Goal: Task Accomplishment & Management: Use online tool/utility

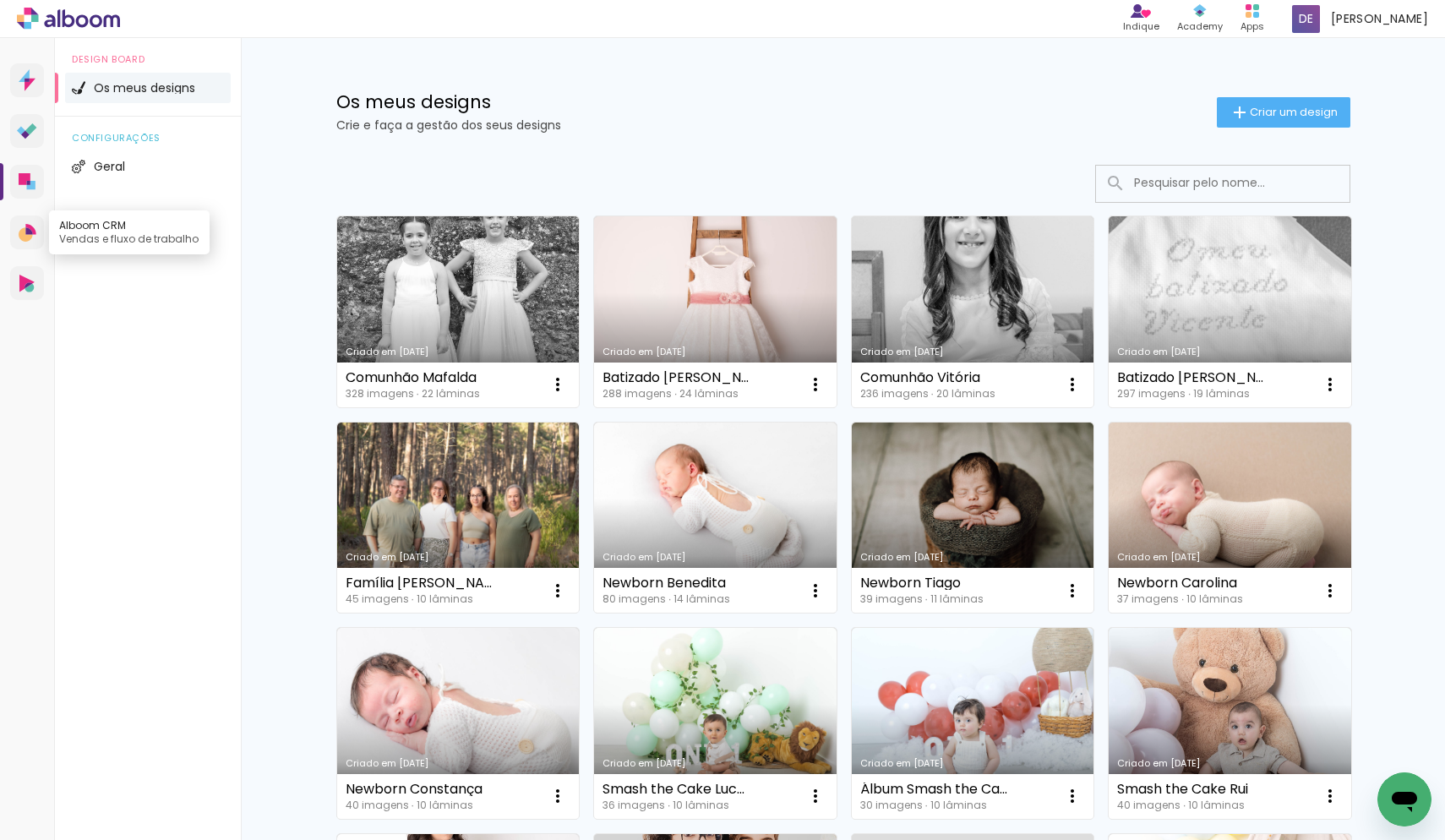
click at [27, 230] on icon at bounding box center [28, 230] width 7 height 7
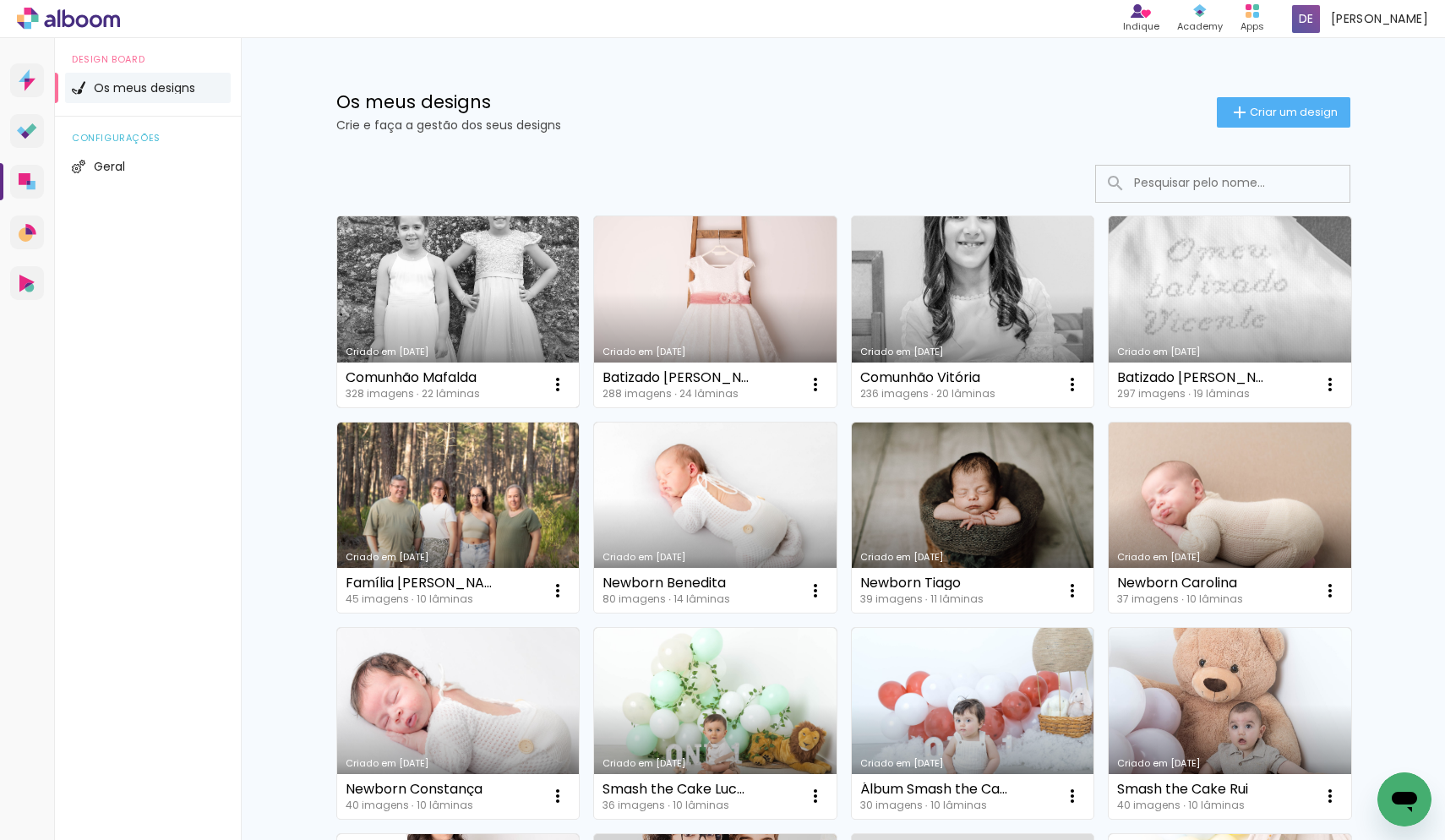
click at [450, 252] on link "Criado em [DATE]" at bounding box center [458, 312] width 242 height 191
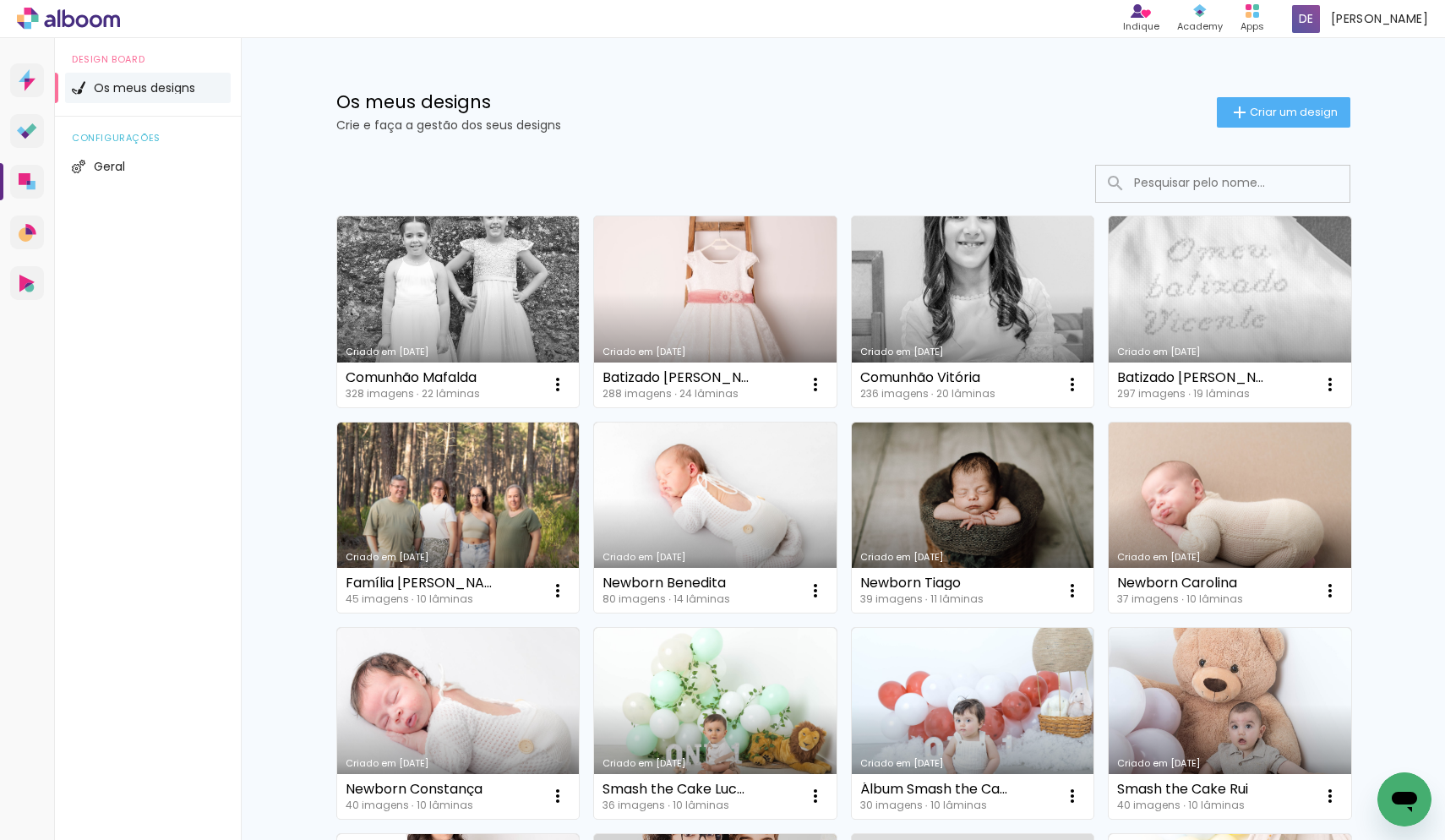
click at [724, 312] on link "Criado em [DATE]" at bounding box center [715, 312] width 242 height 191
click at [1277, 118] on span "Criar um design" at bounding box center [1294, 111] width 88 height 11
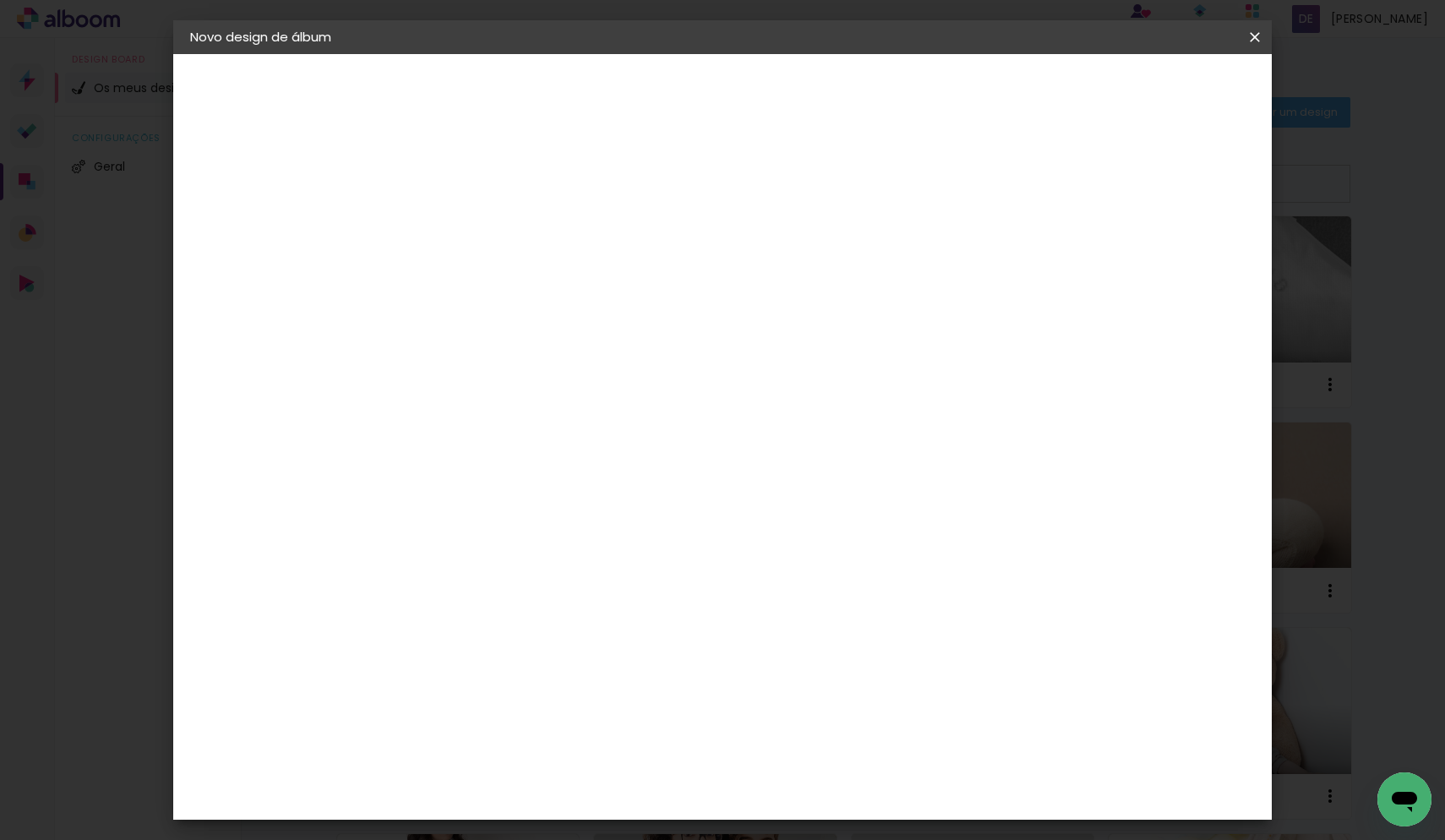
click at [467, 219] on input at bounding box center [467, 227] width 0 height 26
type input "Comunhão Matilde"
click at [0, 0] on slot "Avançar" at bounding box center [0, 0] width 0 height 0
click at [522, 321] on input at bounding box center [473, 321] width 97 height 21
type input "dreambooks"
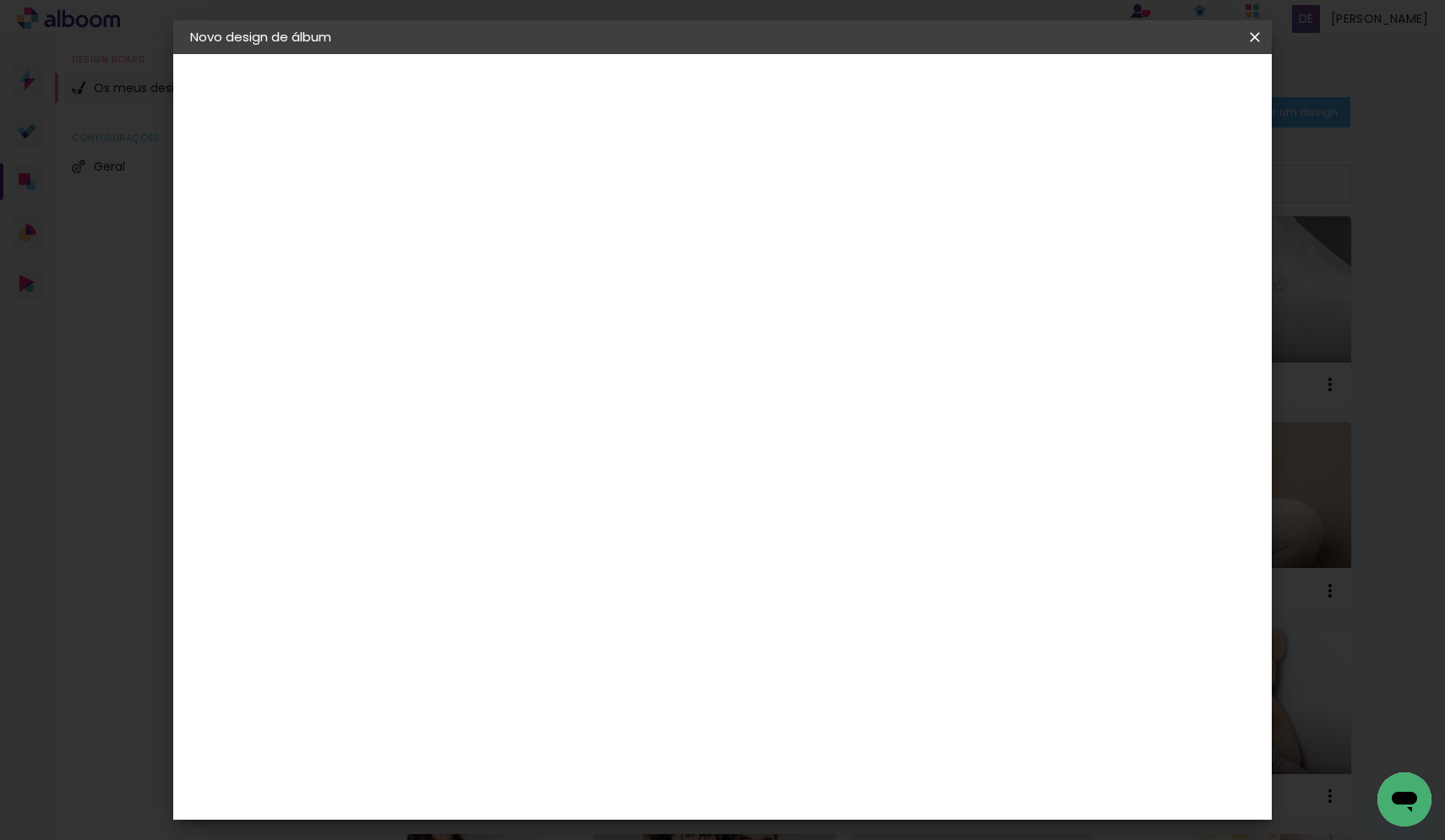
type paper-input "dreambooks"
click at [565, 386] on div "DreambooksPro" at bounding box center [510, 382] width 110 height 14
click at [0, 0] on slot "Avançar" at bounding box center [0, 0] width 0 height 0
click at [532, 282] on input "text" at bounding box center [500, 294] width 66 height 26
click at [859, 285] on paper-item "Álbum" at bounding box center [832, 280] width 338 height 34
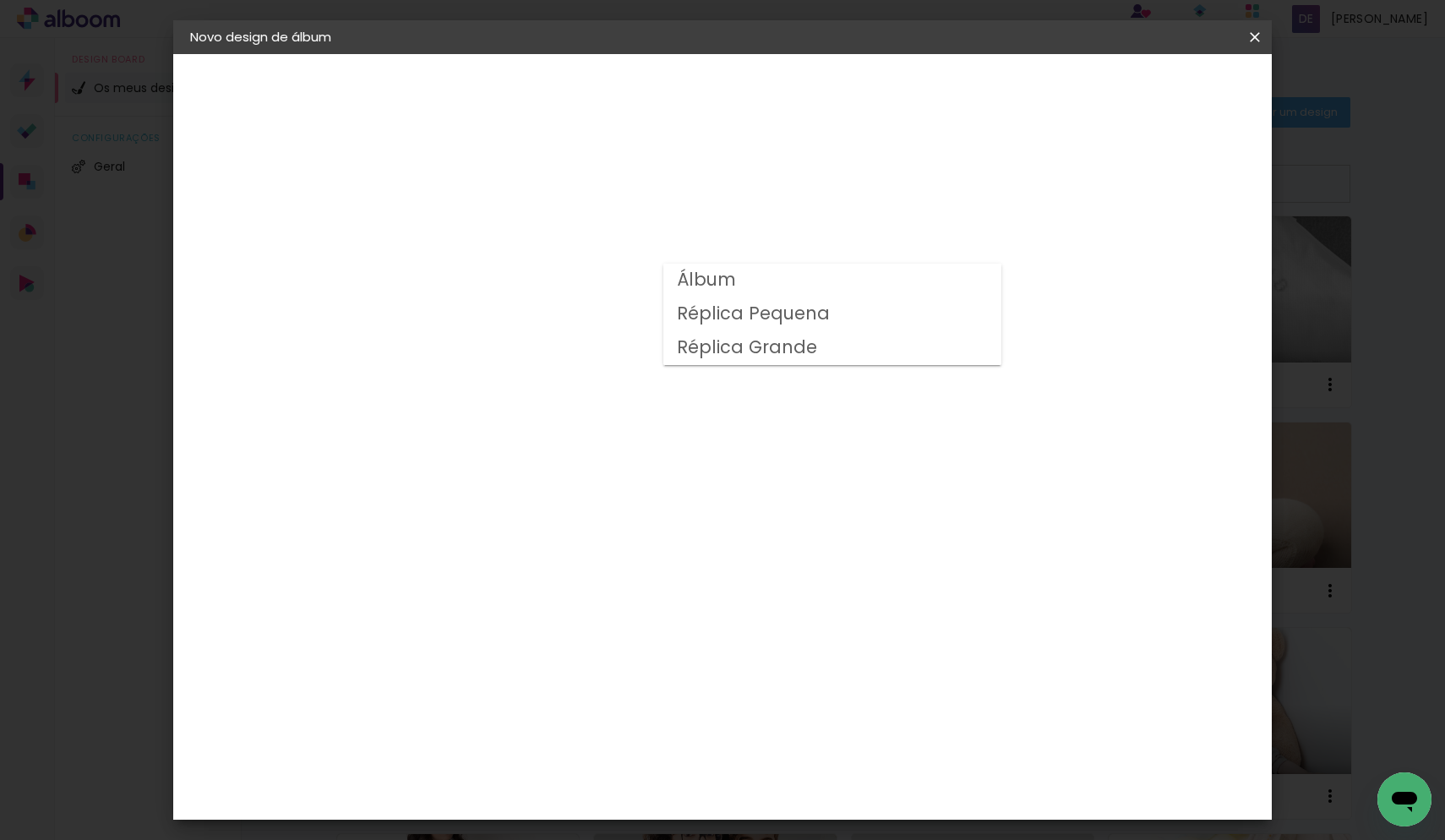
type input "Álbum"
click at [581, 495] on span "30 × 25" at bounding box center [540, 512] width 78 height 35
click at [0, 0] on slot "Avançar" at bounding box center [0, 0] width 0 height 0
click at [1162, 89] on span "Iniciar design" at bounding box center [1124, 90] width 77 height 12
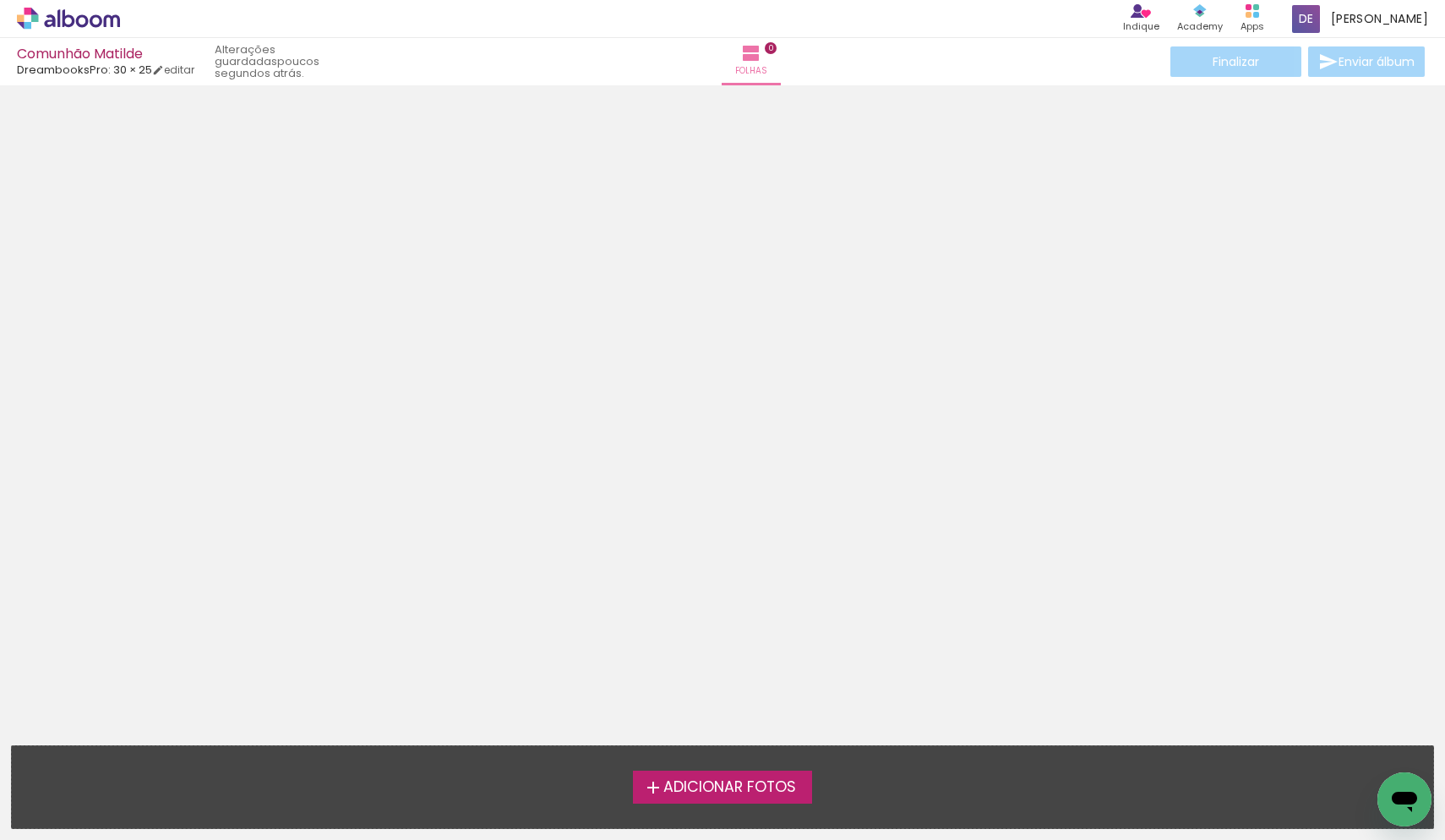
click at [672, 783] on span "Adicionar Fotos" at bounding box center [730, 788] width 133 height 15
click at [0, 0] on input "file" at bounding box center [0, 0] width 0 height 0
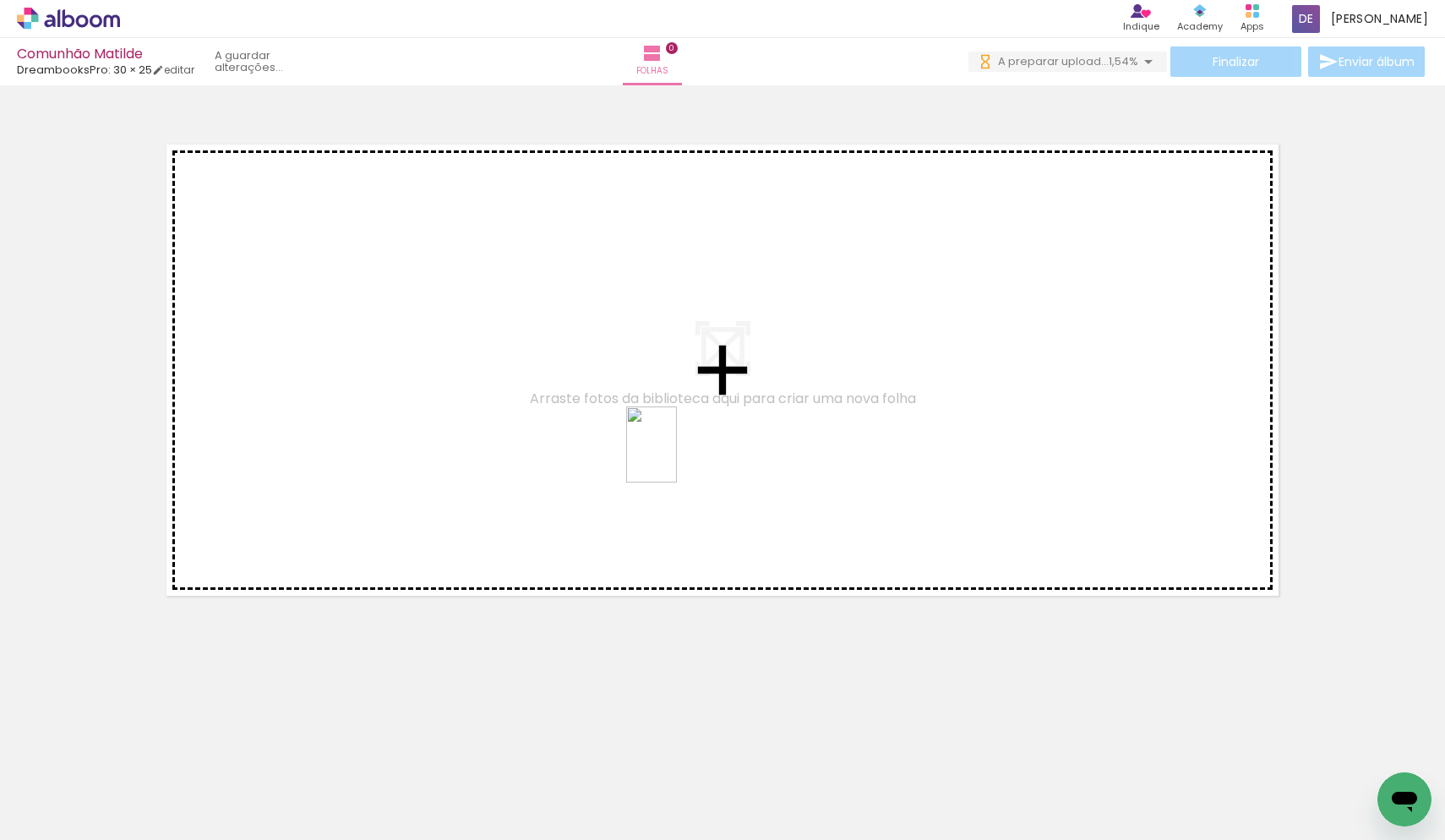
drag, startPoint x: 664, startPoint y: 804, endPoint x: 677, endPoint y: 457, distance: 347.2
click at [677, 457] on quentale-workspace at bounding box center [722, 420] width 1445 height 840
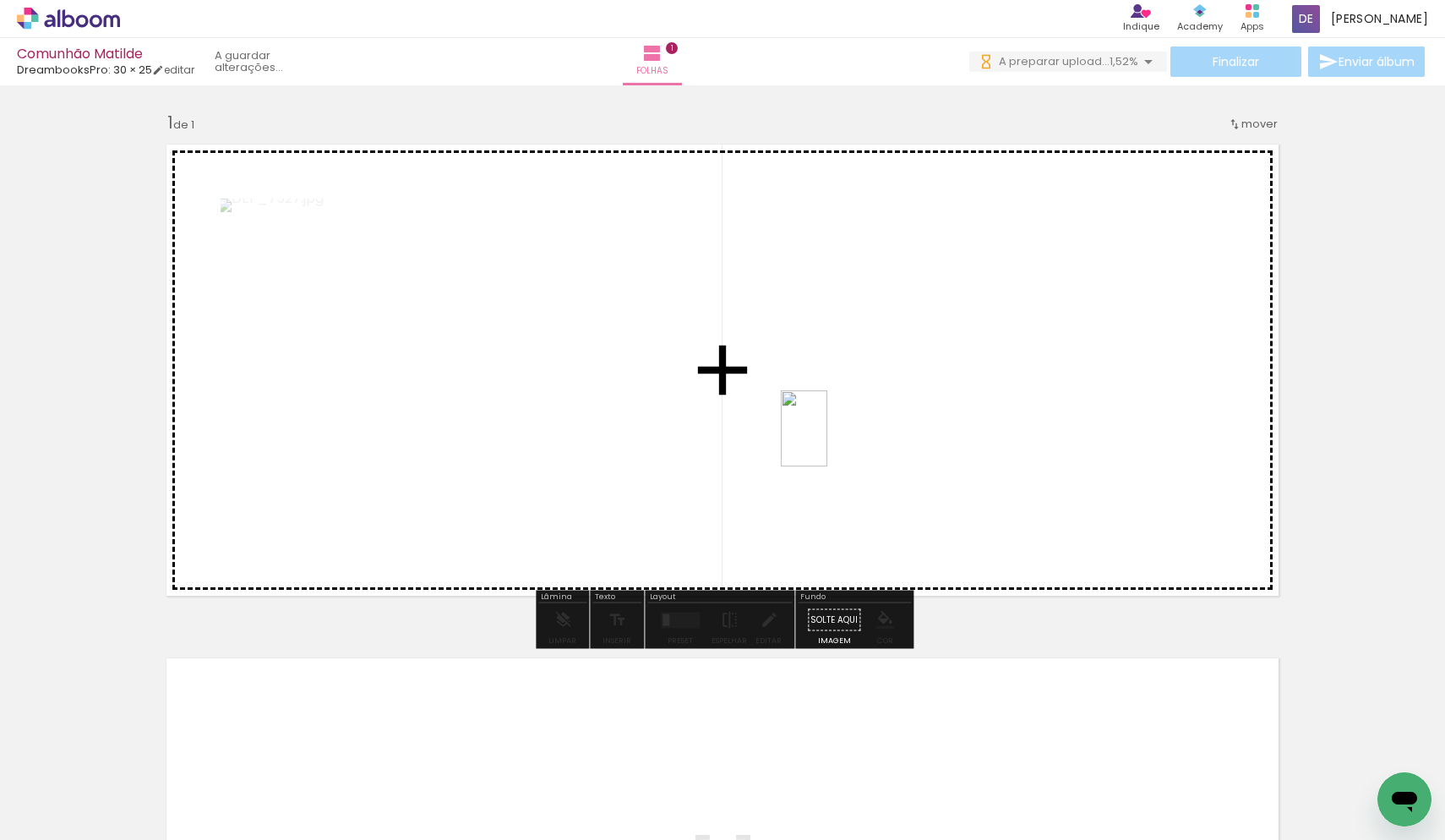
drag, startPoint x: 859, startPoint y: 793, endPoint x: 832, endPoint y: 441, distance: 353.0
click at [832, 441] on quentale-workspace at bounding box center [722, 420] width 1445 height 840
drag, startPoint x: 467, startPoint y: 788, endPoint x: 753, endPoint y: 433, distance: 455.9
click at [753, 433] on quentale-workspace at bounding box center [722, 420] width 1445 height 840
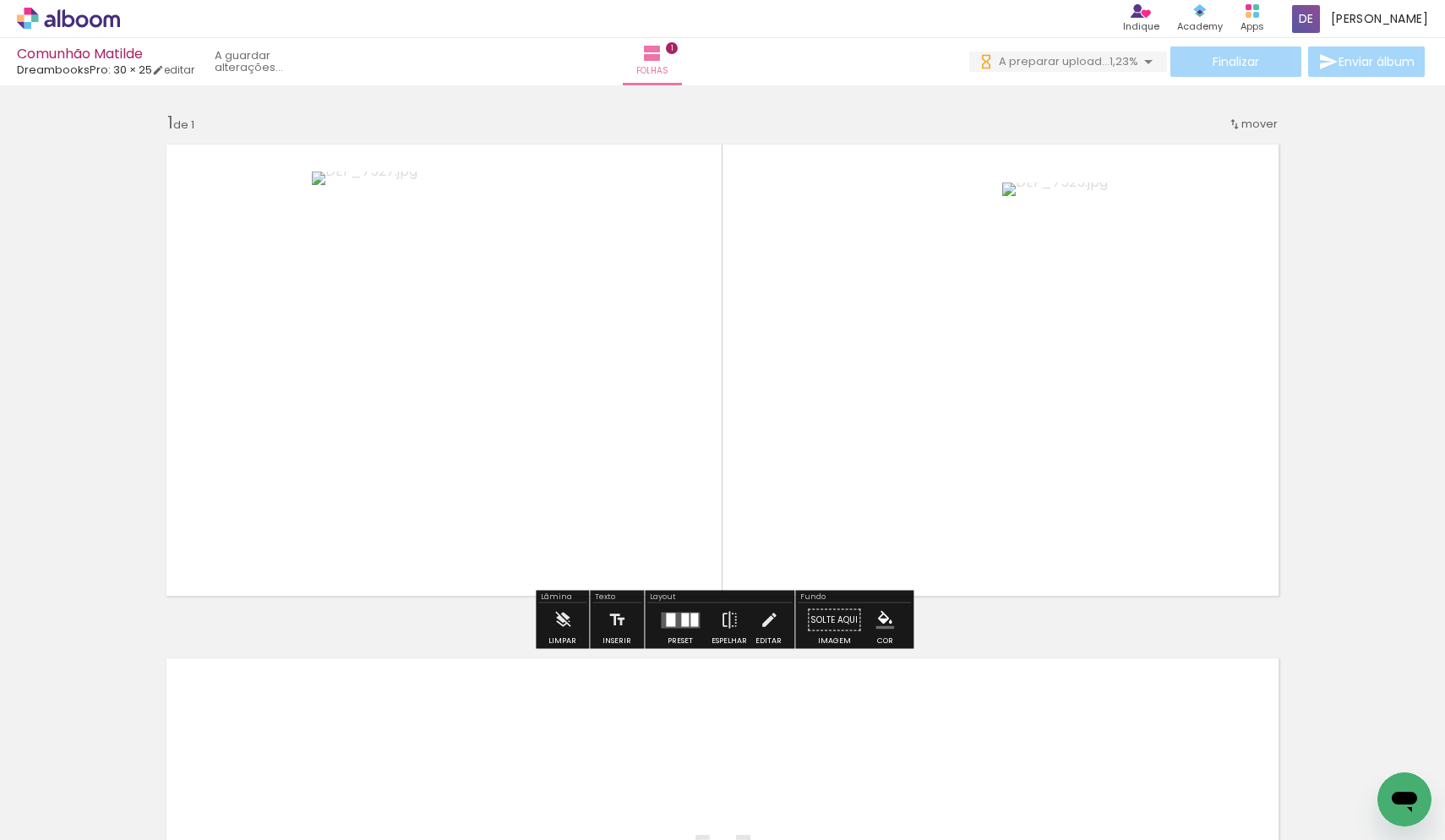
click at [672, 641] on div "Preset" at bounding box center [680, 641] width 25 height 8
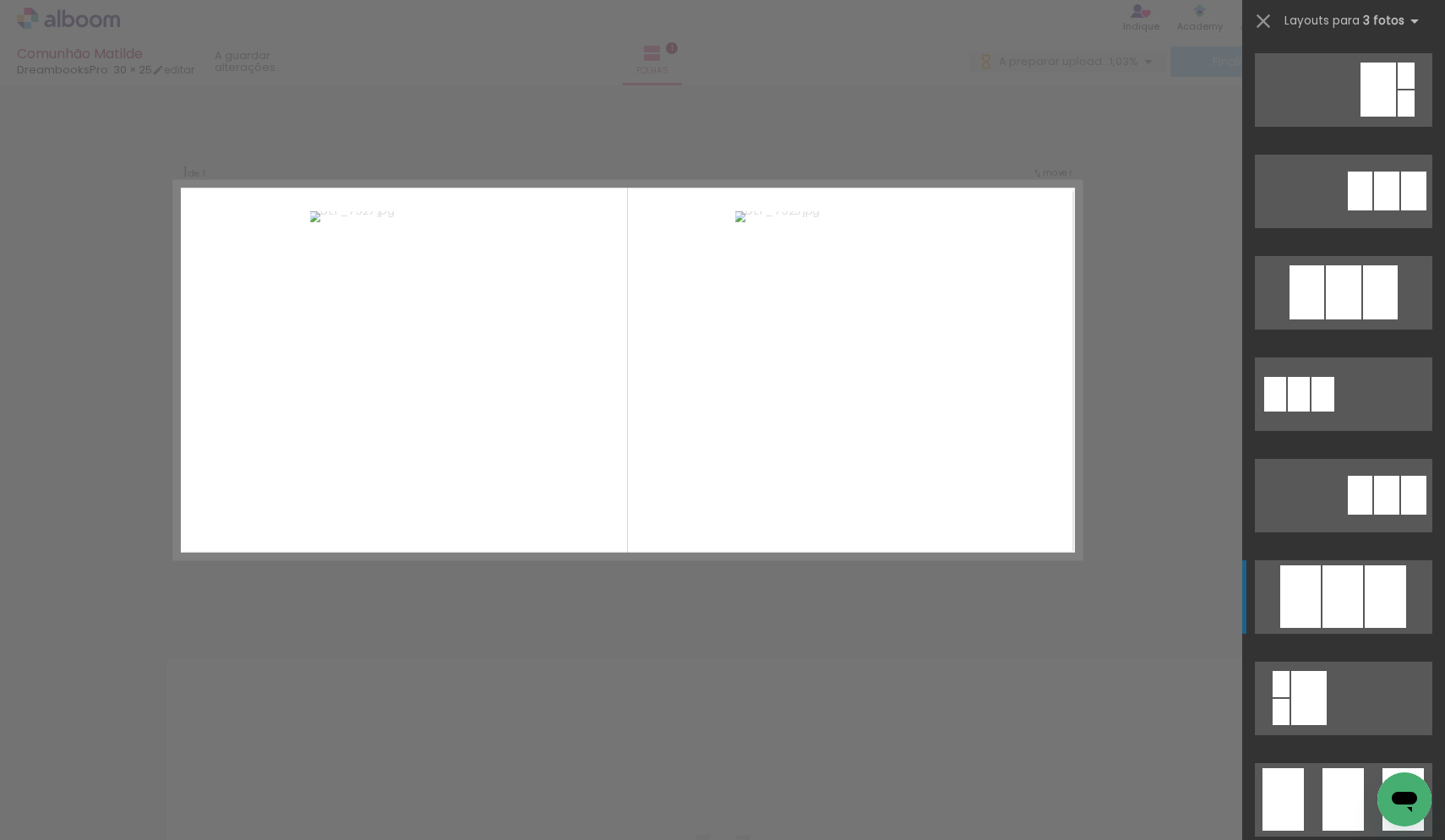
click at [1338, 567] on div at bounding box center [1343, 596] width 41 height 63
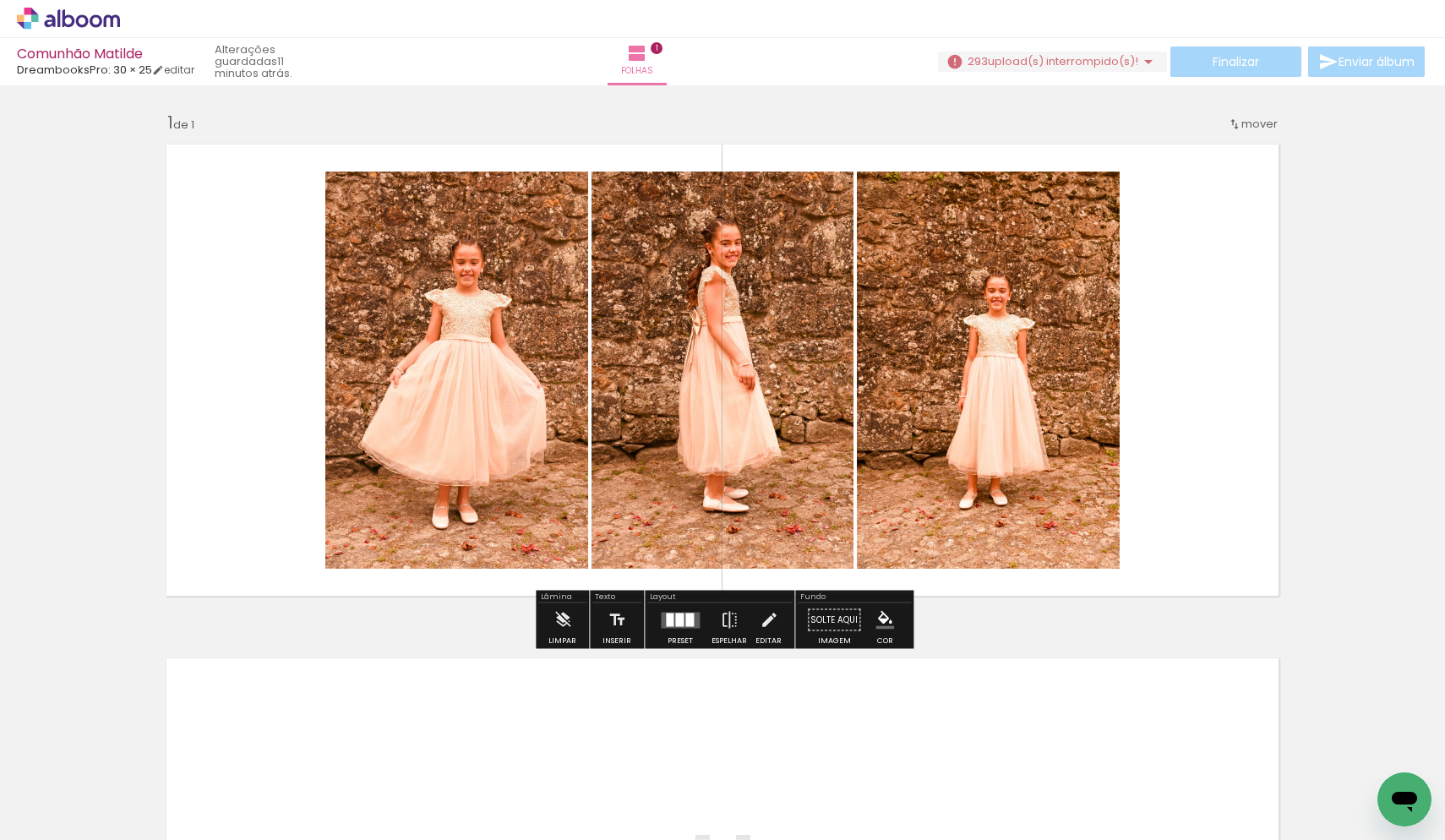
click at [999, 71] on paper-button "293 upload(s) interrompido(s)! 0,34%" at bounding box center [1051, 61] width 229 height 20
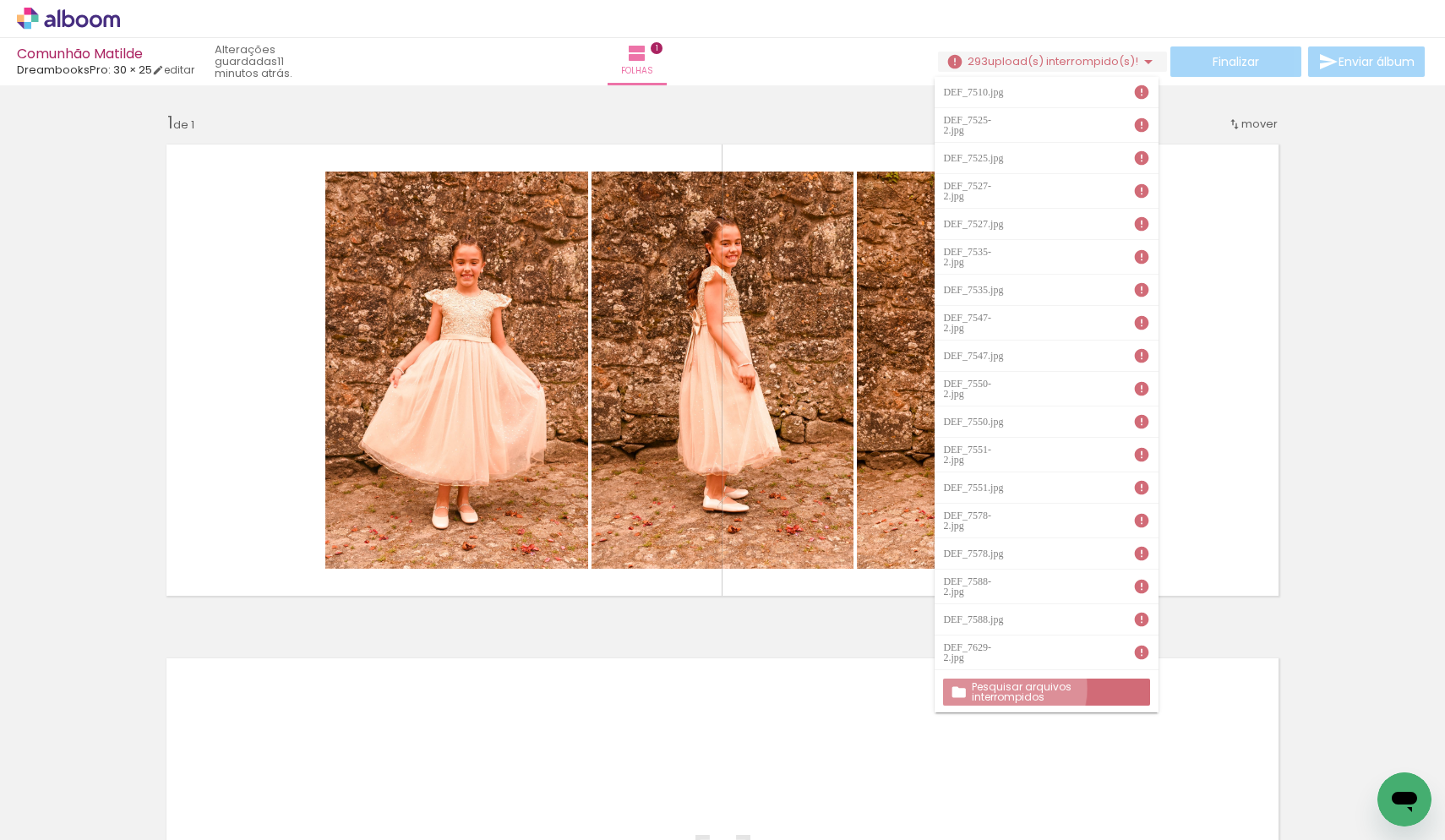
click at [0, 0] on slot "Pesquisar arquivos interrompidos" at bounding box center [0, 0] width 0 height 0
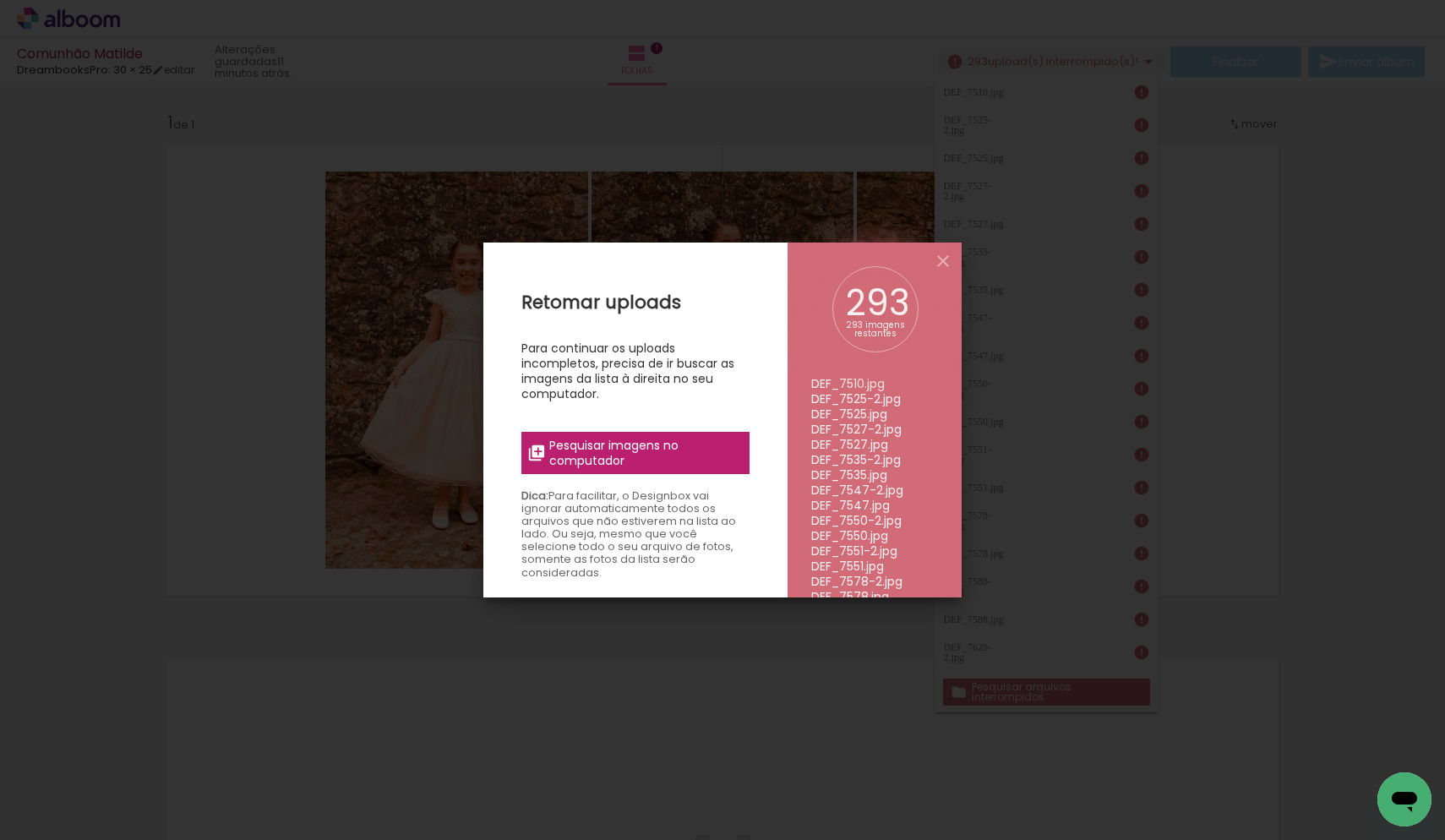
click at [686, 434] on label "Pesquisar imagens no computador" at bounding box center [636, 453] width 229 height 42
click at [0, 0] on input "file" at bounding box center [0, 0] width 0 height 0
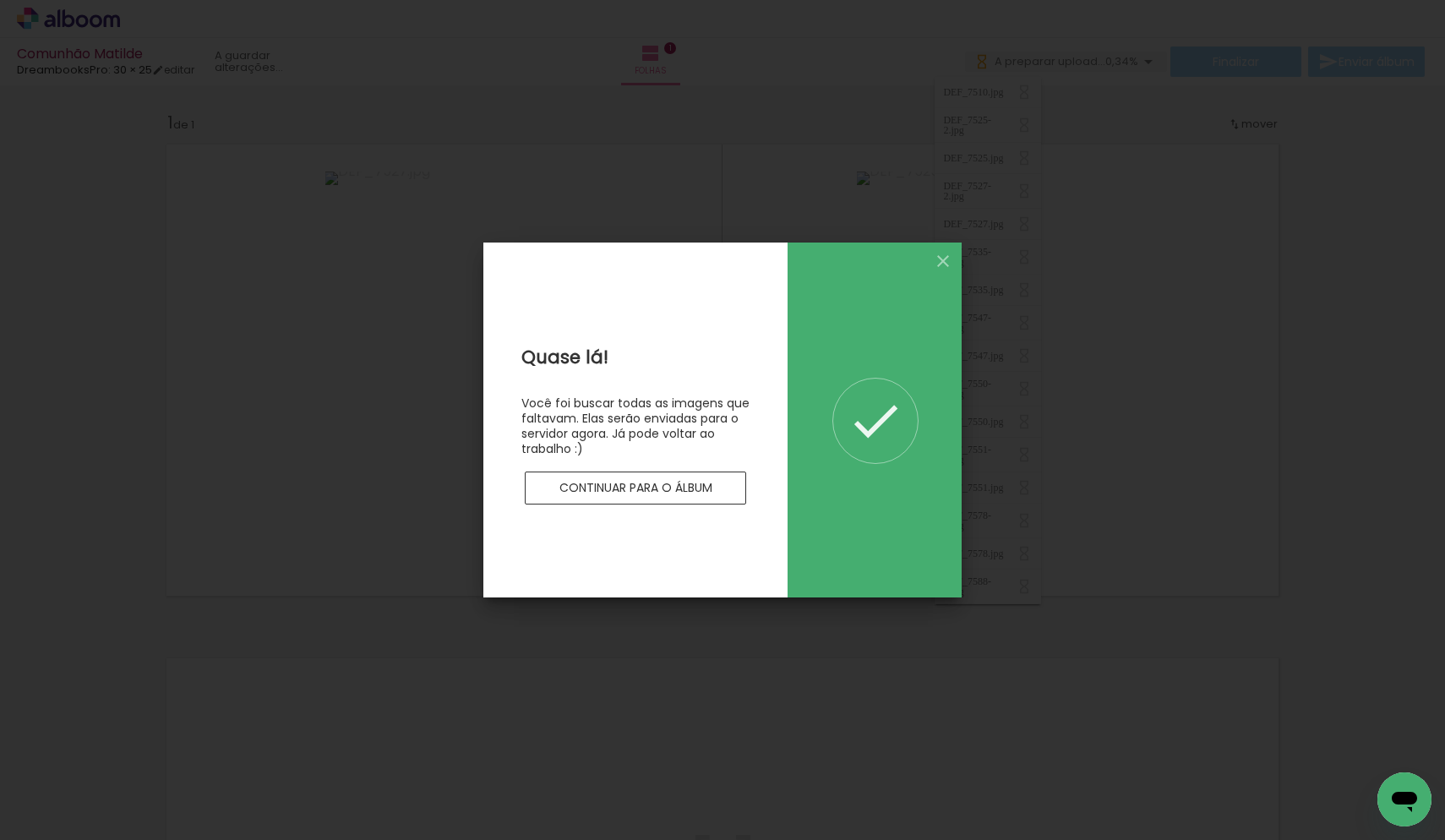
click at [650, 474] on paper-button "Continuar para o álbum" at bounding box center [636, 488] width 222 height 34
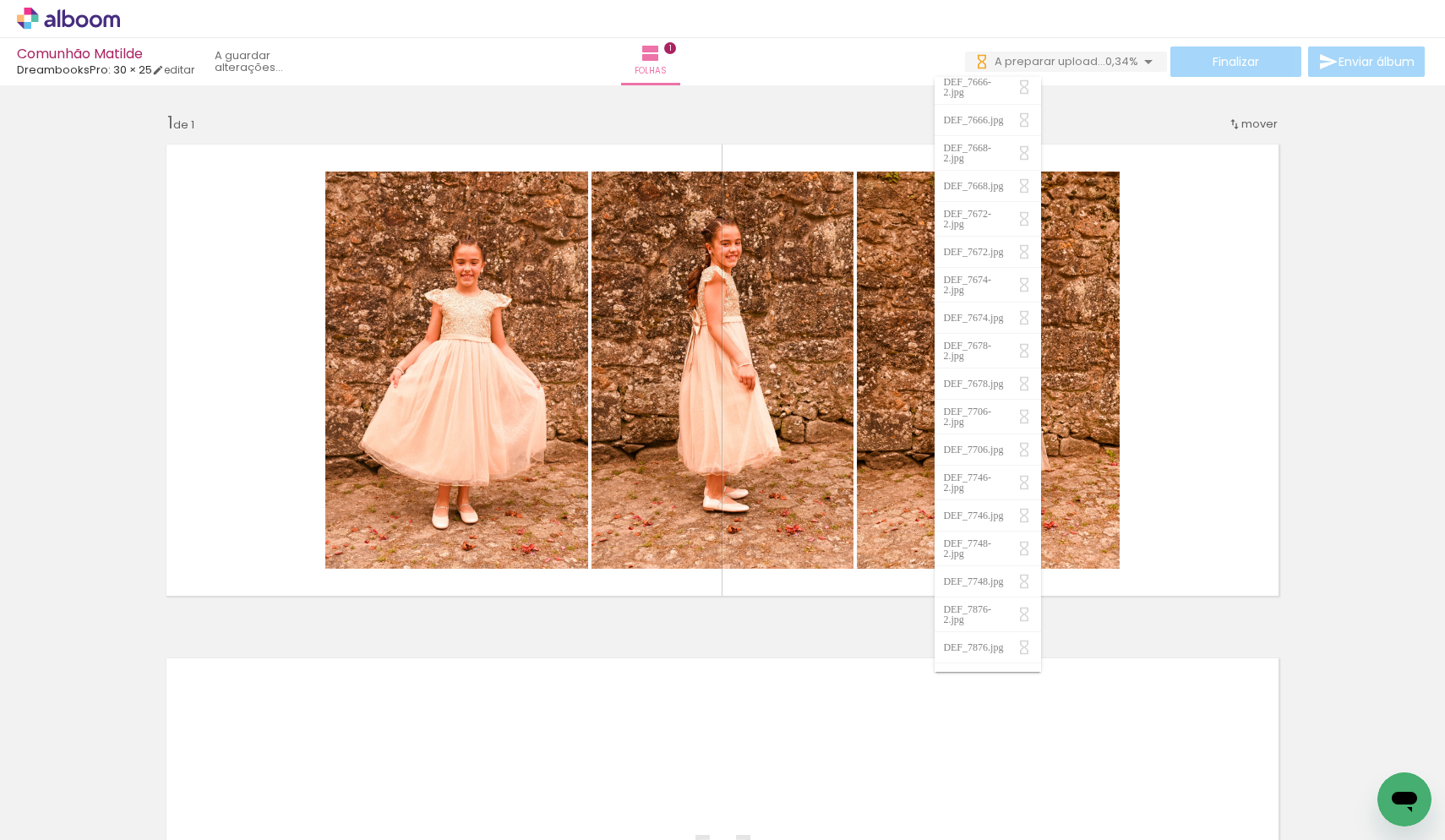
scroll to position [634, 0]
click at [1317, 168] on div "Inserir folha 1 de 1" at bounding box center [722, 606] width 1445 height 1028
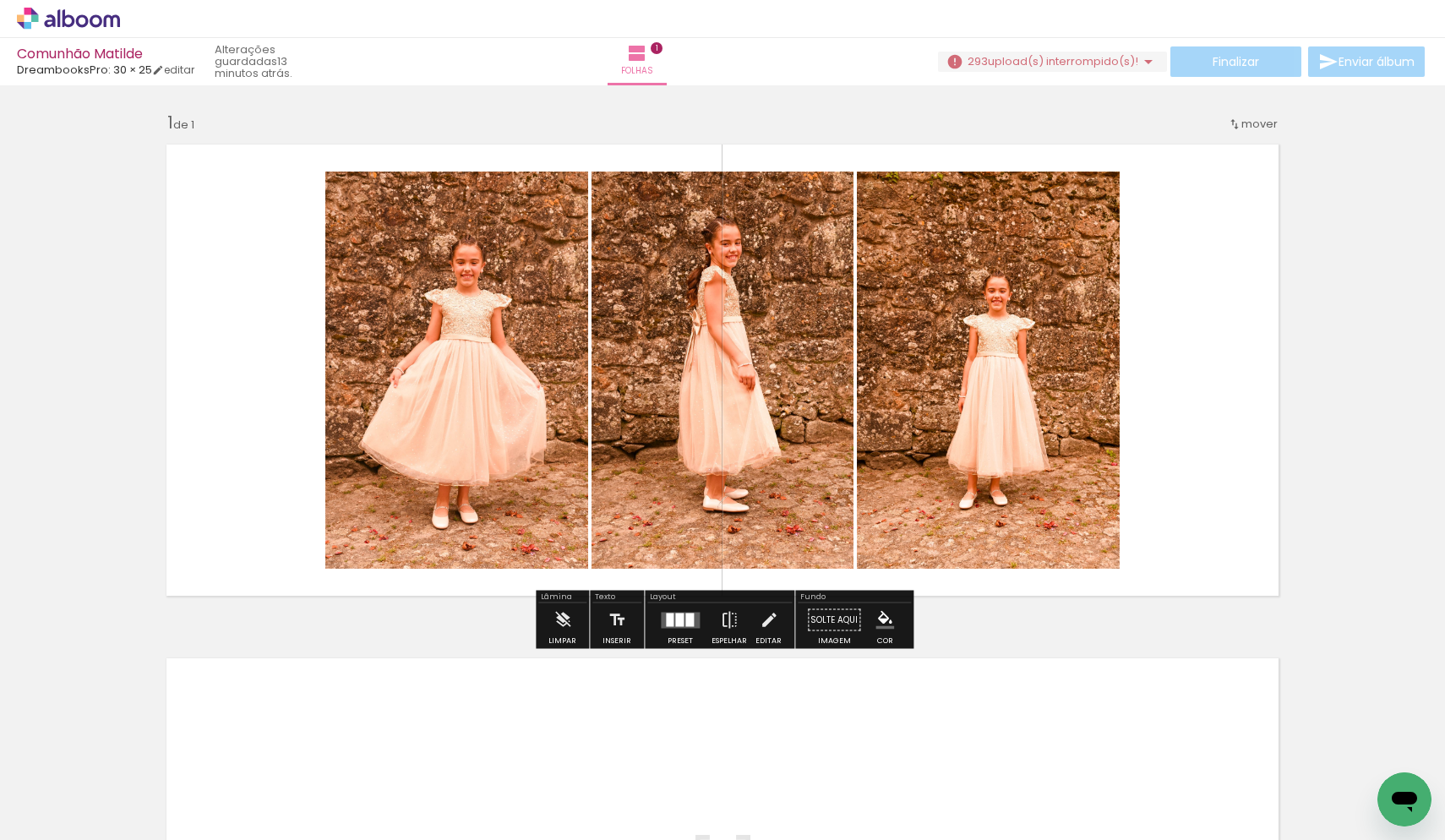
click at [1110, 63] on span "upload(s) interrompido(s)!" at bounding box center [1063, 61] width 150 height 16
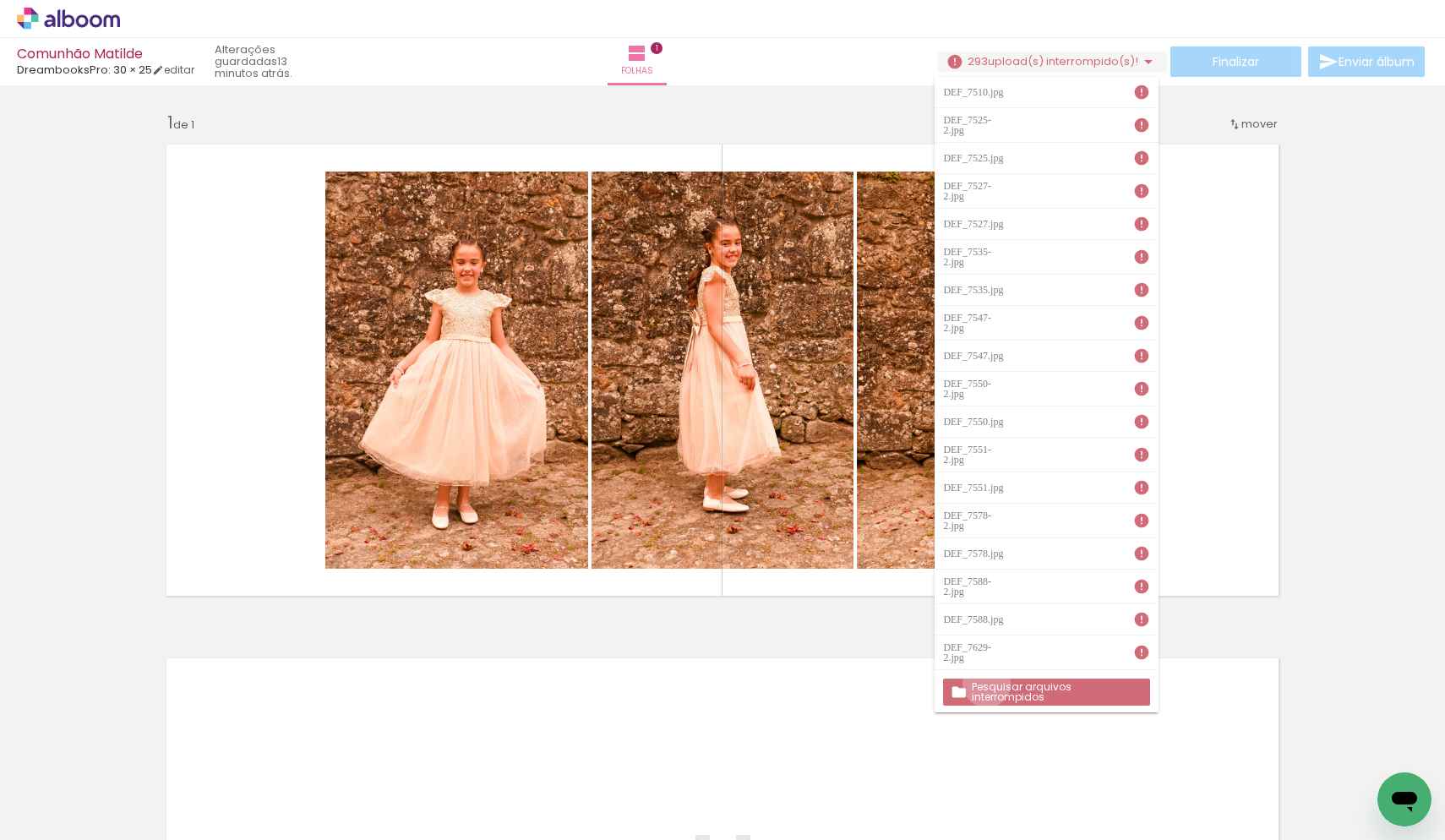
click at [0, 0] on slot "Pesquisar arquivos interrompidos" at bounding box center [0, 0] width 0 height 0
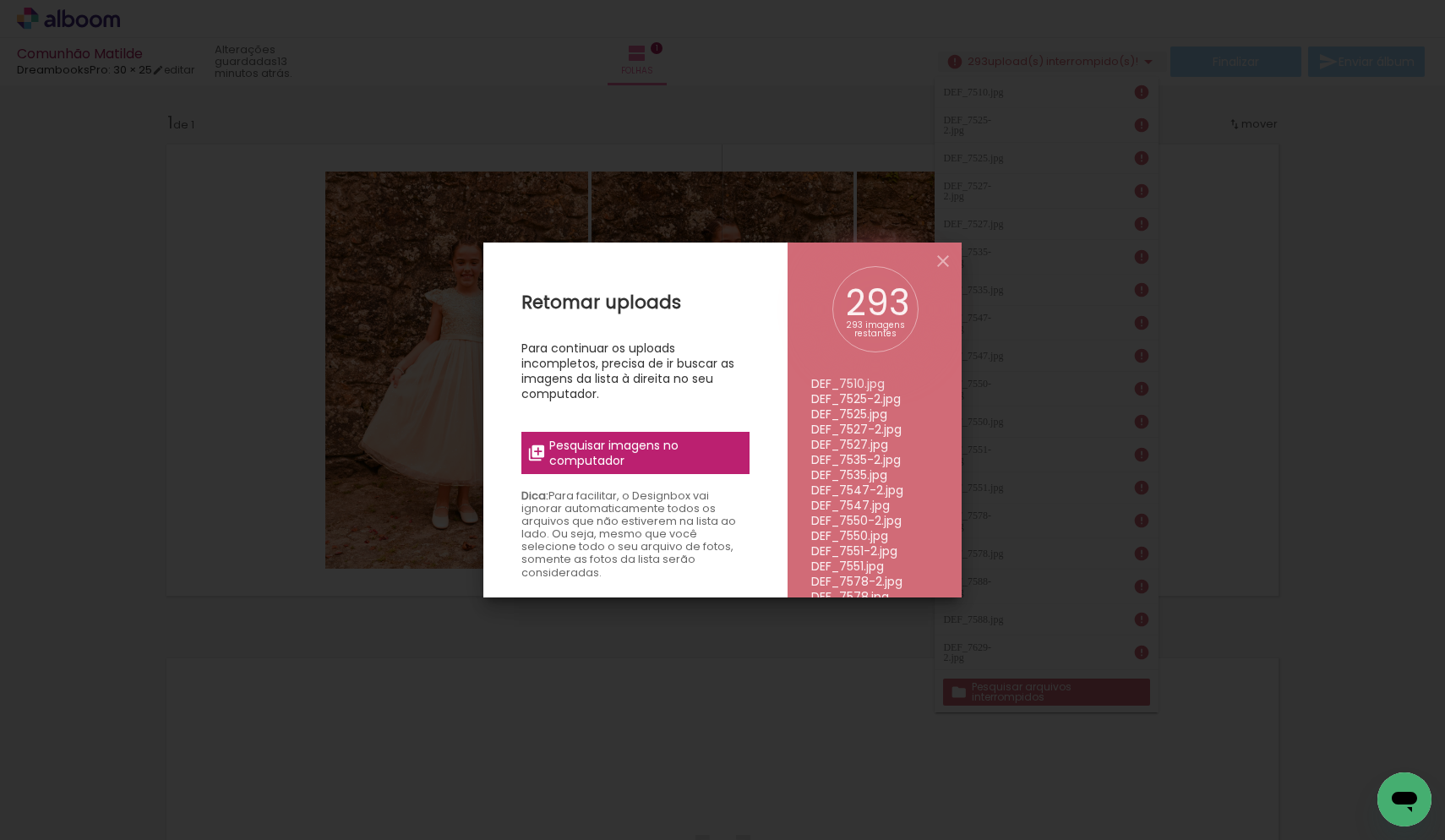
click at [623, 453] on span "Pesquisar imagens no computador" at bounding box center [643, 453] width 190 height 31
click at [0, 0] on input "file" at bounding box center [0, 0] width 0 height 0
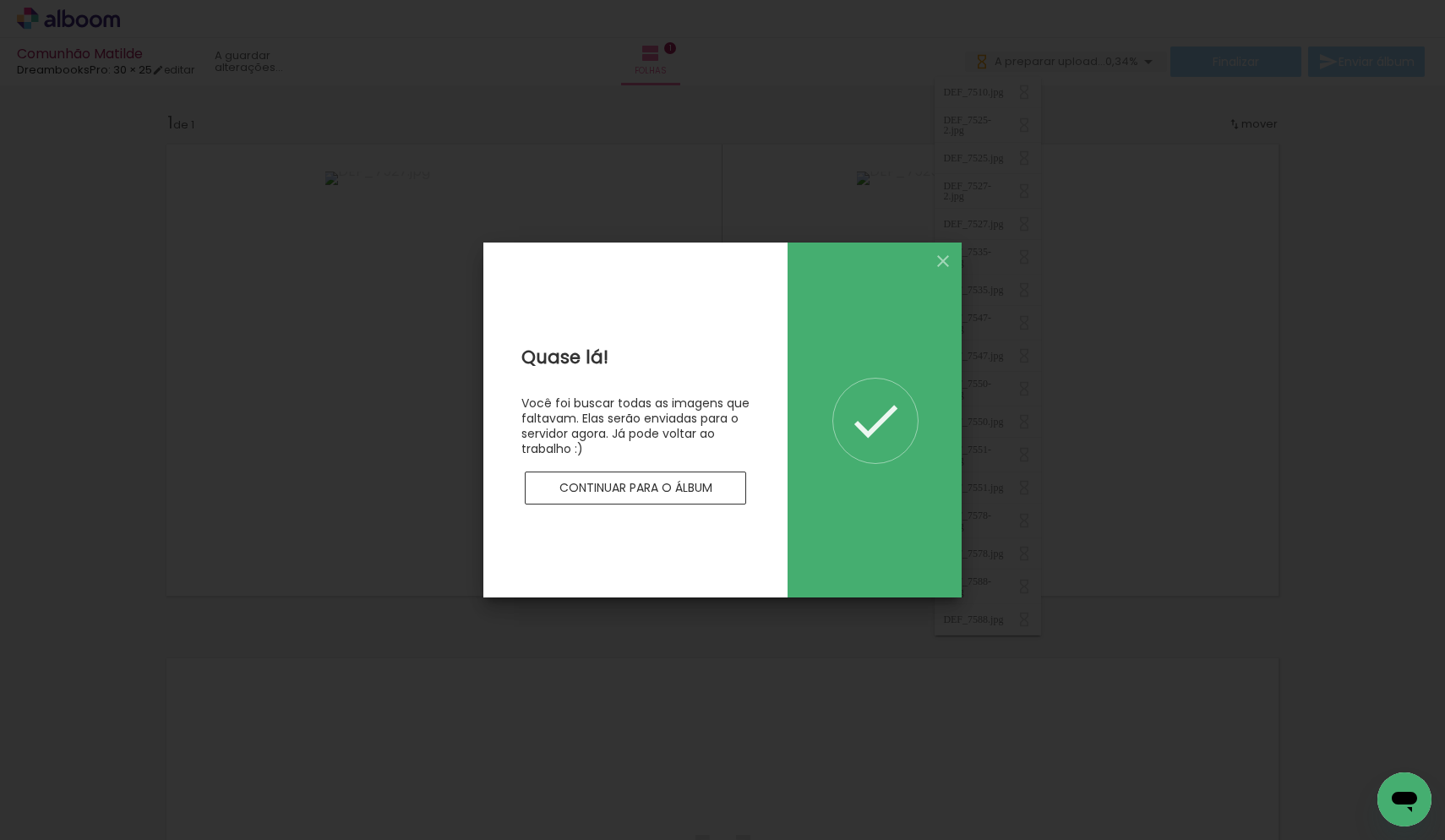
click at [0, 0] on slot "Continuar para o álbum" at bounding box center [0, 0] width 0 height 0
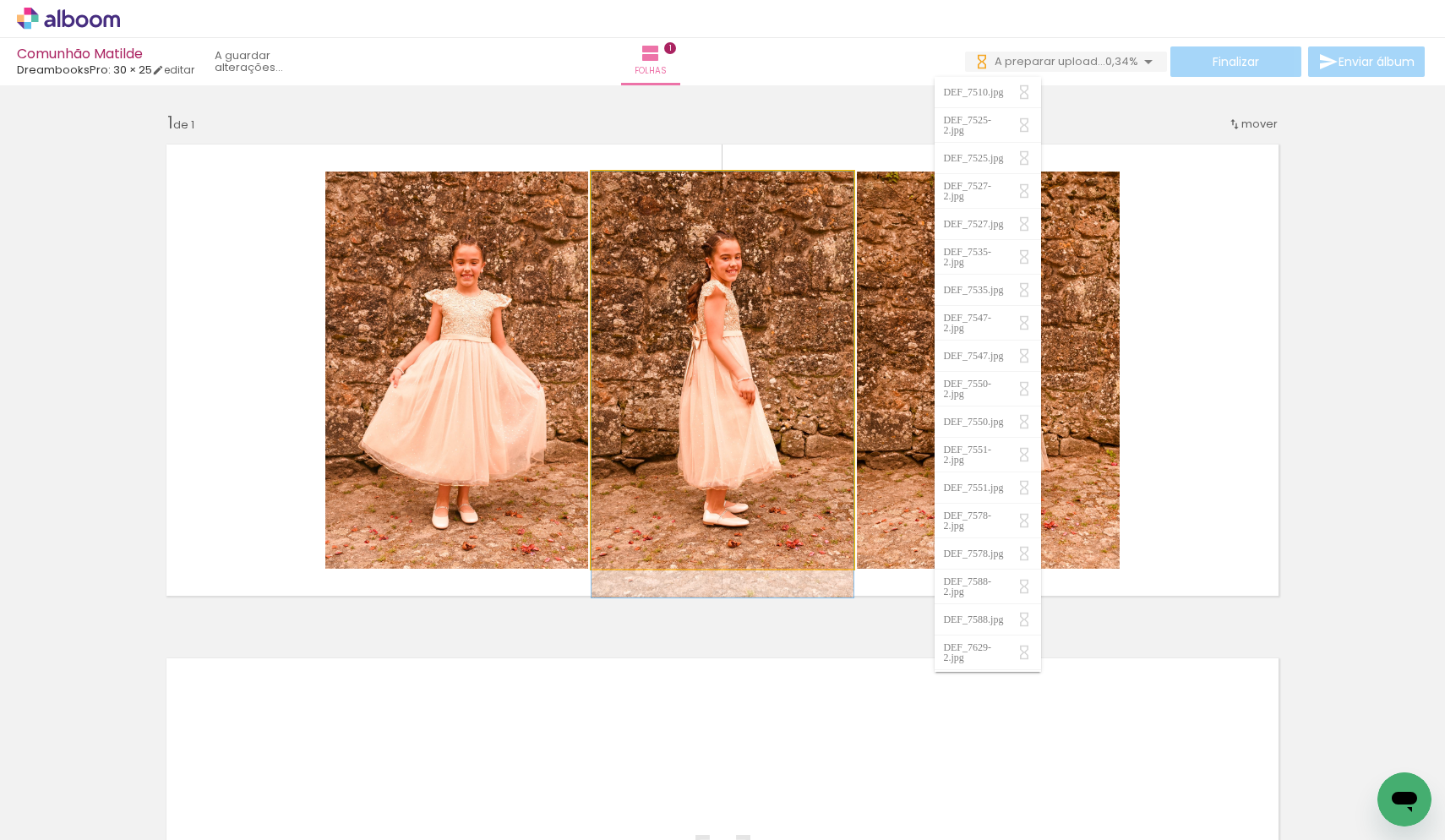
drag, startPoint x: 642, startPoint y: 366, endPoint x: 902, endPoint y: 421, distance: 265.8
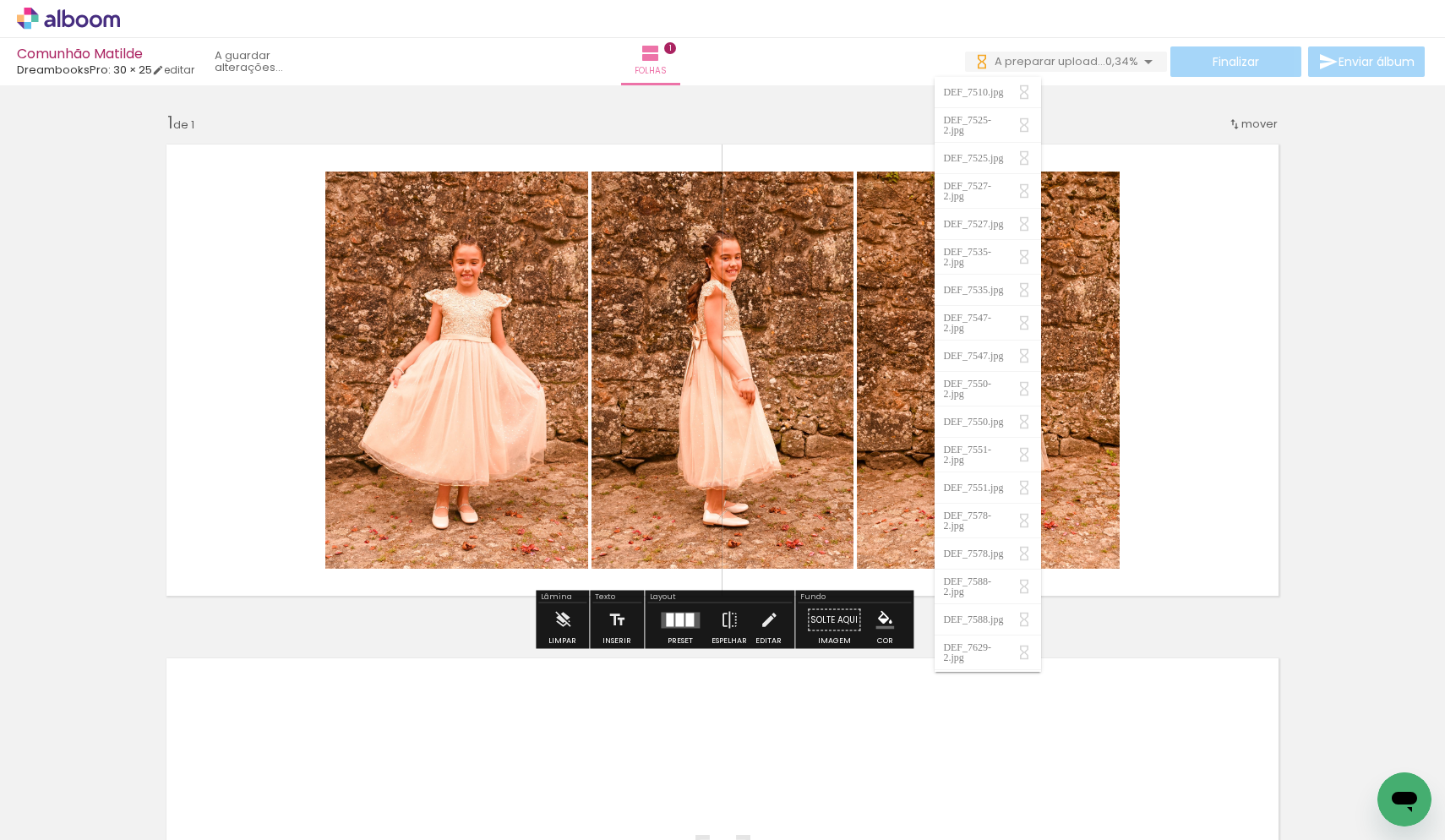
click at [1350, 267] on div "Inserir folha 1 de 1" at bounding box center [722, 606] width 1445 height 1028
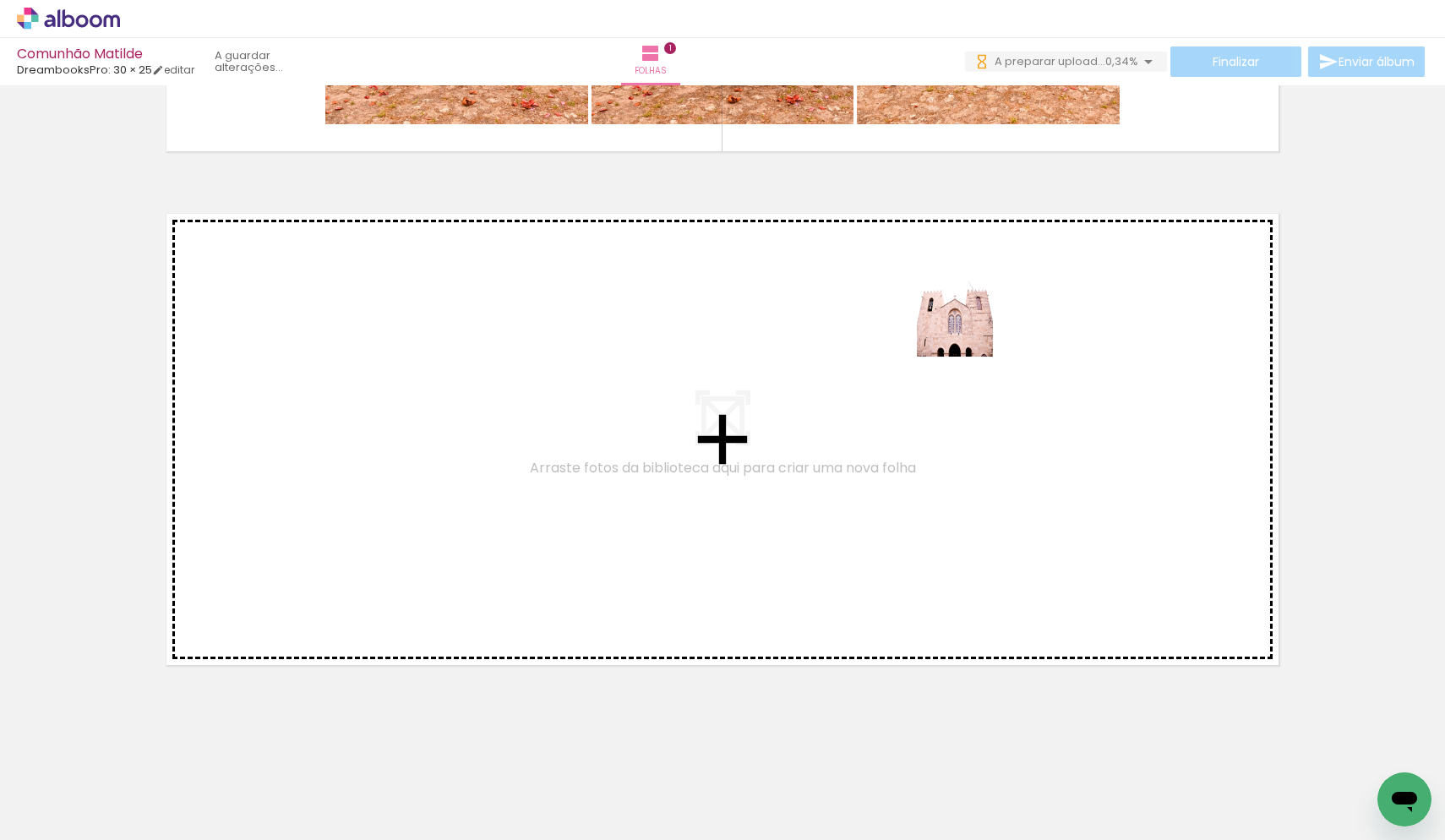
drag, startPoint x: 911, startPoint y: 786, endPoint x: 969, endPoint y: 327, distance: 462.6
click at [969, 327] on quentale-workspace at bounding box center [722, 420] width 1445 height 840
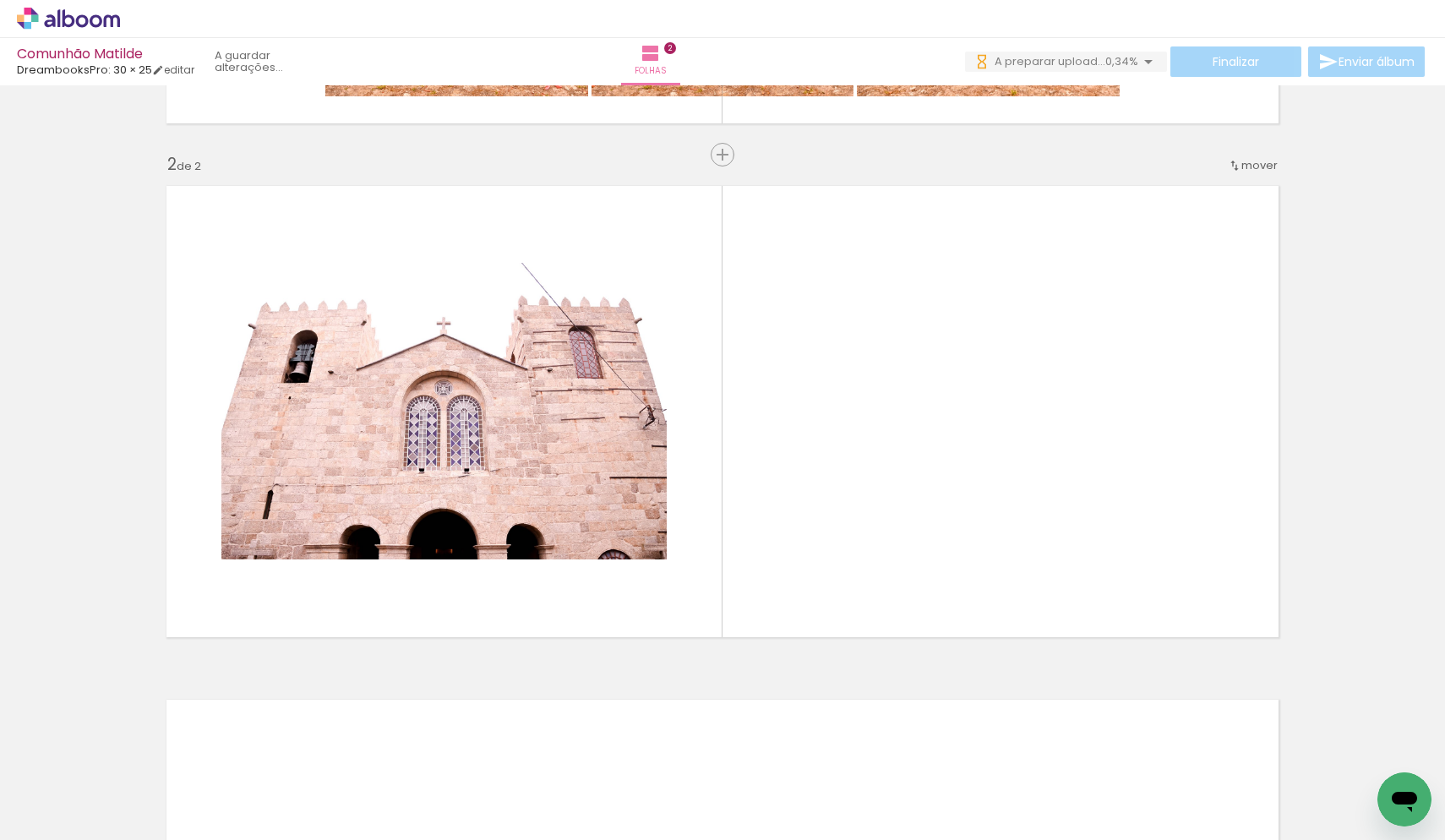
scroll to position [474, 0]
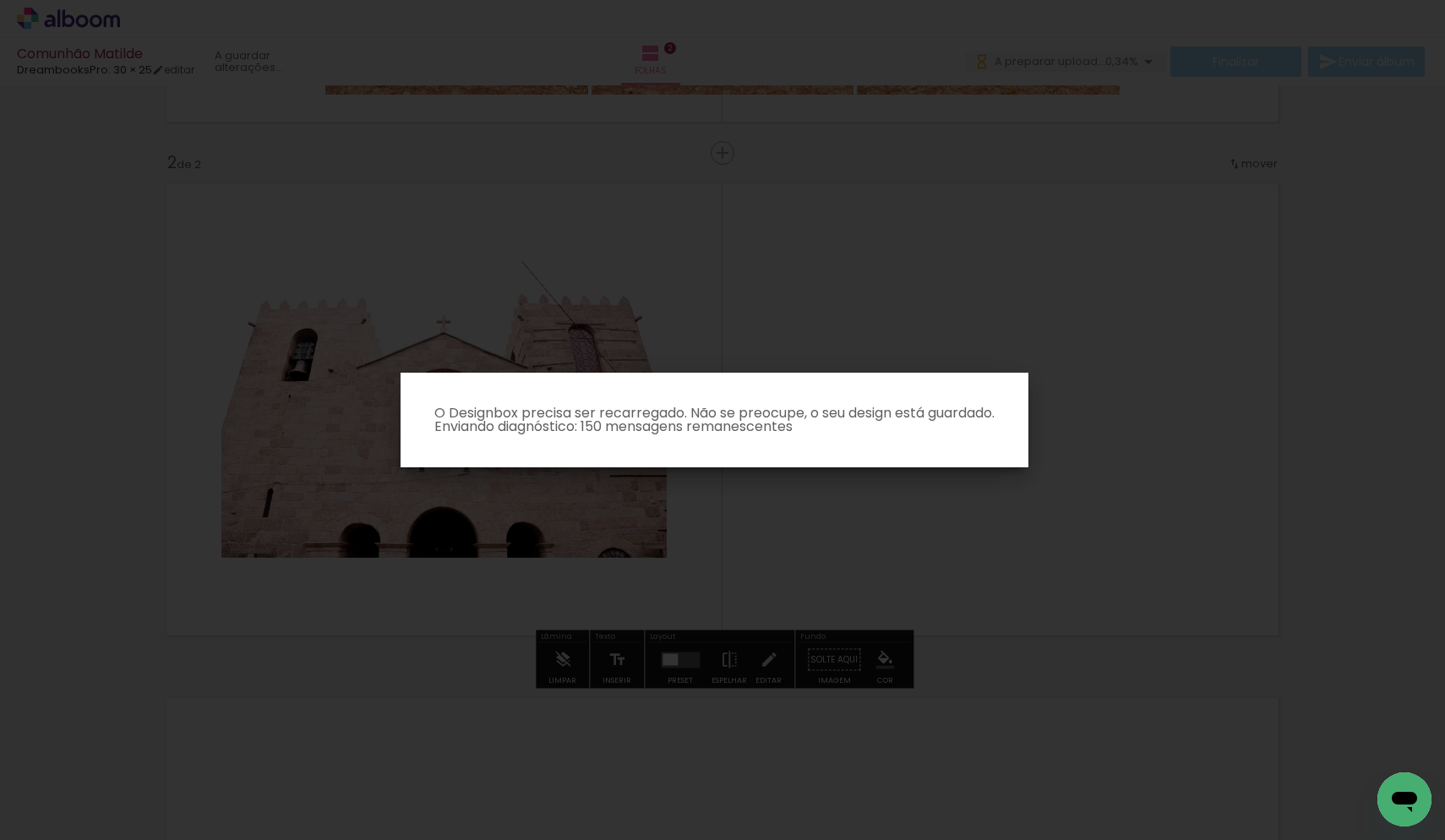
click at [728, 484] on iron-overlay-backdrop at bounding box center [722, 420] width 1445 height 840
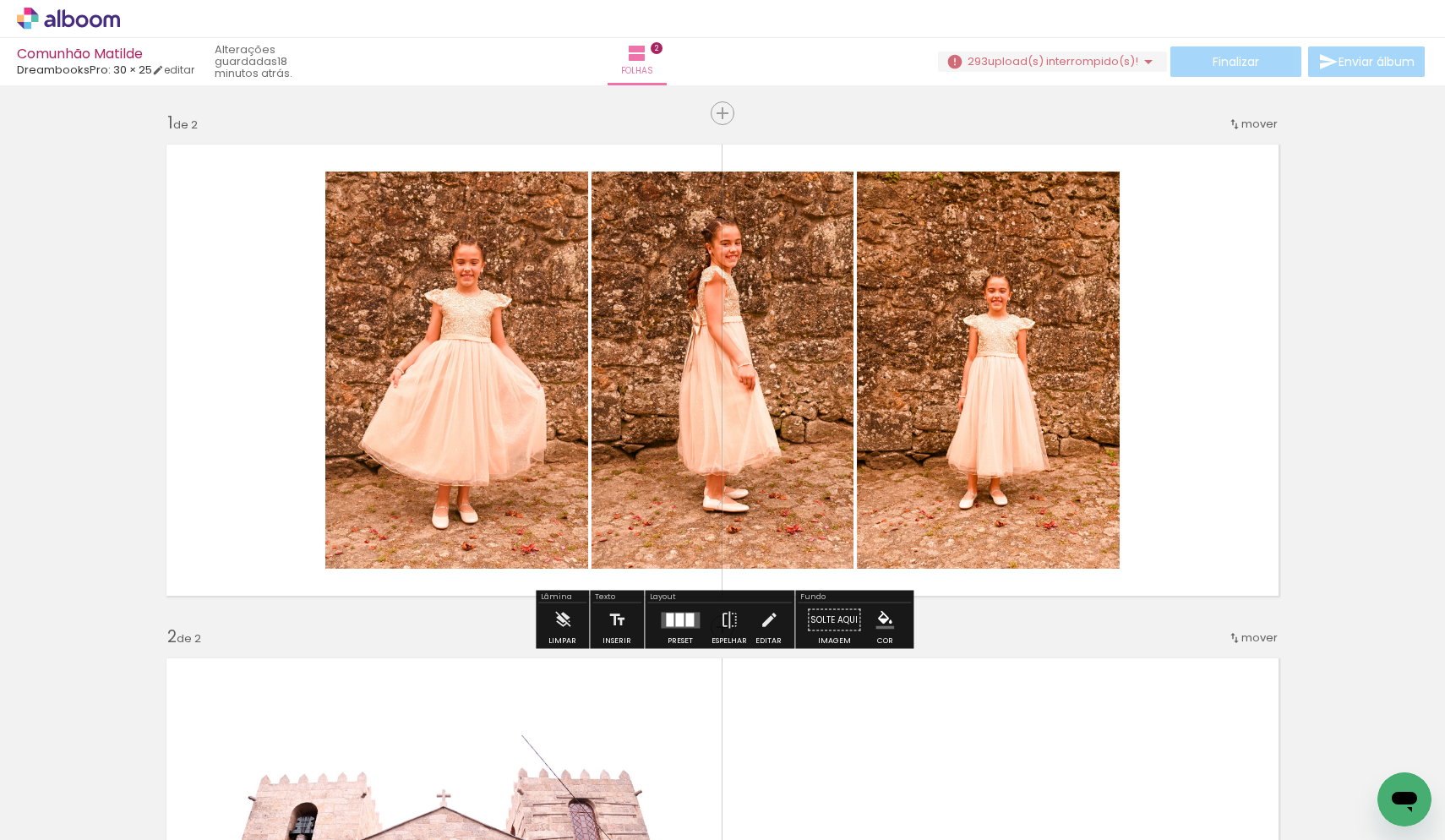
click at [1026, 58] on span "upload(s) interrompido(s)!" at bounding box center [1063, 61] width 150 height 16
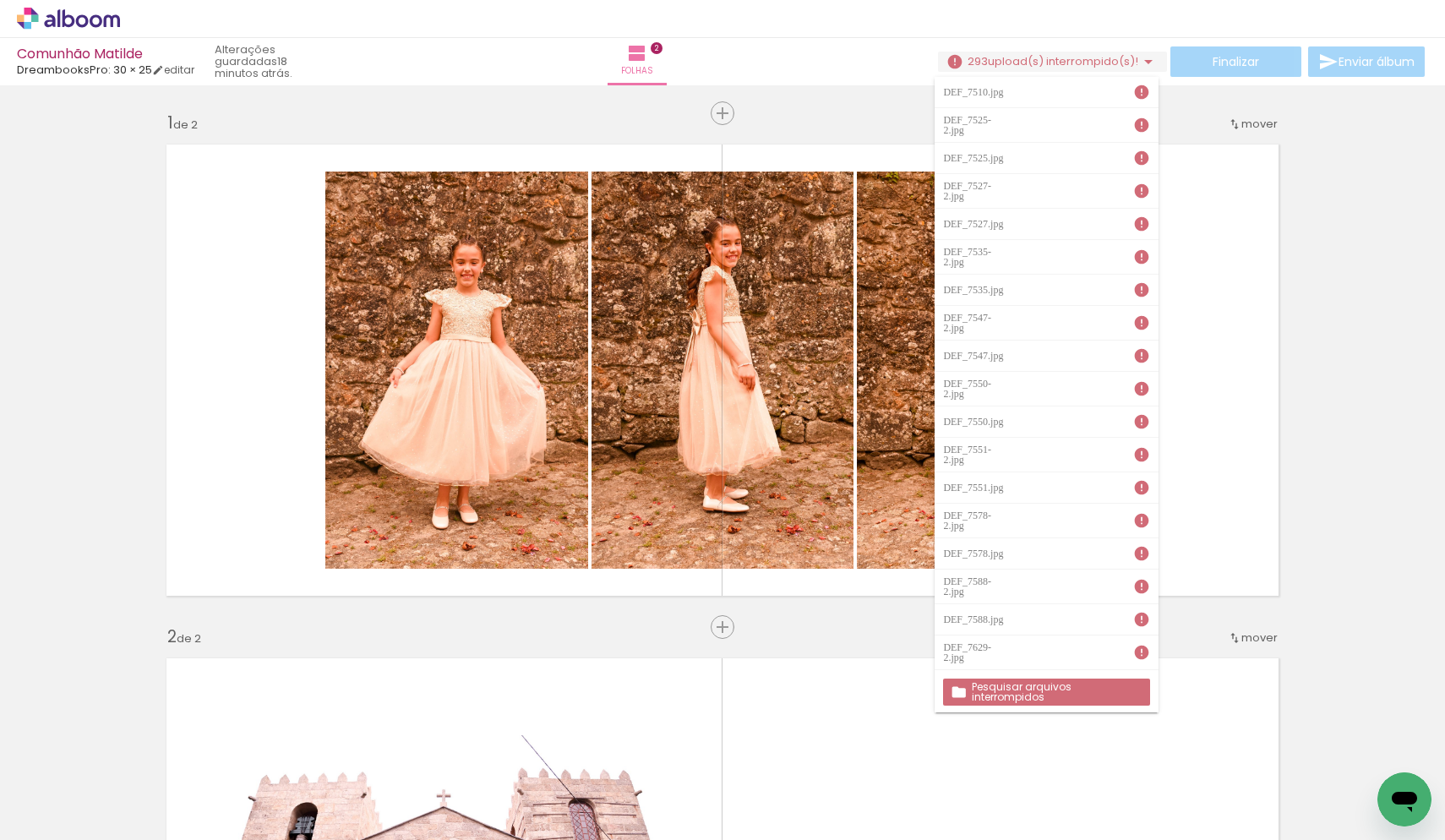
click at [0, 0] on slot "Pesquisar arquivos interrompidos" at bounding box center [0, 0] width 0 height 0
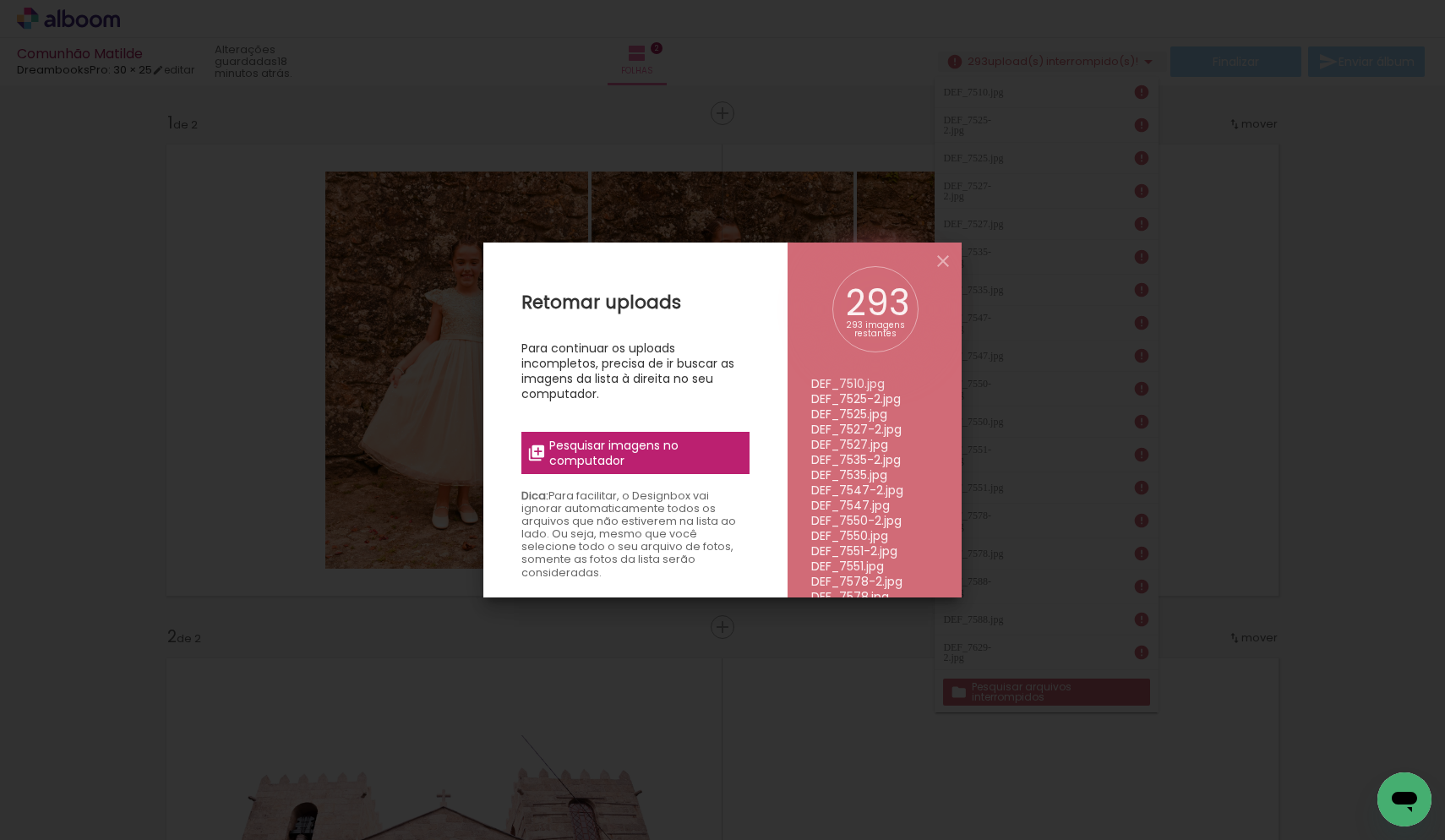
click at [640, 438] on span "Pesquisar imagens no computador" at bounding box center [643, 453] width 190 height 31
click at [0, 0] on input "file" at bounding box center [0, 0] width 0 height 0
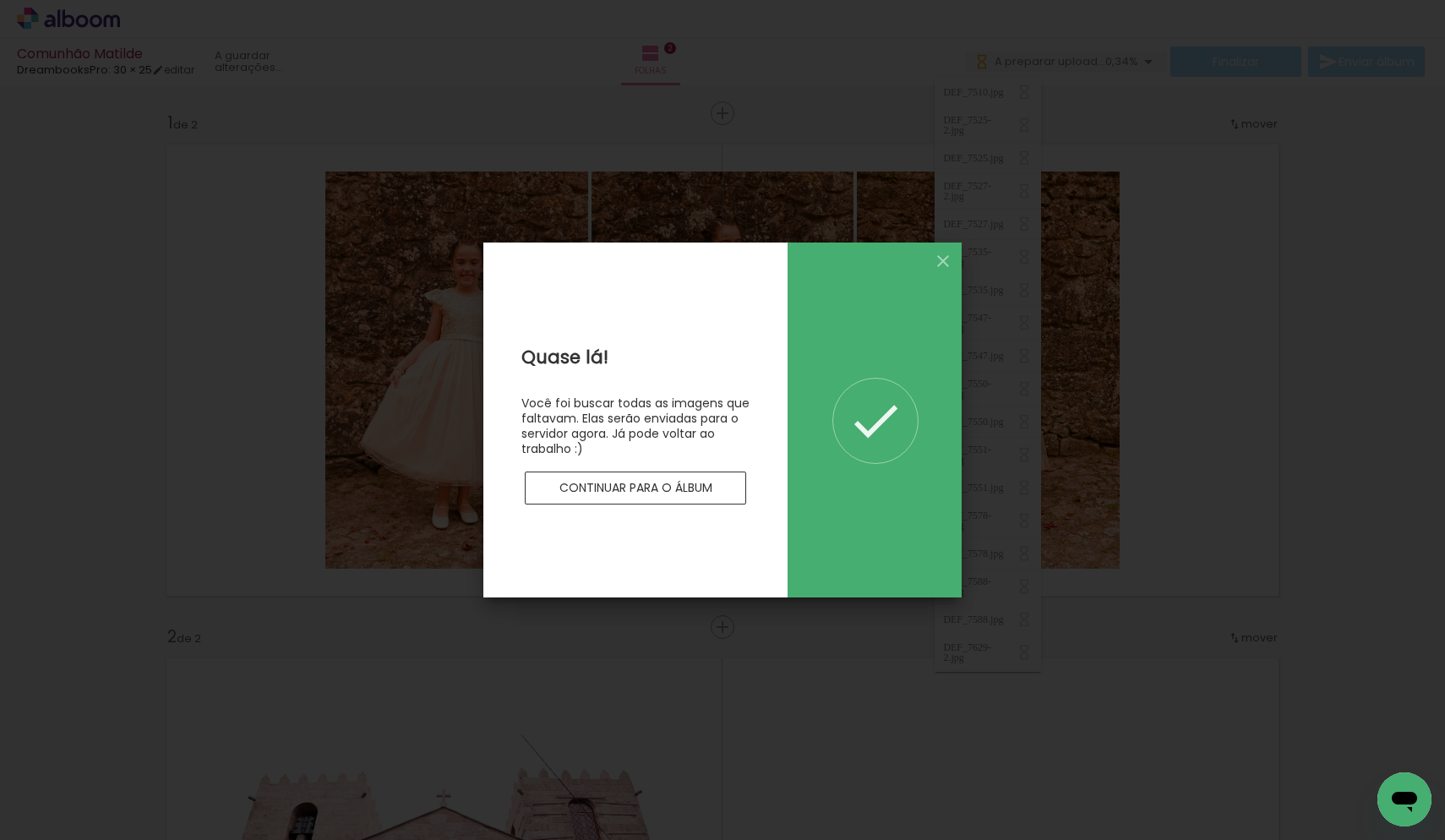
click at [0, 0] on slot "Continuar para o álbum" at bounding box center [0, 0] width 0 height 0
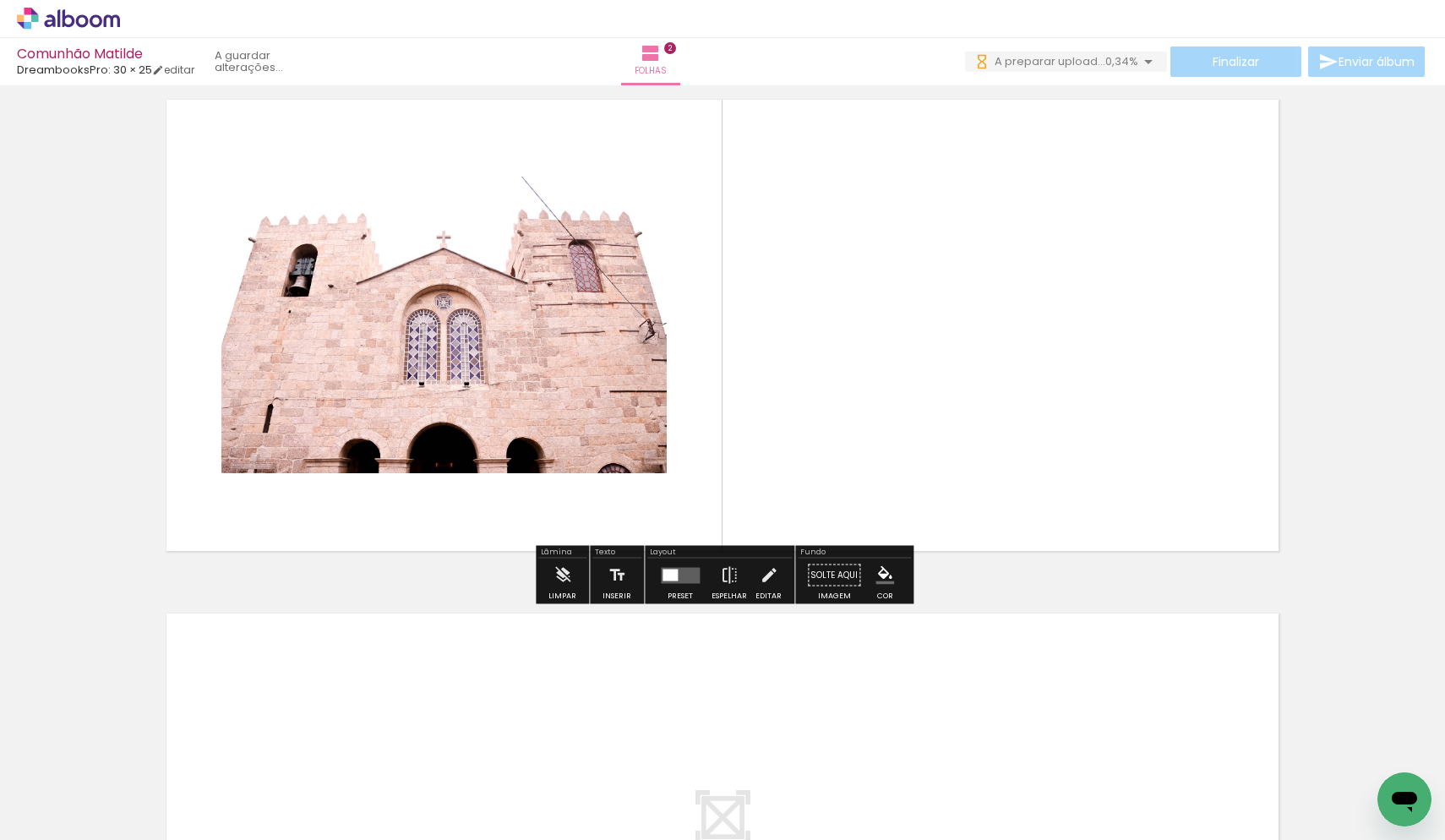
scroll to position [0, 331]
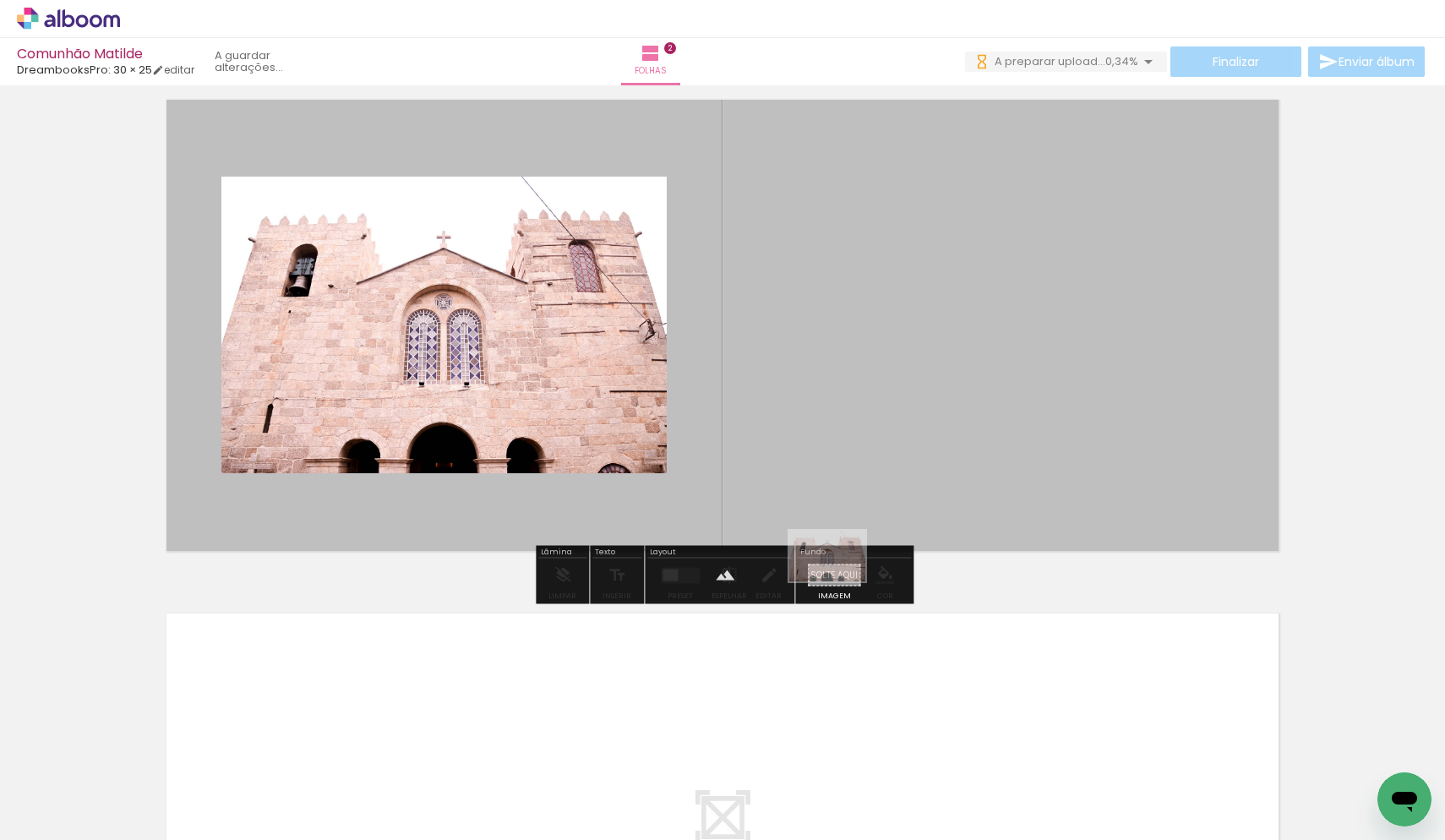
drag, startPoint x: 889, startPoint y: 782, endPoint x: 840, endPoint y: 582, distance: 205.9
click at [840, 582] on quentale-workspace at bounding box center [722, 420] width 1445 height 840
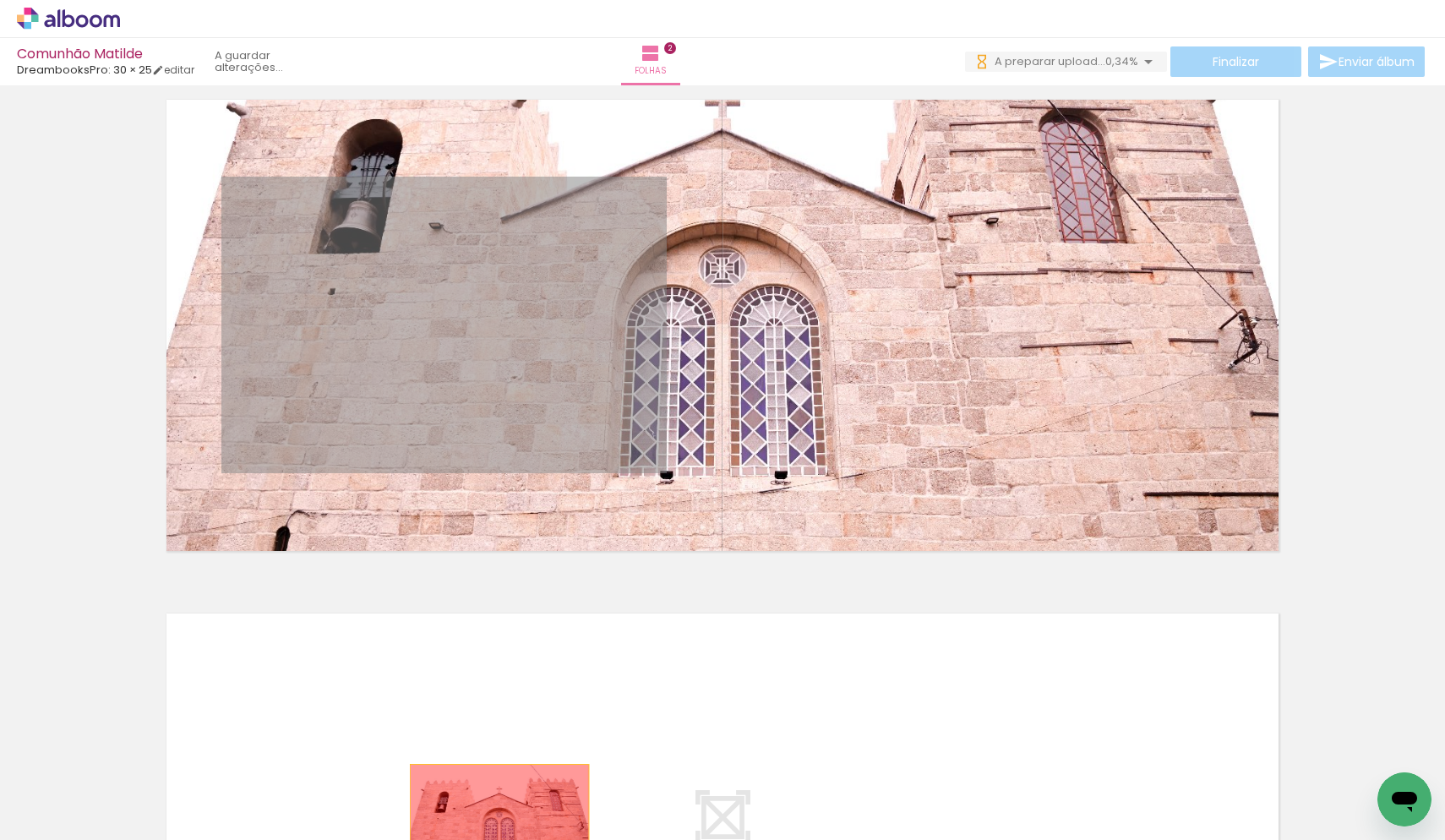
drag, startPoint x: 546, startPoint y: 353, endPoint x: 500, endPoint y: 824, distance: 473.2
click at [500, 824] on quentale-workspace at bounding box center [722, 420] width 1445 height 840
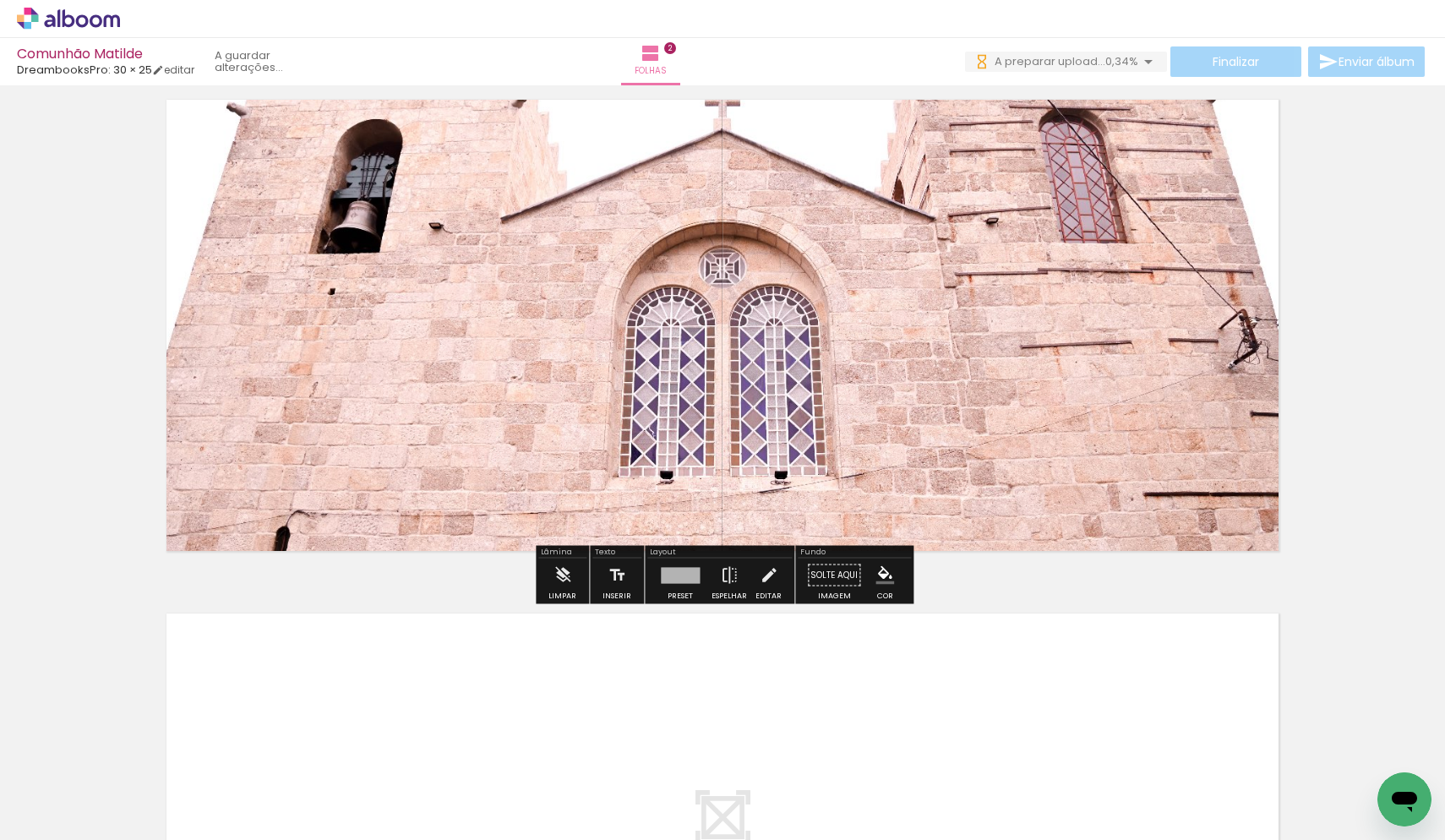
click at [1033, 310] on quentale-layouter at bounding box center [722, 325] width 1132 height 472
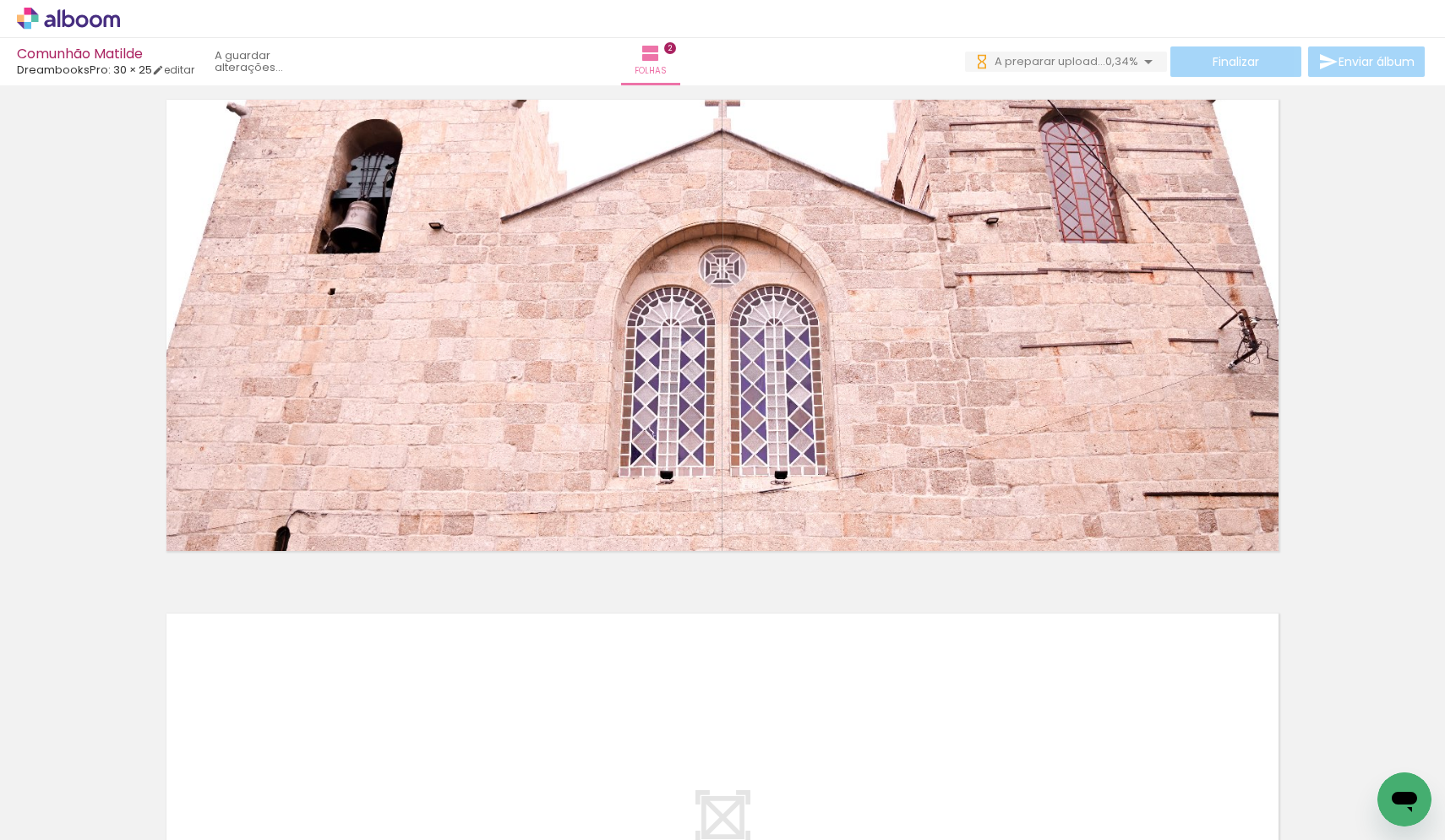
scroll to position [0, 558]
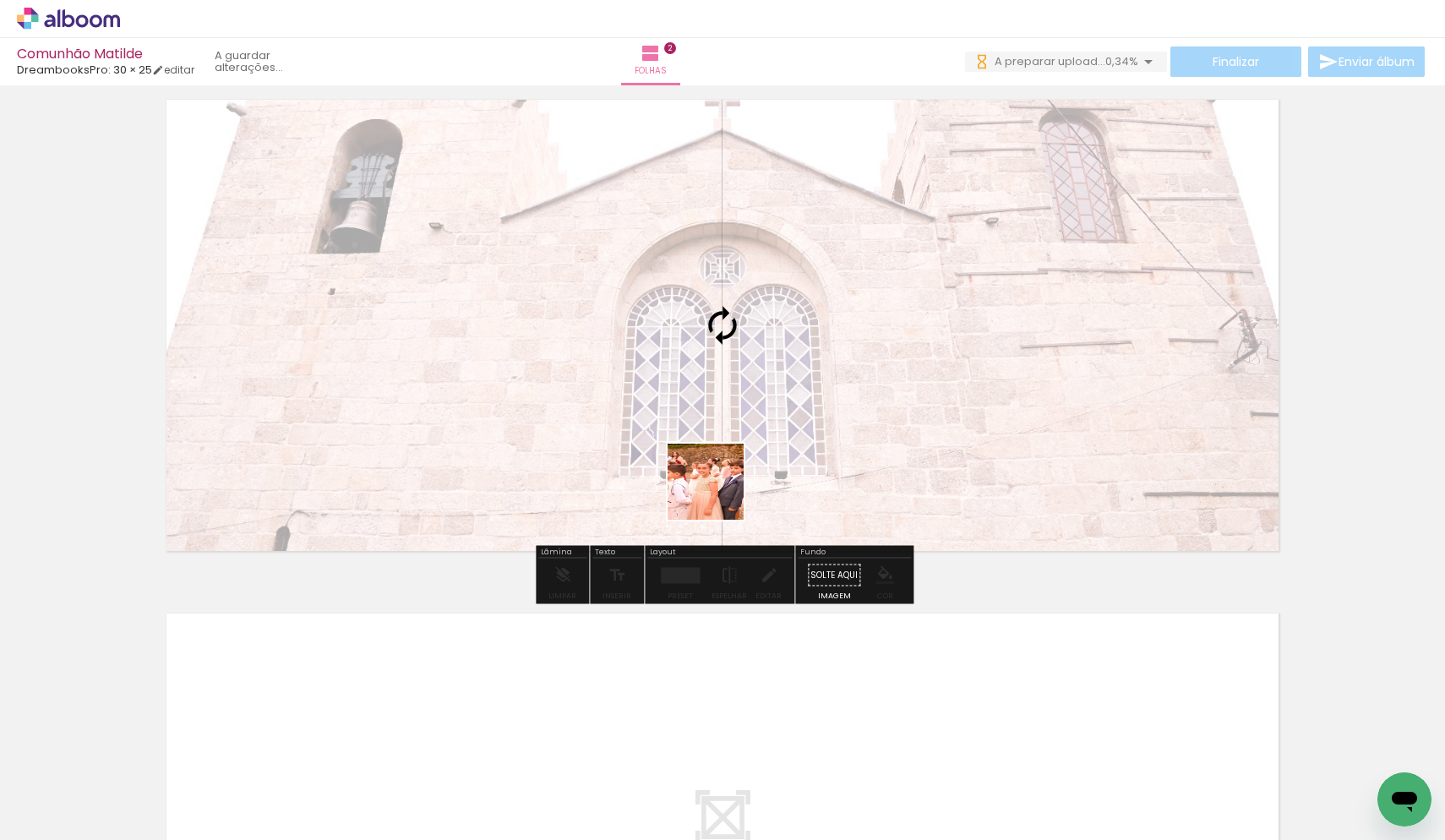
drag, startPoint x: 1027, startPoint y: 800, endPoint x: 719, endPoint y: 495, distance: 433.5
click at [719, 495] on quentale-workspace at bounding box center [722, 420] width 1445 height 840
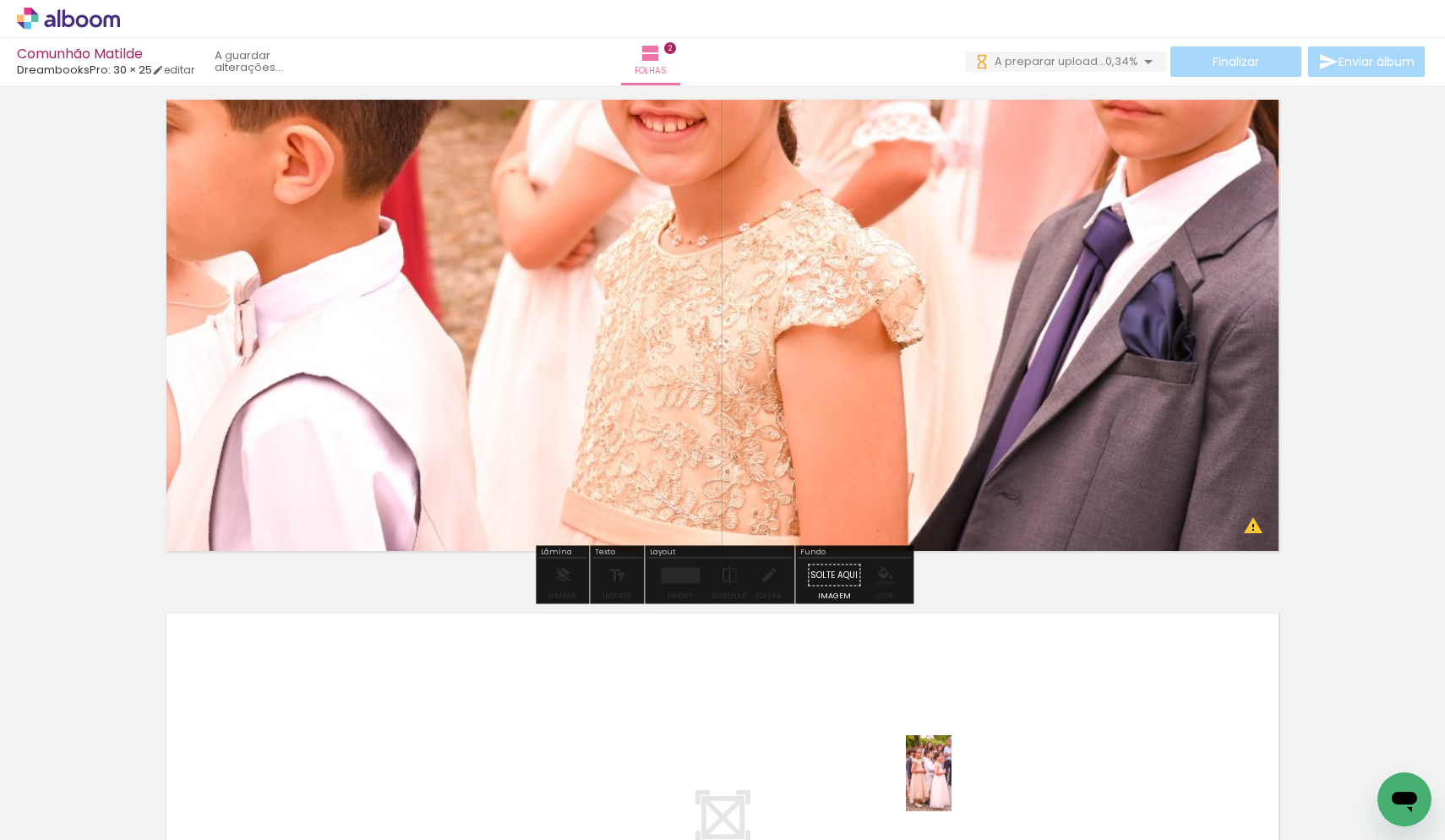
drag, startPoint x: 464, startPoint y: 781, endPoint x: 957, endPoint y: 786, distance: 493.0
click at [0, 0] on slot at bounding box center [0, 0] width 0 height 0
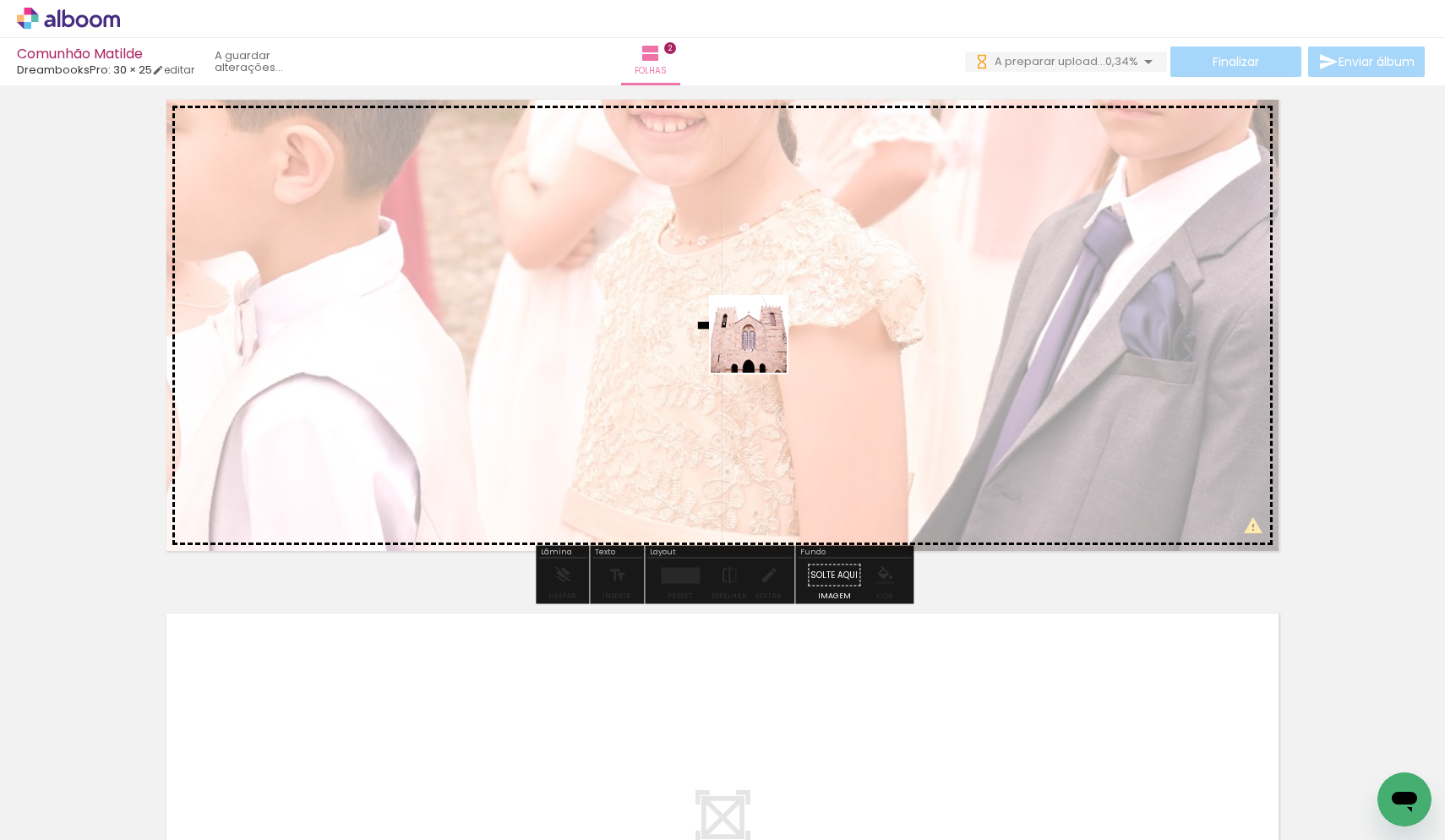
drag, startPoint x: 682, startPoint y: 797, endPoint x: 805, endPoint y: 249, distance: 561.6
click at [805, 249] on quentale-workspace at bounding box center [722, 420] width 1445 height 840
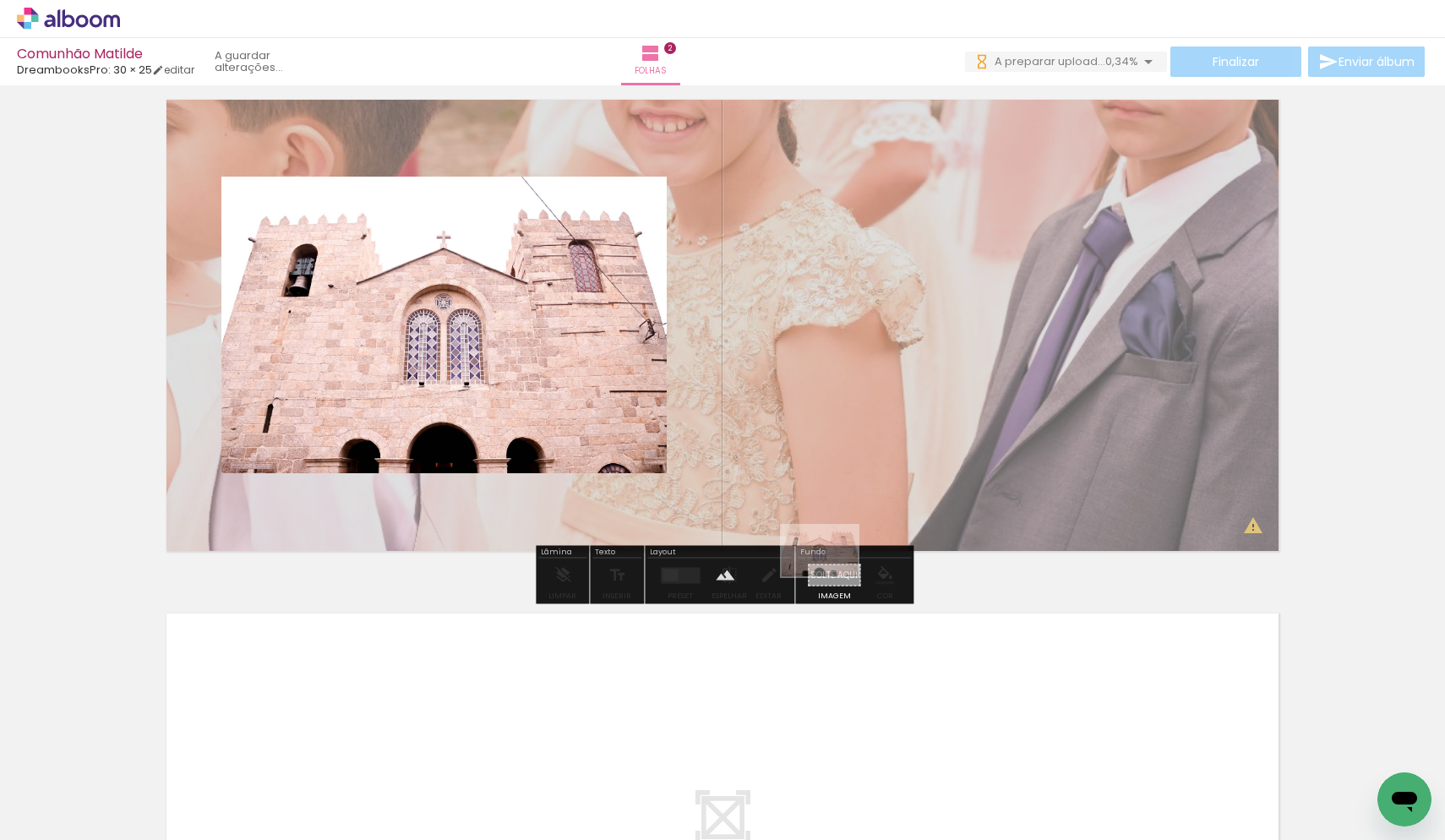
drag, startPoint x: 676, startPoint y: 781, endPoint x: 832, endPoint y: 577, distance: 256.8
click at [832, 577] on quentale-workspace at bounding box center [722, 420] width 1445 height 840
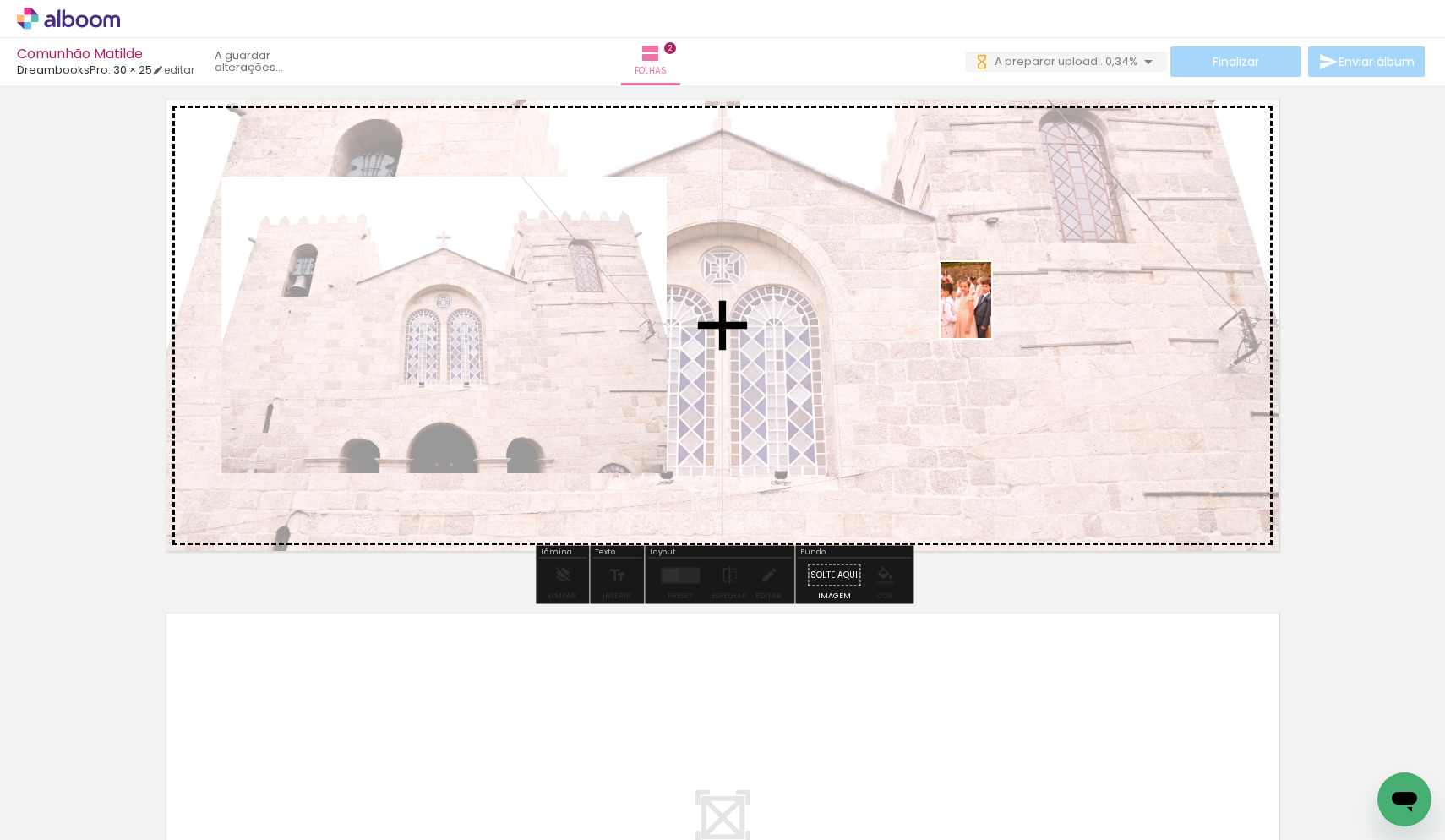
drag, startPoint x: 1042, startPoint y: 799, endPoint x: 992, endPoint y: 312, distance: 489.6
click at [992, 312] on quentale-workspace at bounding box center [722, 420] width 1445 height 840
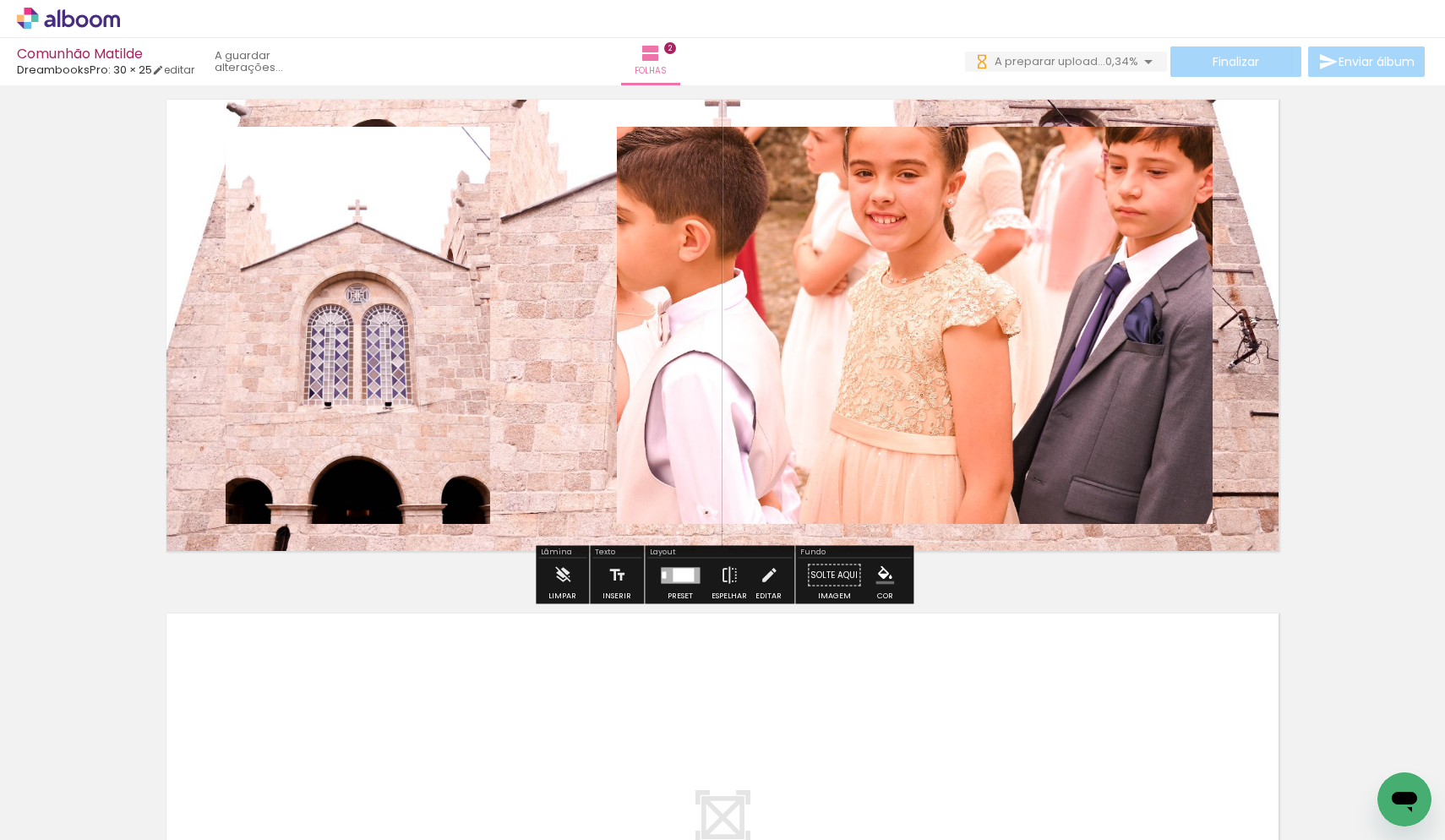
click at [873, 350] on quentale-photo at bounding box center [915, 325] width 596 height 397
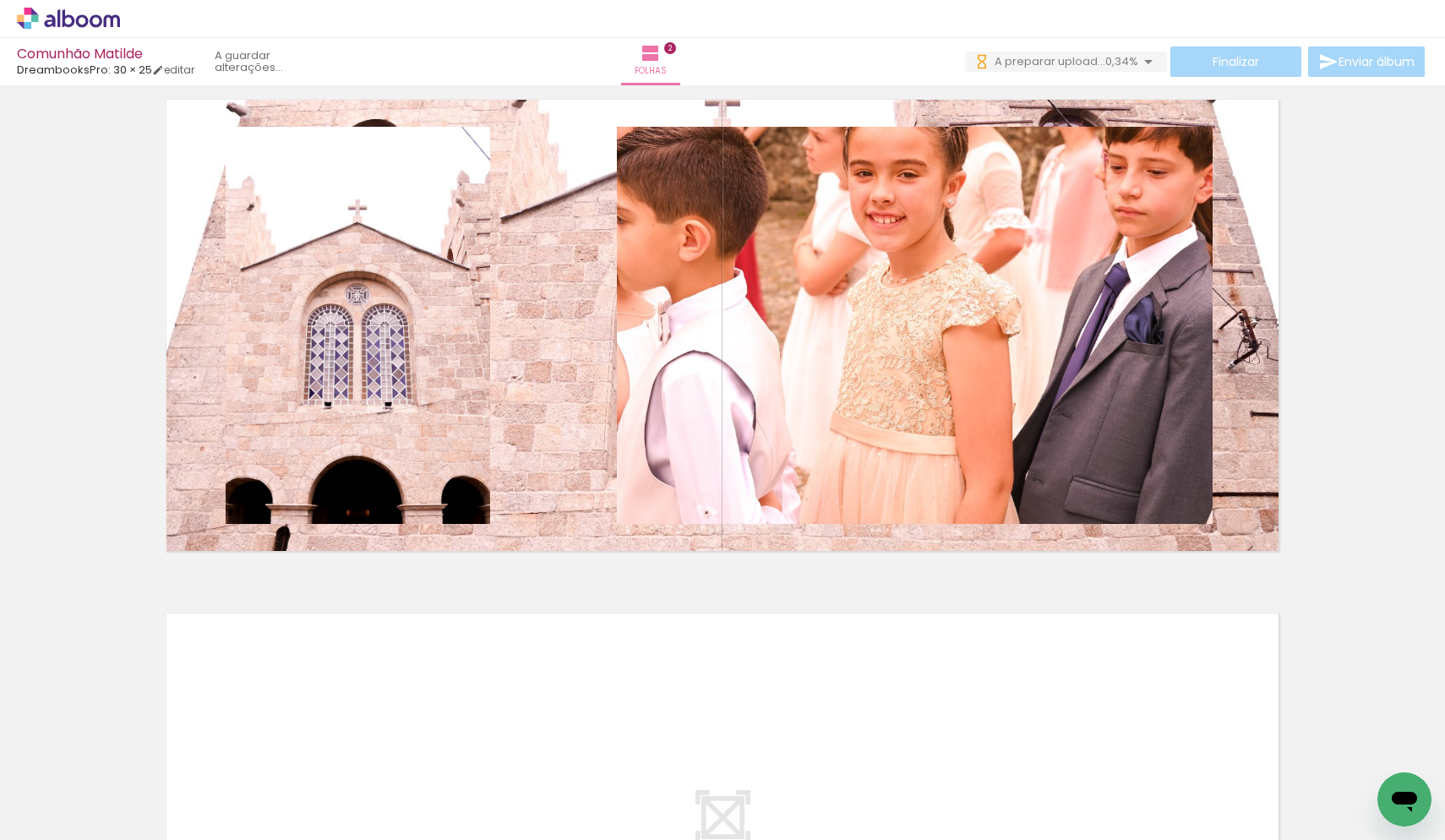
scroll to position [0, 1195]
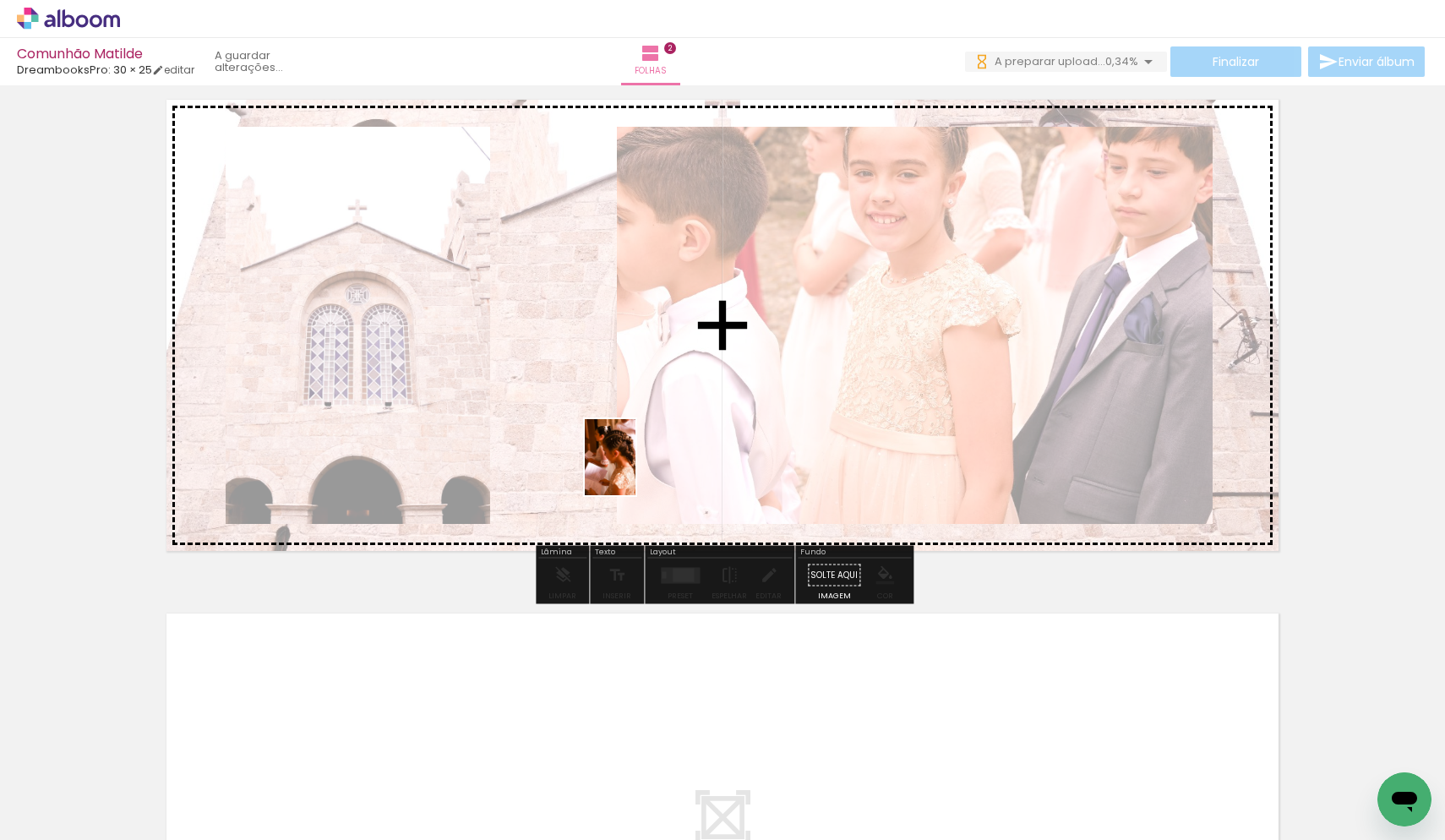
drag, startPoint x: 788, startPoint y: 795, endPoint x: 636, endPoint y: 470, distance: 358.8
click at [636, 470] on quentale-workspace at bounding box center [722, 420] width 1445 height 840
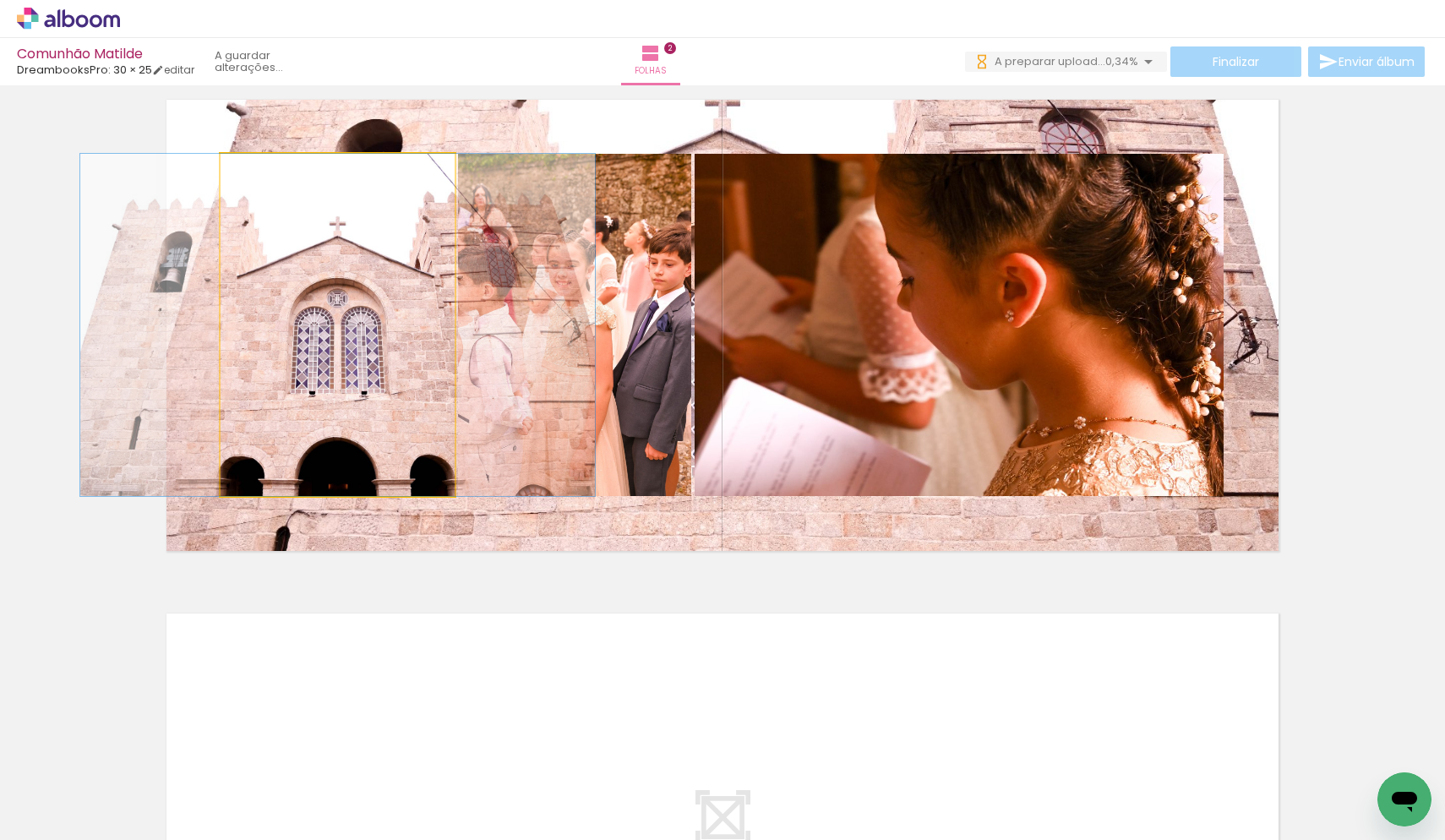
click at [398, 381] on quentale-photo at bounding box center [338, 324] width 234 height 342
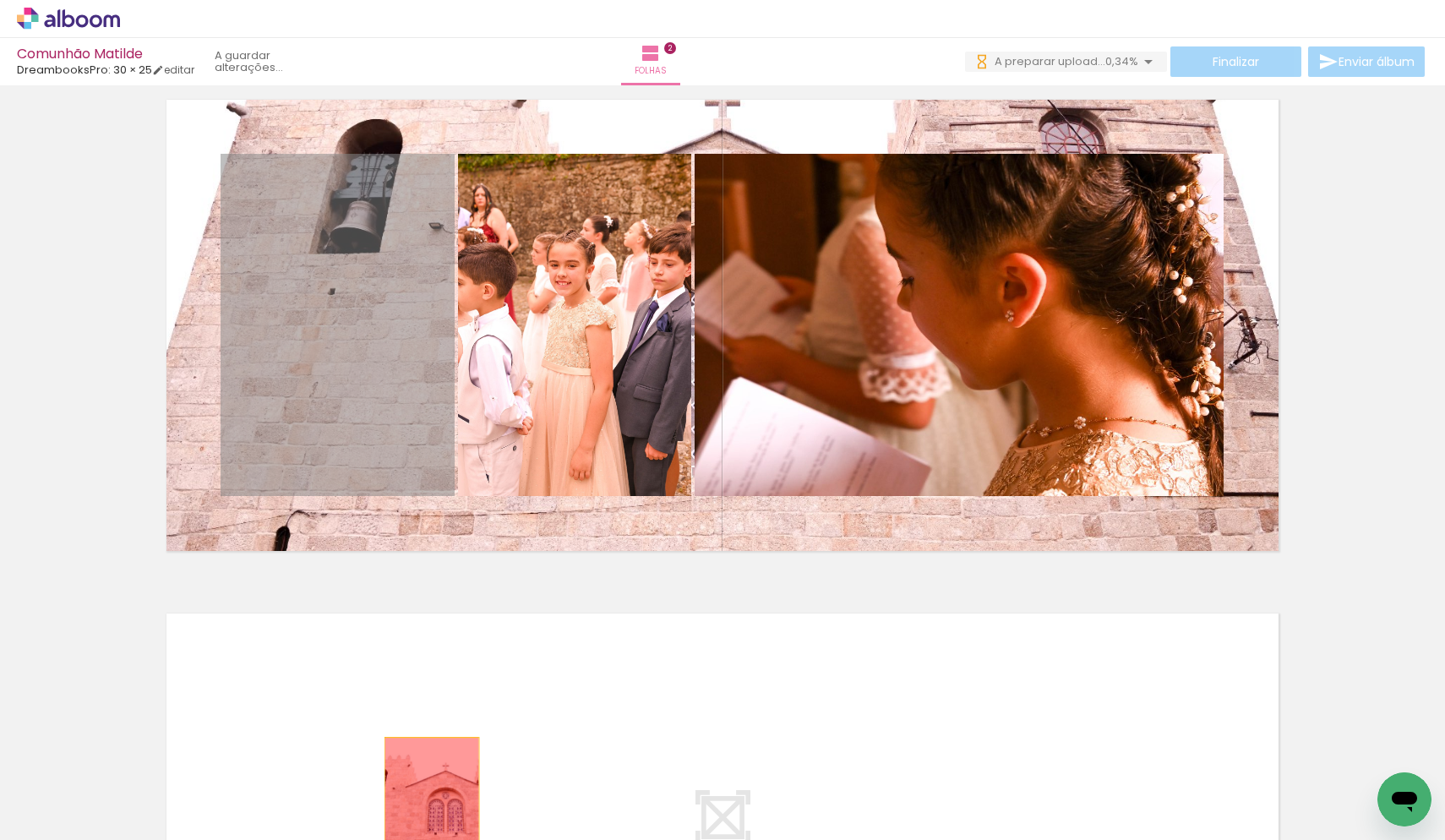
drag, startPoint x: 363, startPoint y: 352, endPoint x: 432, endPoint y: 806, distance: 459.2
click at [432, 806] on quentale-workspace at bounding box center [722, 420] width 1445 height 840
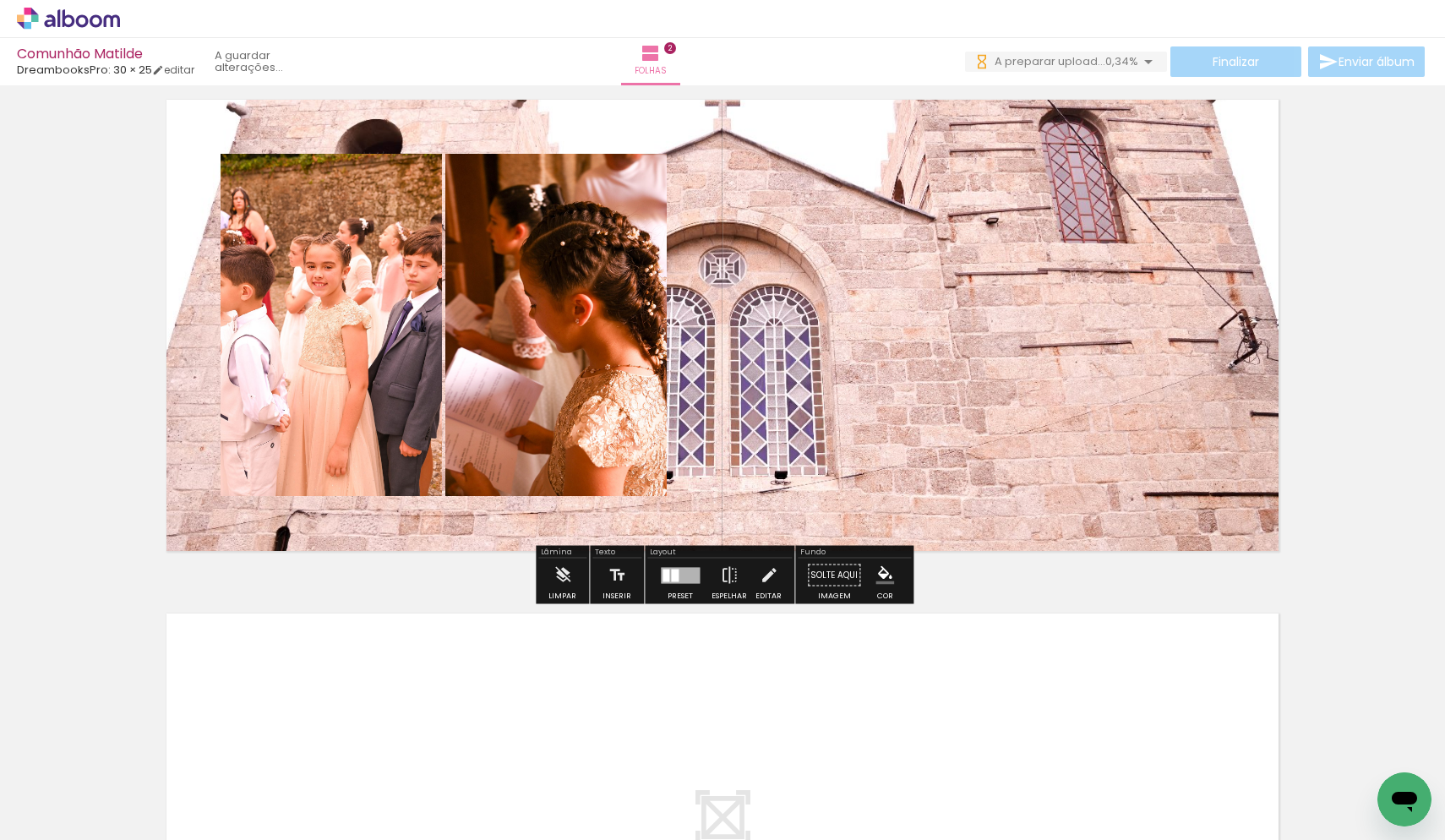
click at [677, 571] on div at bounding box center [680, 575] width 39 height 16
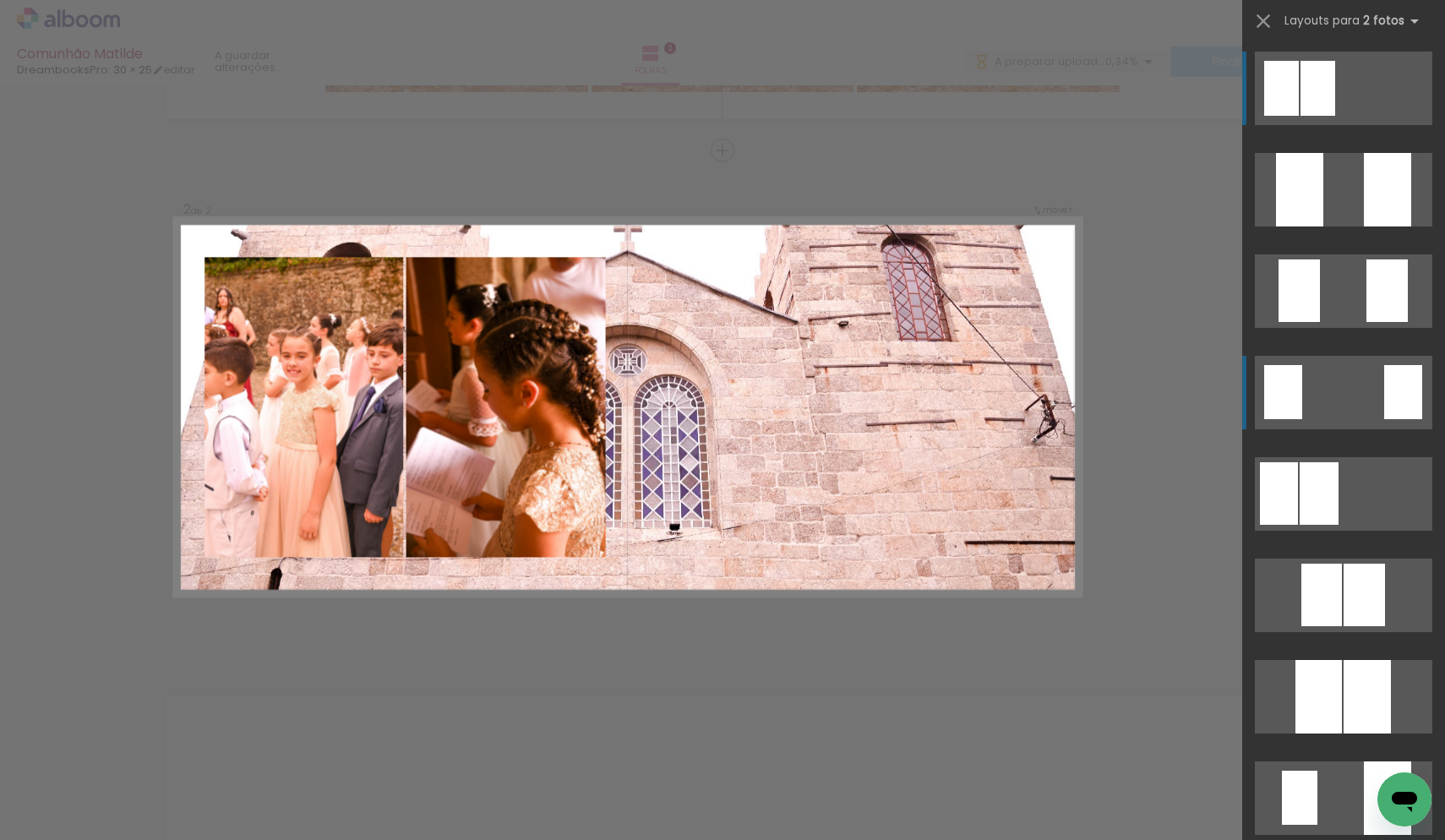
scroll to position [474, 0]
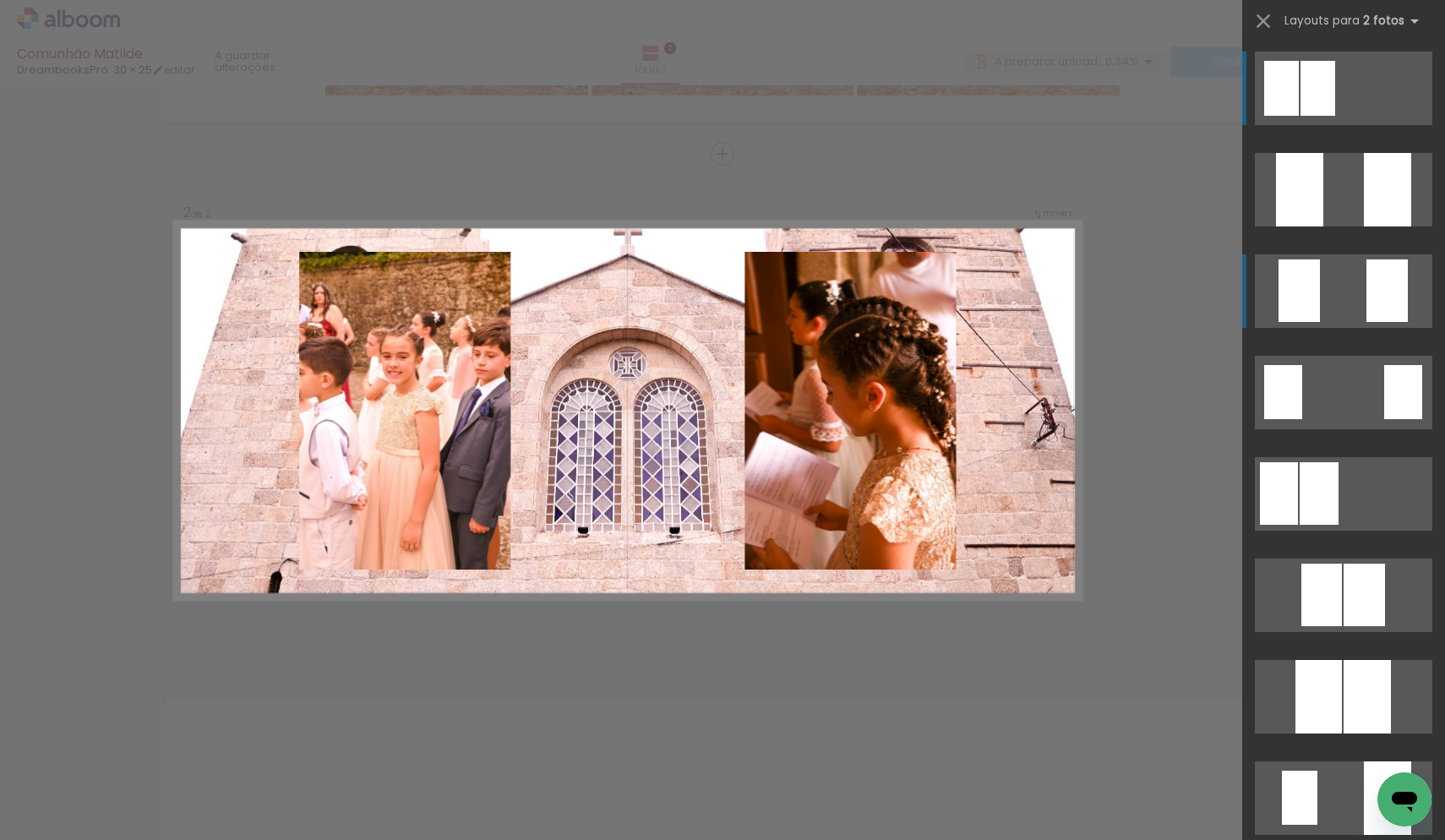
click at [1380, 283] on div at bounding box center [1387, 290] width 41 height 63
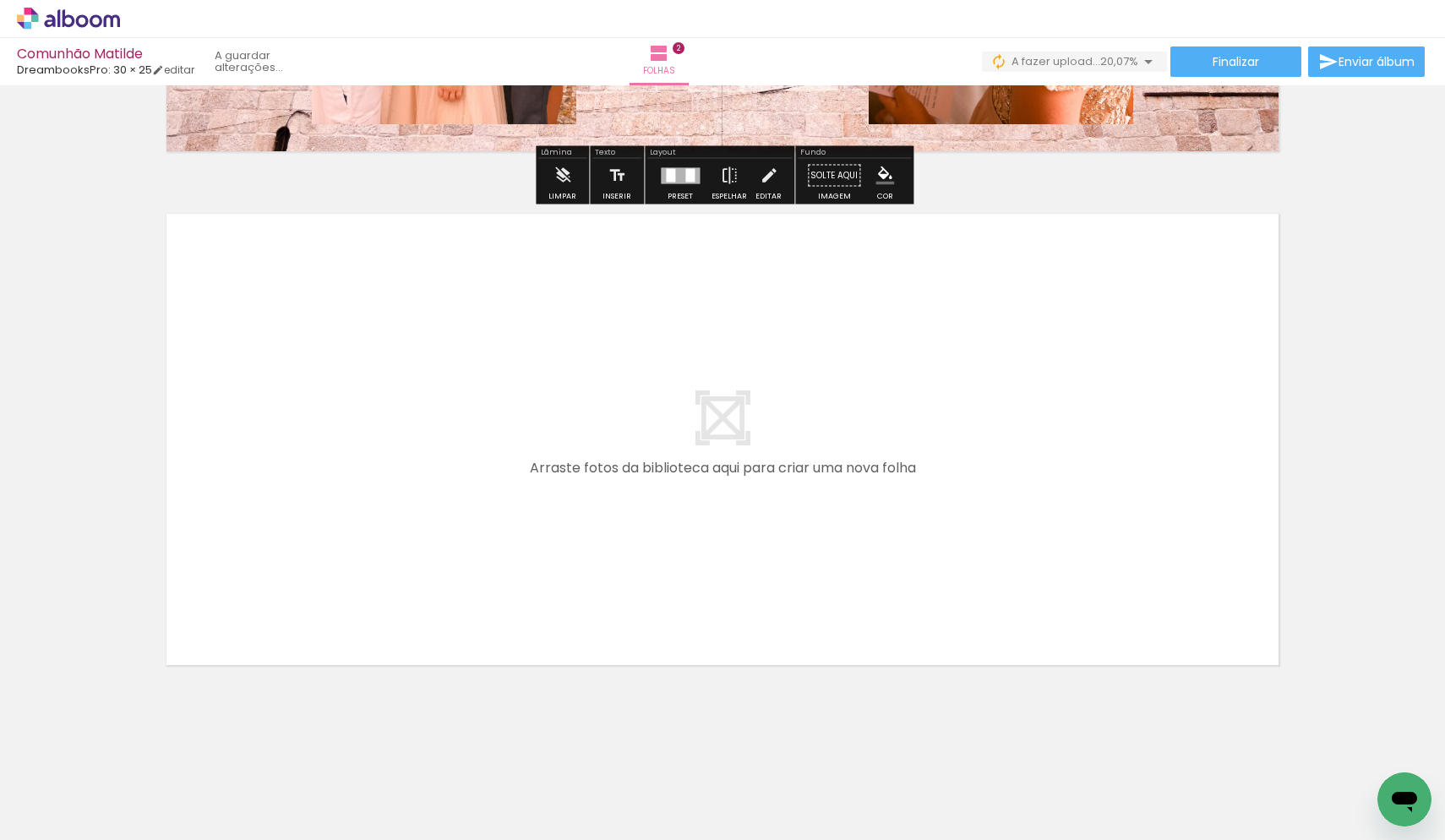
scroll to position [0, 1490]
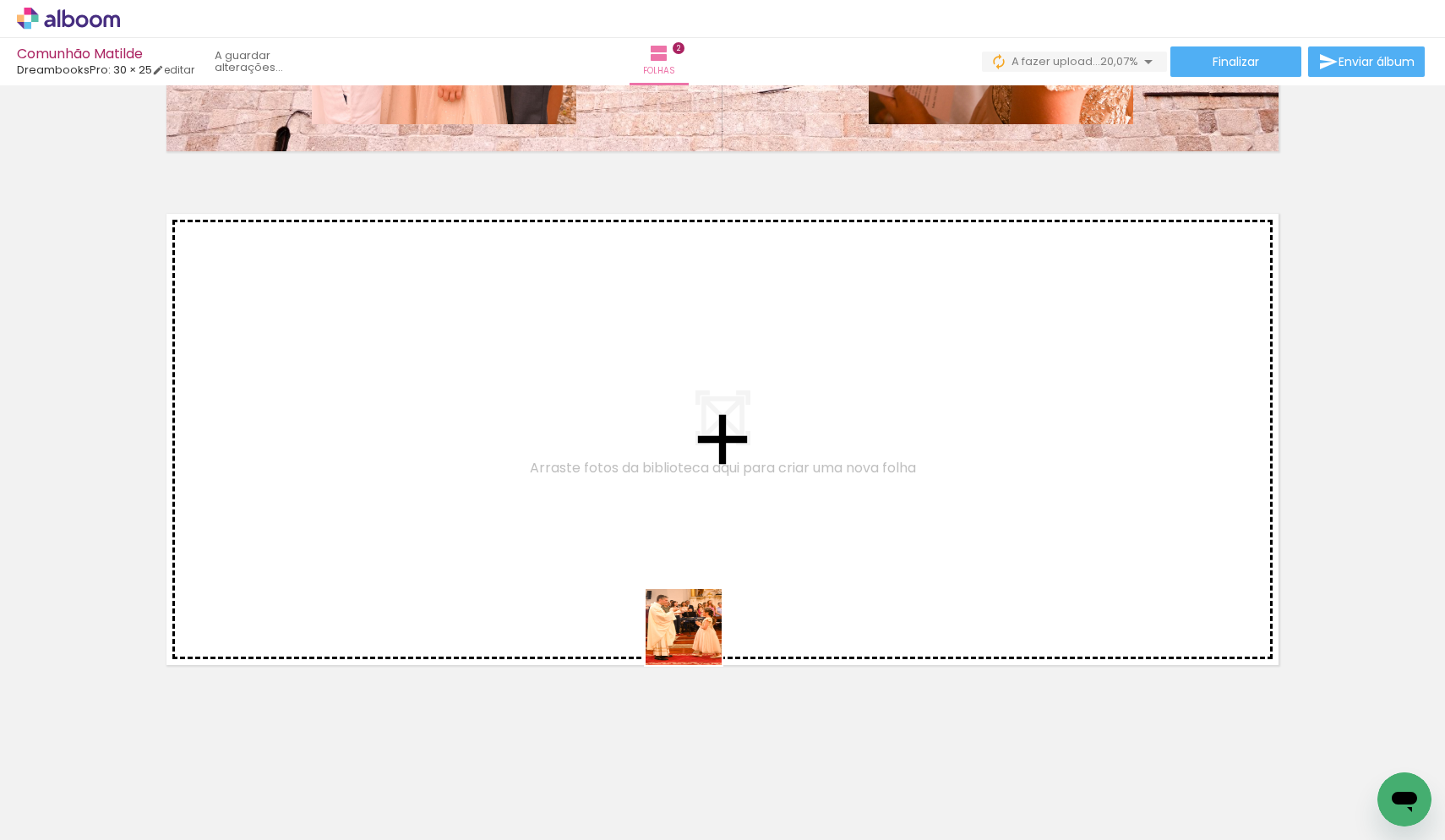
drag, startPoint x: 668, startPoint y: 802, endPoint x: 722, endPoint y: 537, distance: 270.4
click at [722, 537] on quentale-workspace at bounding box center [722, 420] width 1445 height 840
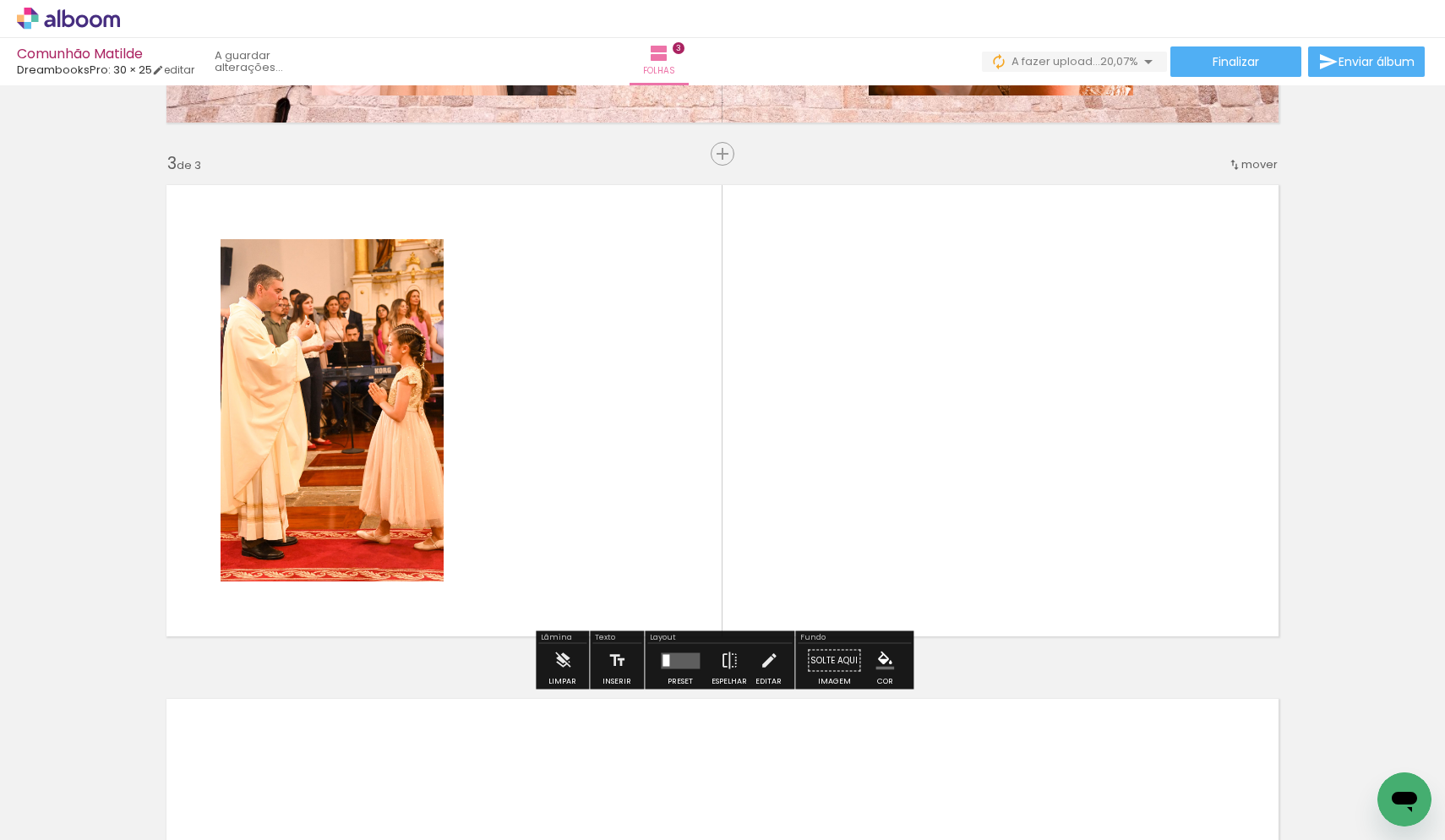
scroll to position [988, 0]
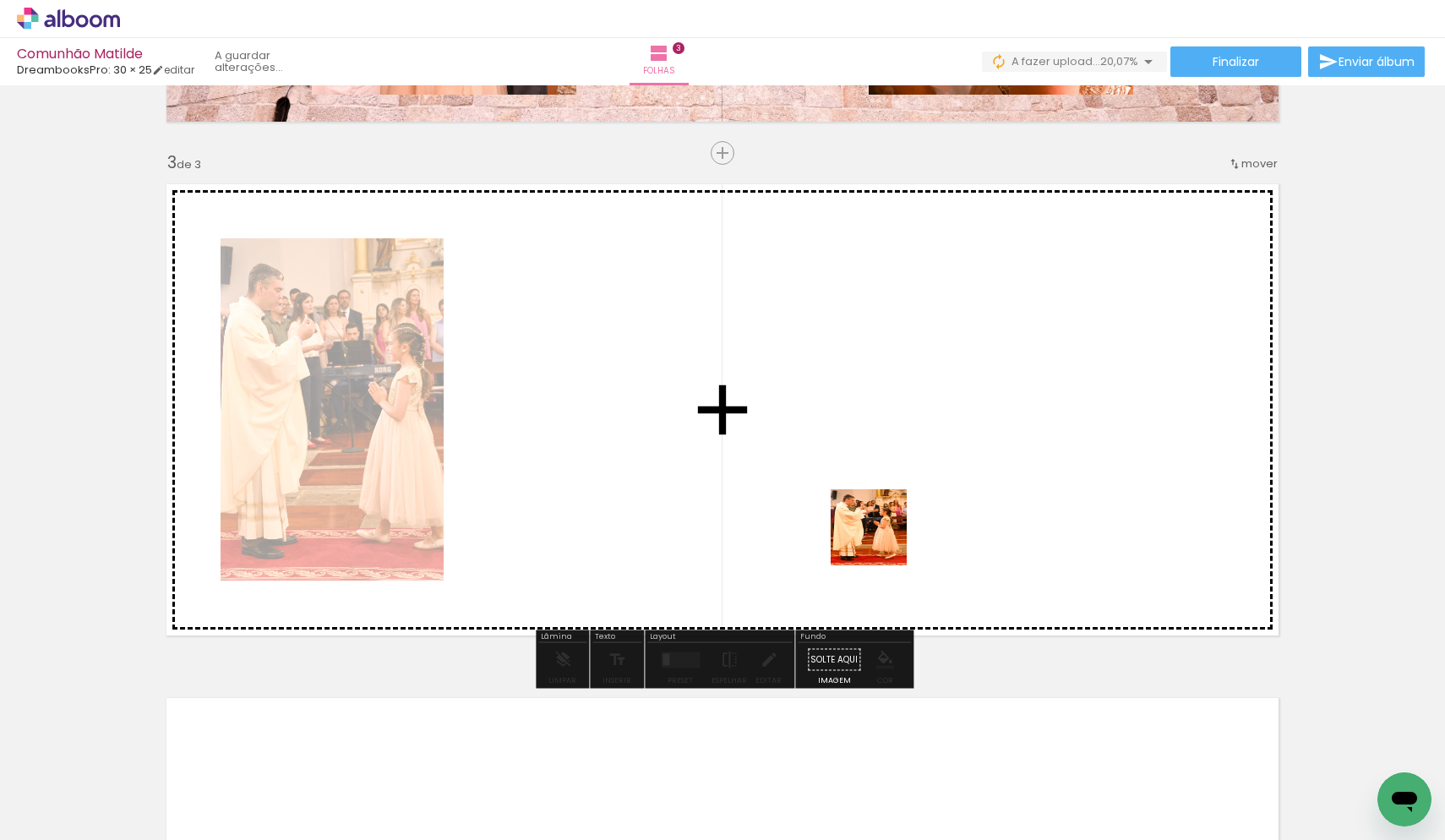
drag, startPoint x: 845, startPoint y: 800, endPoint x: 884, endPoint y: 530, distance: 272.8
click at [884, 530] on quentale-workspace at bounding box center [722, 420] width 1445 height 840
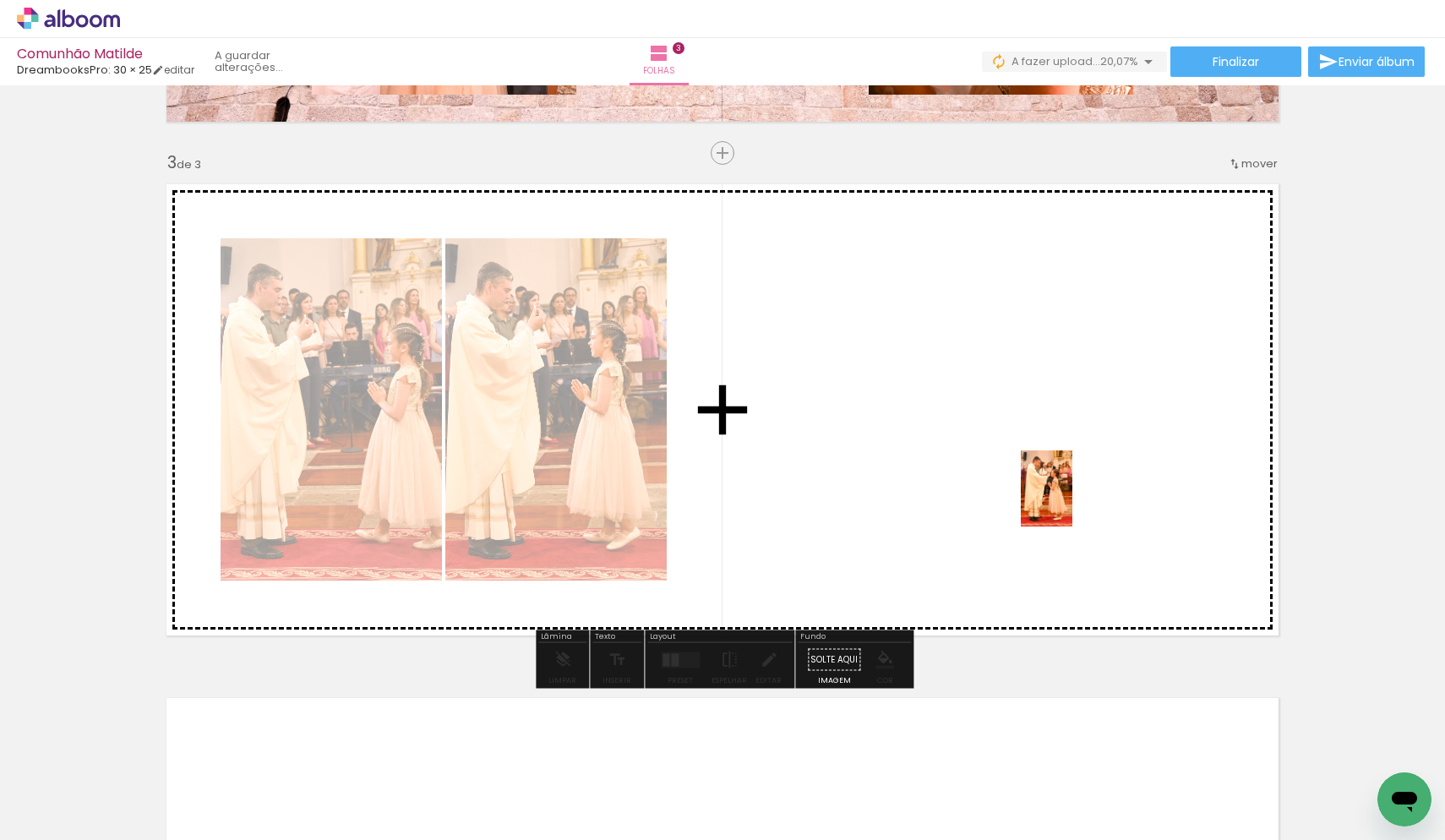
drag, startPoint x: 1047, startPoint y: 788, endPoint x: 1072, endPoint y: 501, distance: 288.1
click at [1072, 501] on quentale-workspace at bounding box center [722, 420] width 1445 height 840
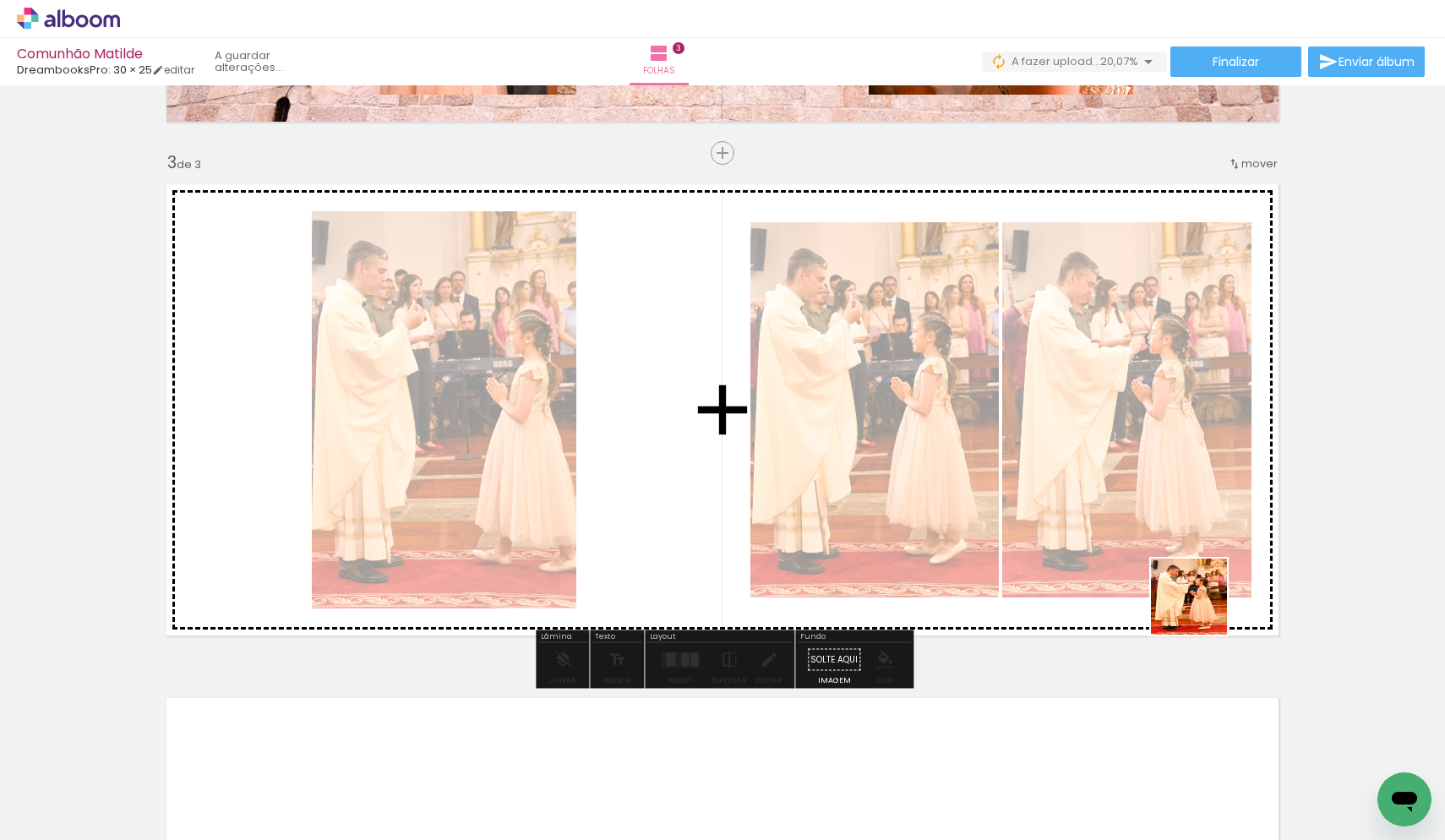
drag, startPoint x: 1239, startPoint y: 801, endPoint x: 1190, endPoint y: 536, distance: 269.5
click at [1190, 536] on quentale-workspace at bounding box center [722, 420] width 1445 height 840
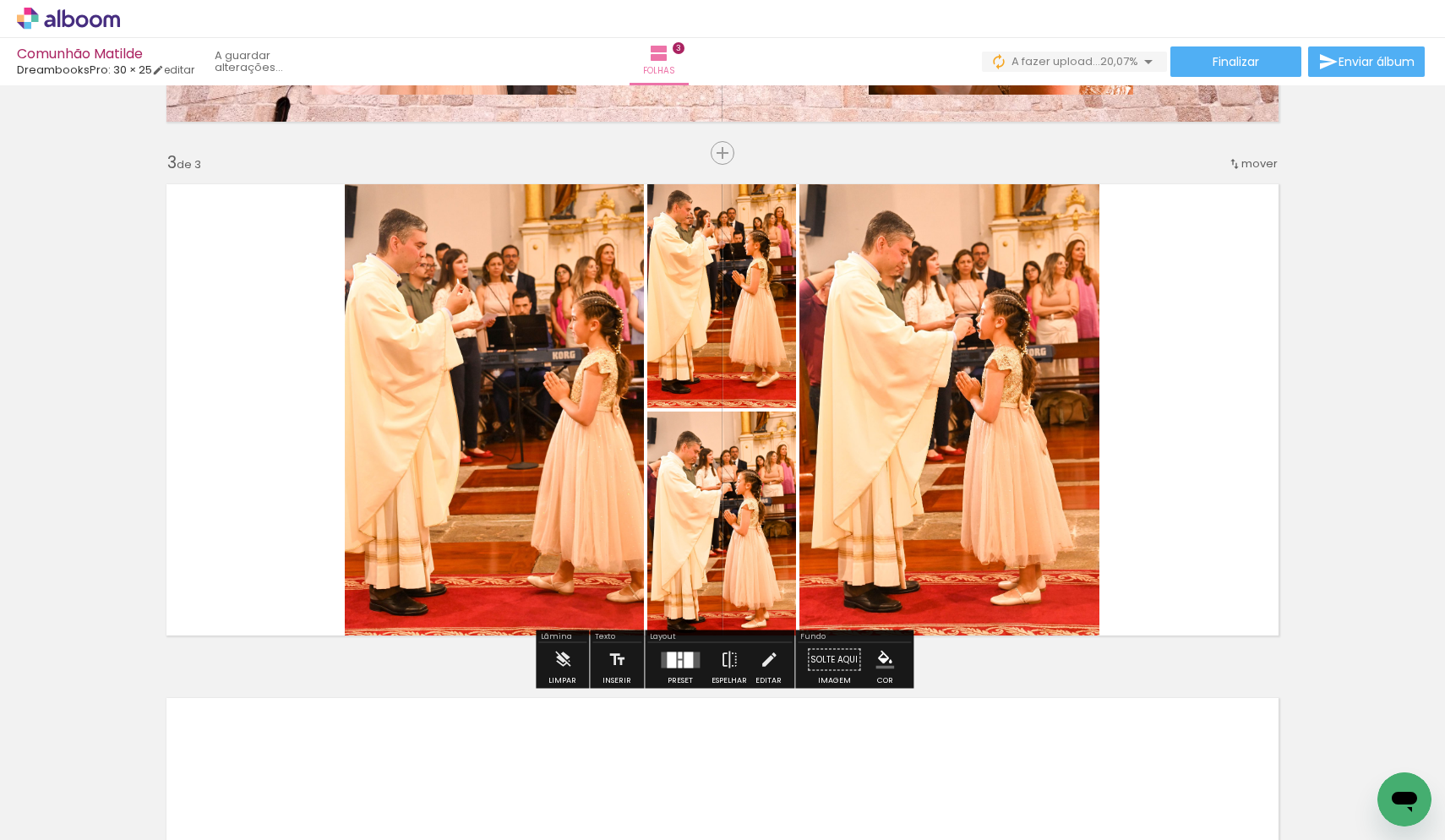
scroll to position [0, 1721]
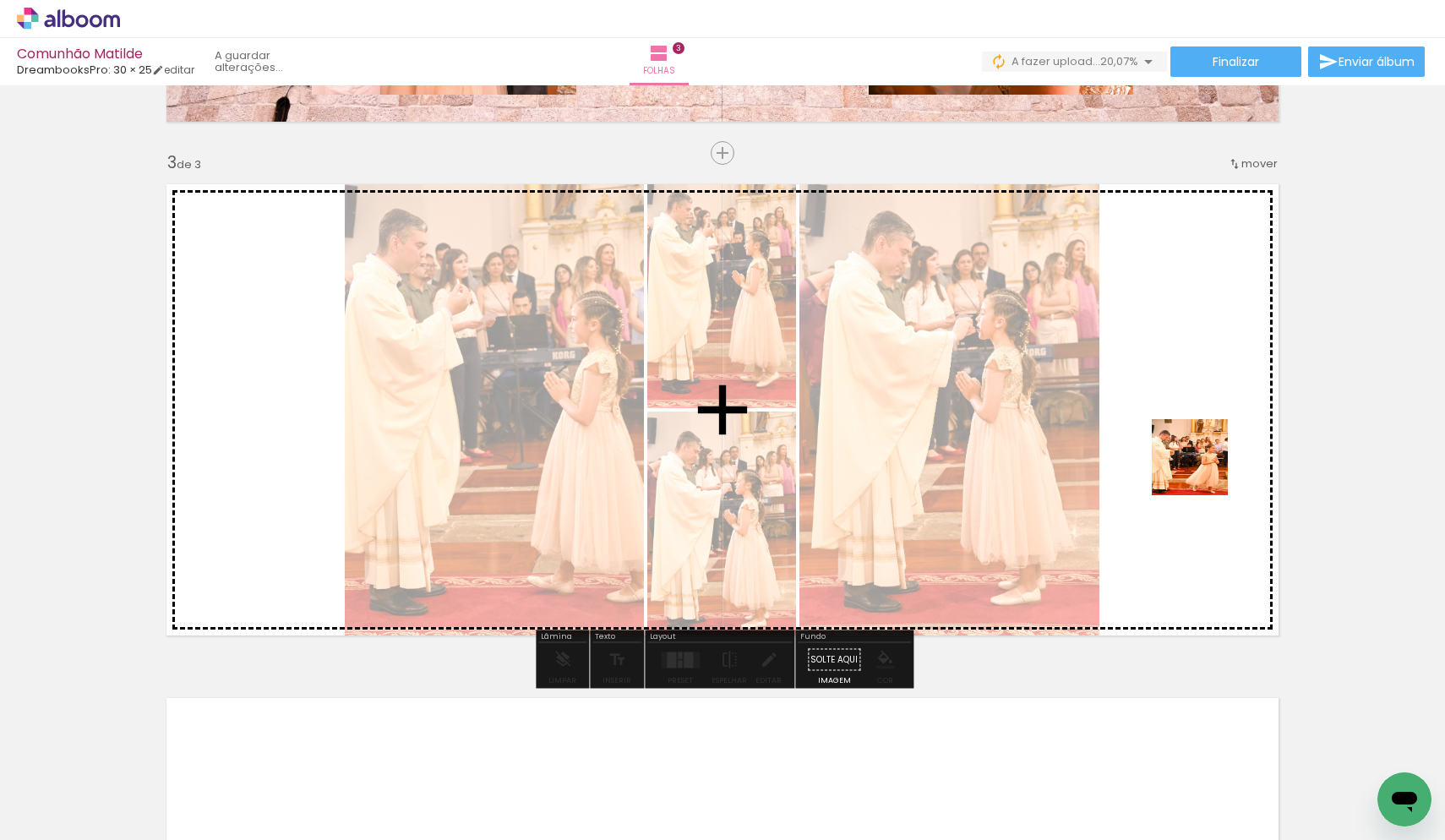
drag, startPoint x: 1198, startPoint y: 781, endPoint x: 1203, endPoint y: 470, distance: 311.0
click at [1203, 470] on quentale-workspace at bounding box center [722, 420] width 1445 height 840
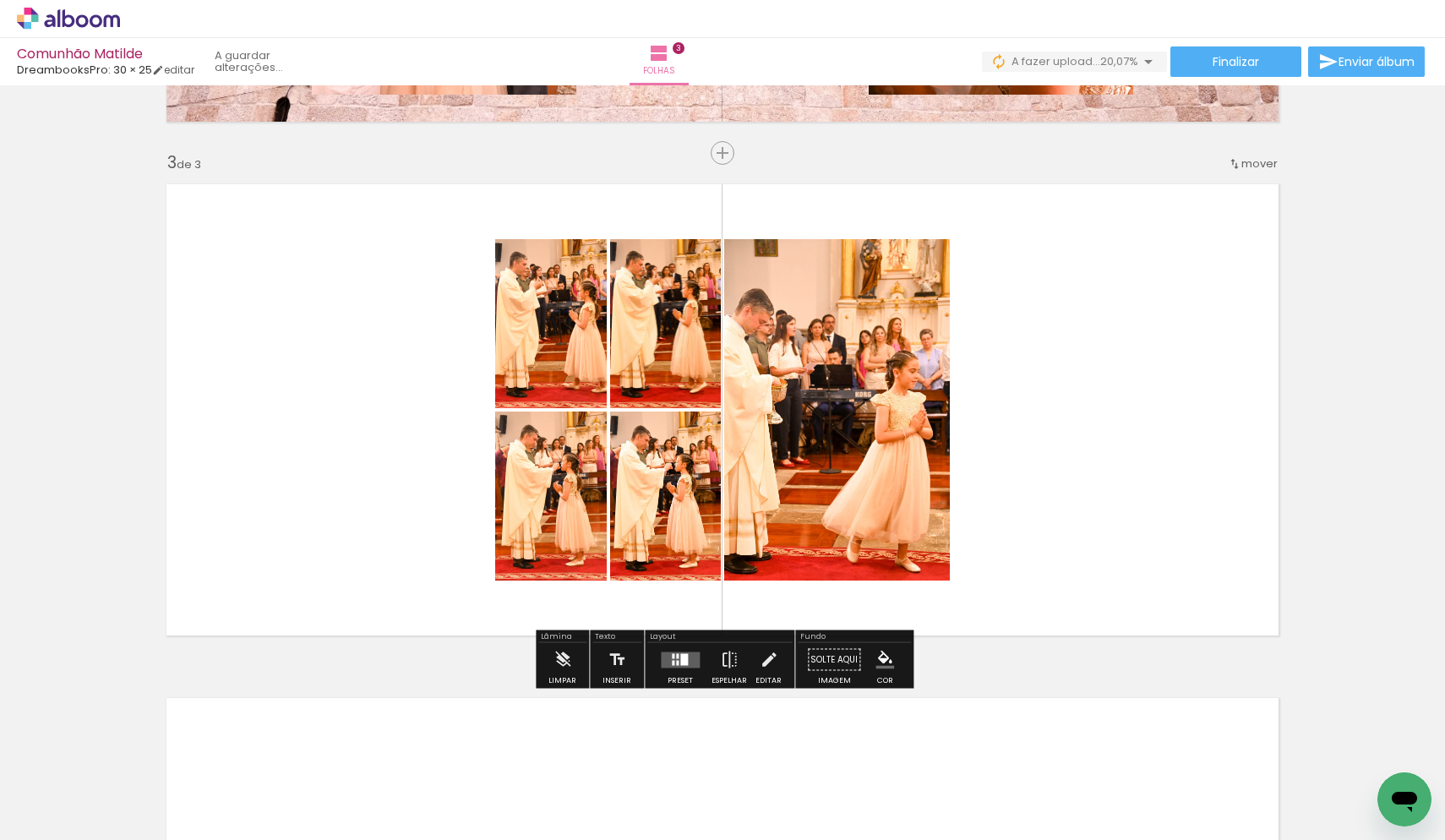
click at [686, 664] on quentale-layouter at bounding box center [680, 659] width 39 height 16
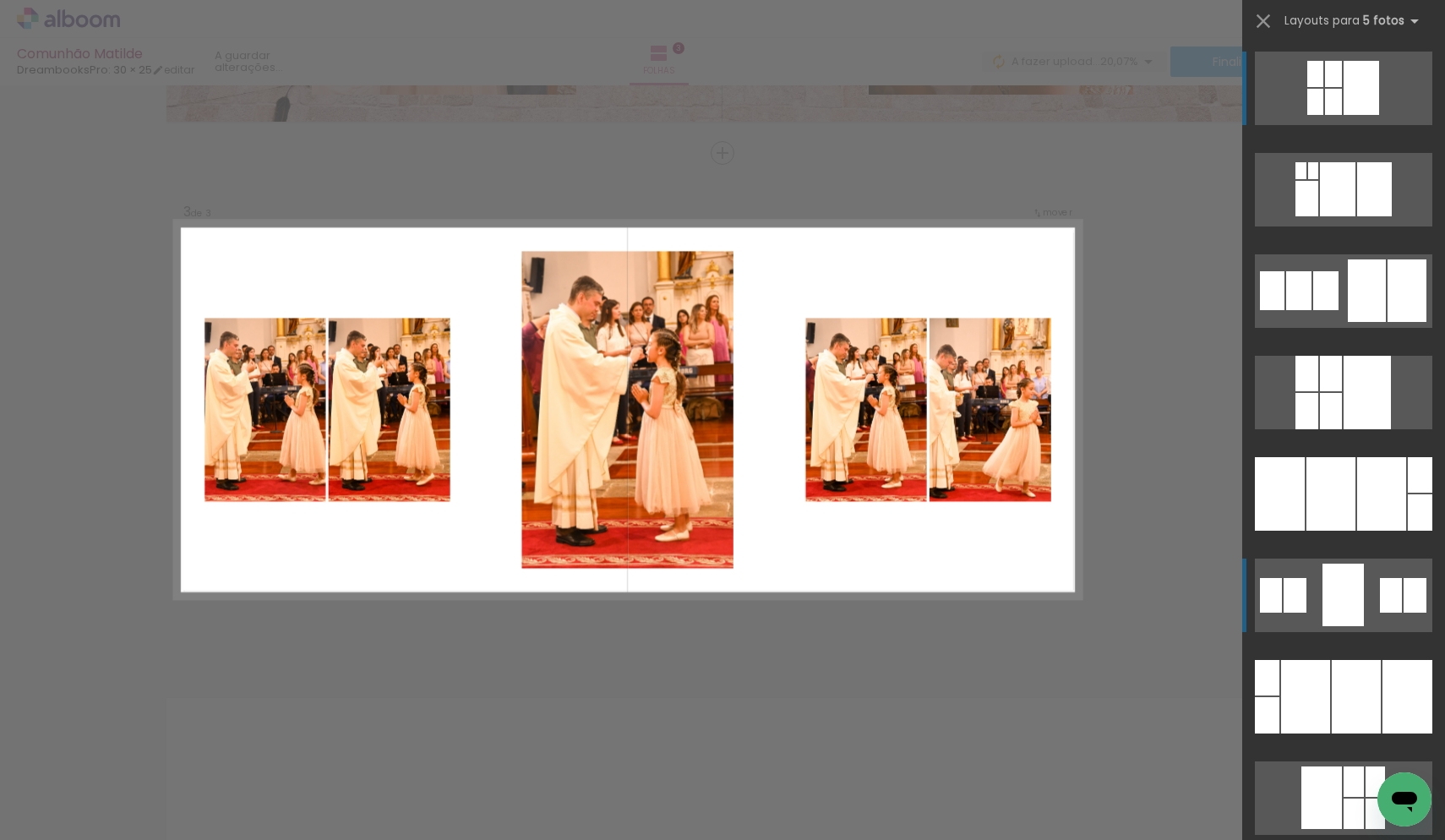
click at [1361, 607] on div at bounding box center [1343, 594] width 41 height 63
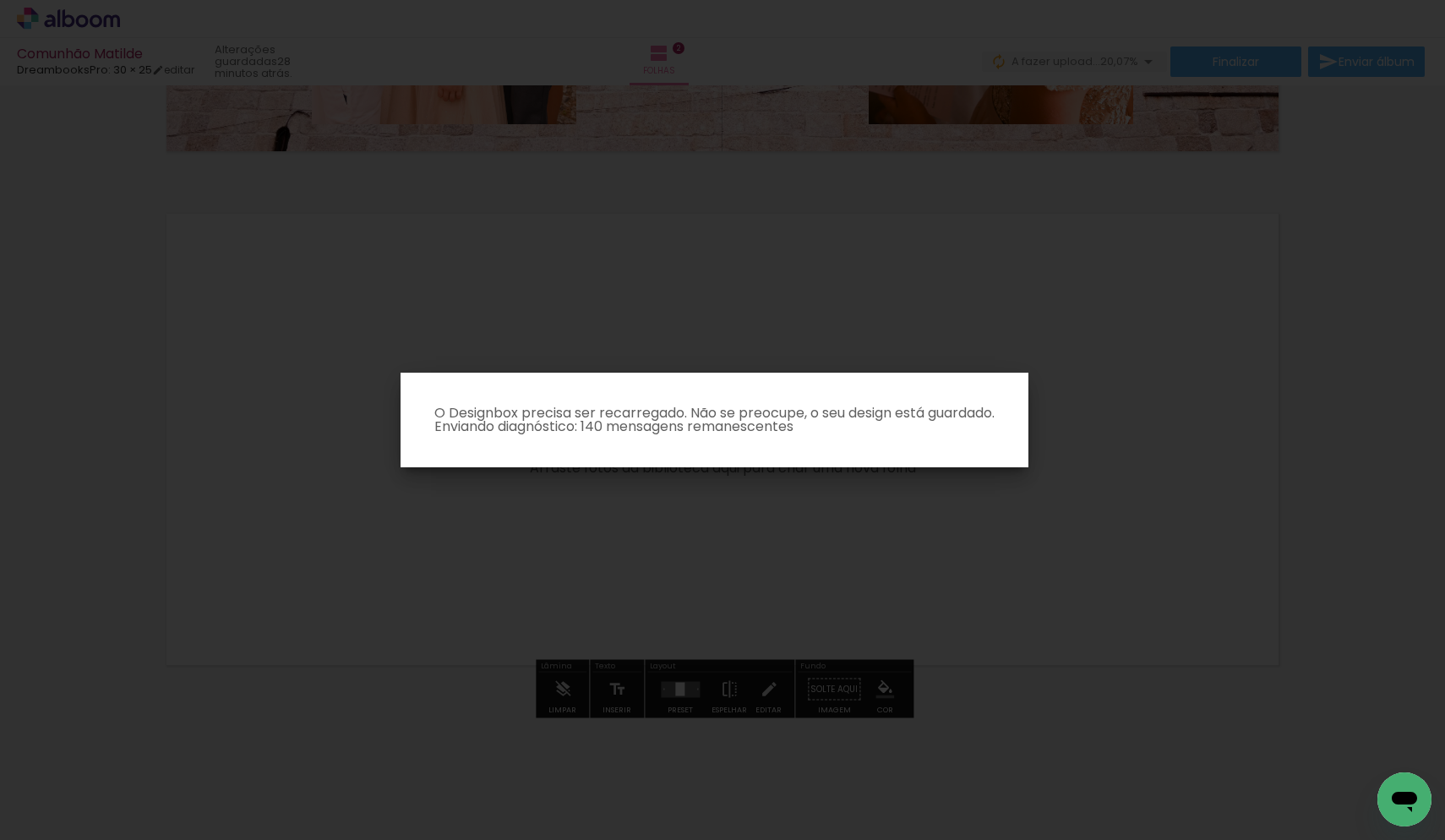
scroll to position [1019, 0]
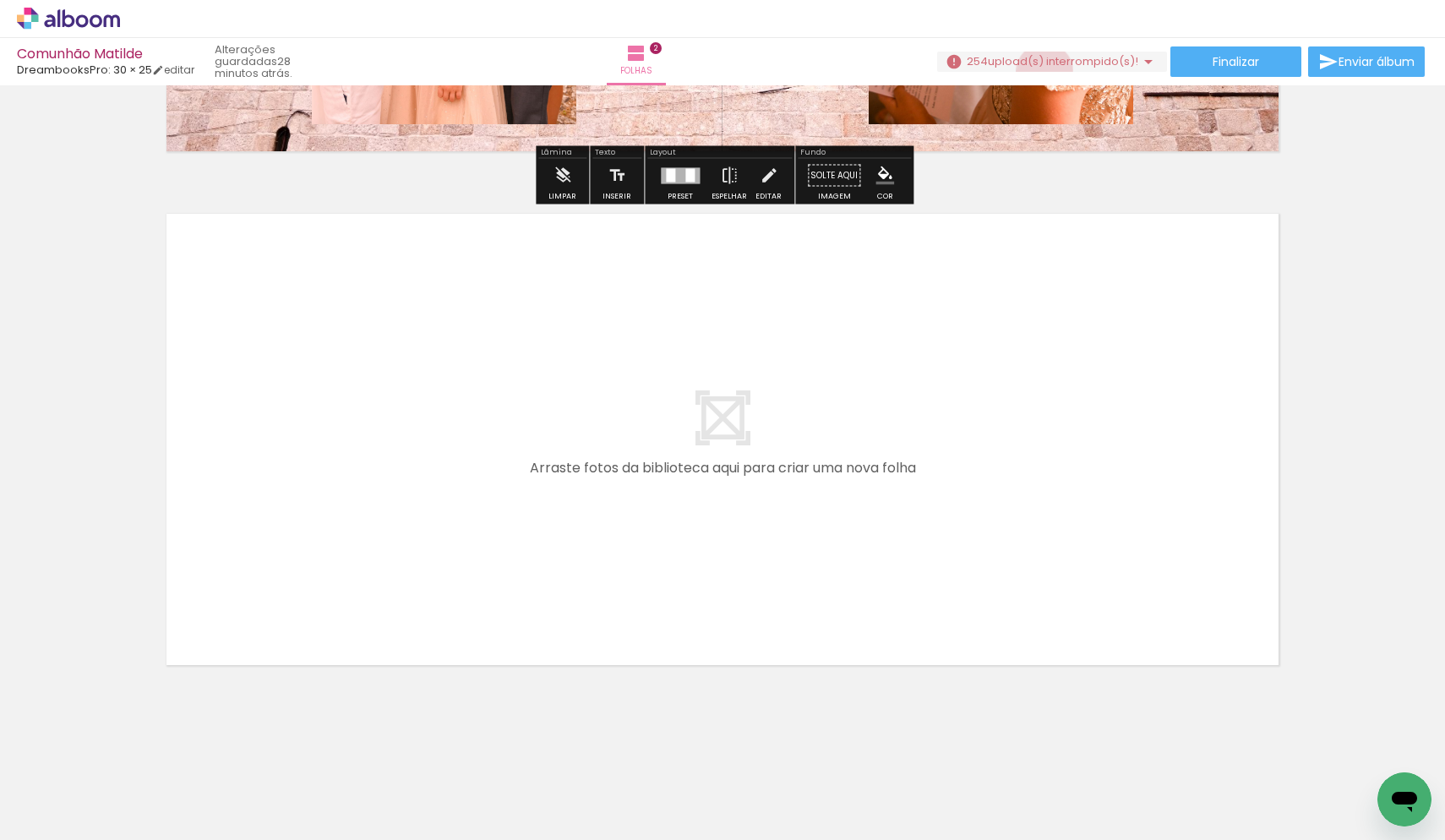
click at [1039, 71] on paper-button "254 upload(s) interrompido(s)! 13,61%" at bounding box center [1052, 61] width 230 height 20
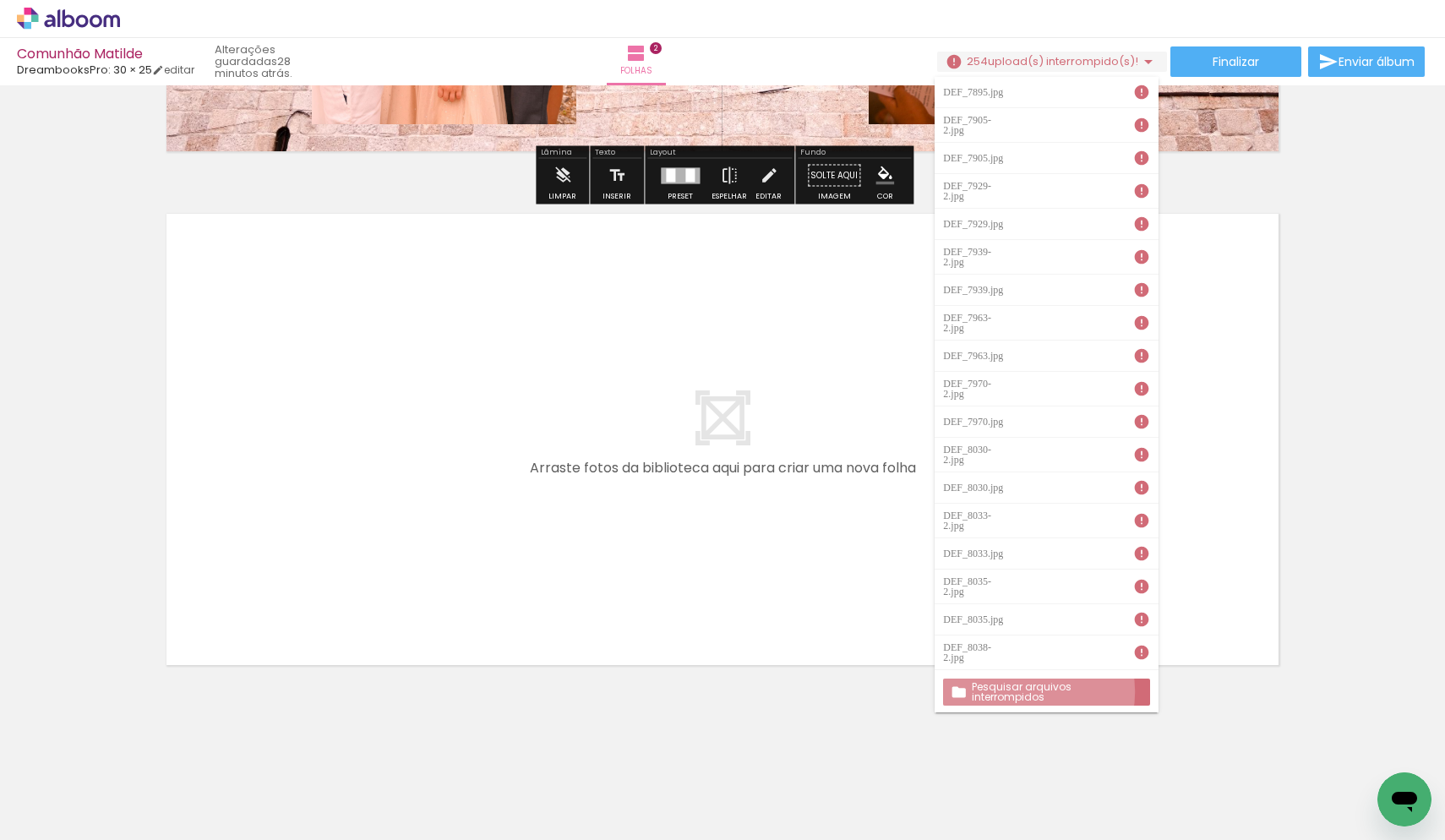
click at [0, 0] on slot "Pesquisar arquivos interrompidos" at bounding box center [0, 0] width 0 height 0
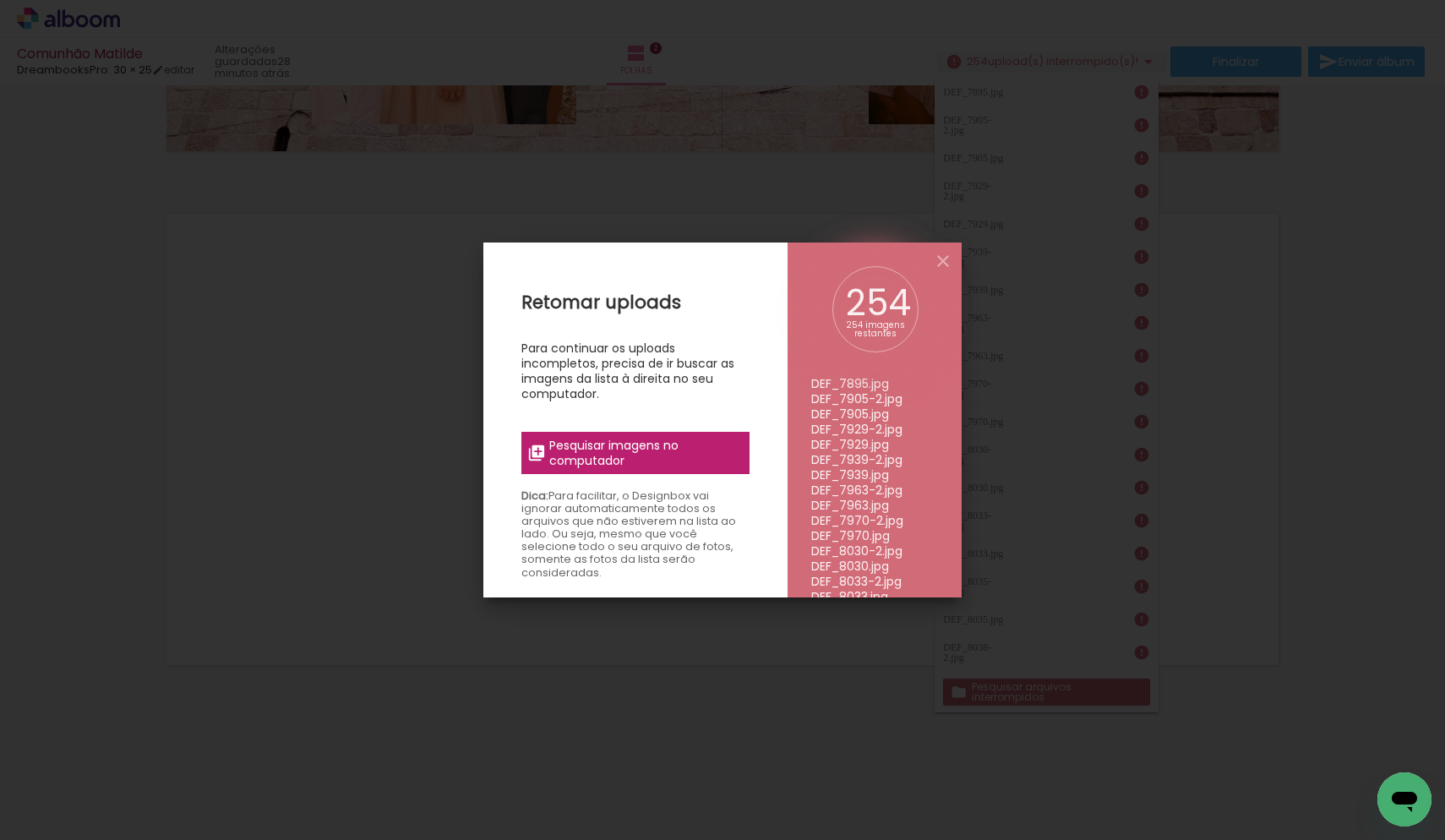
click at [613, 457] on span "Pesquisar imagens no computador" at bounding box center [643, 453] width 190 height 31
click at [0, 0] on input "file" at bounding box center [0, 0] width 0 height 0
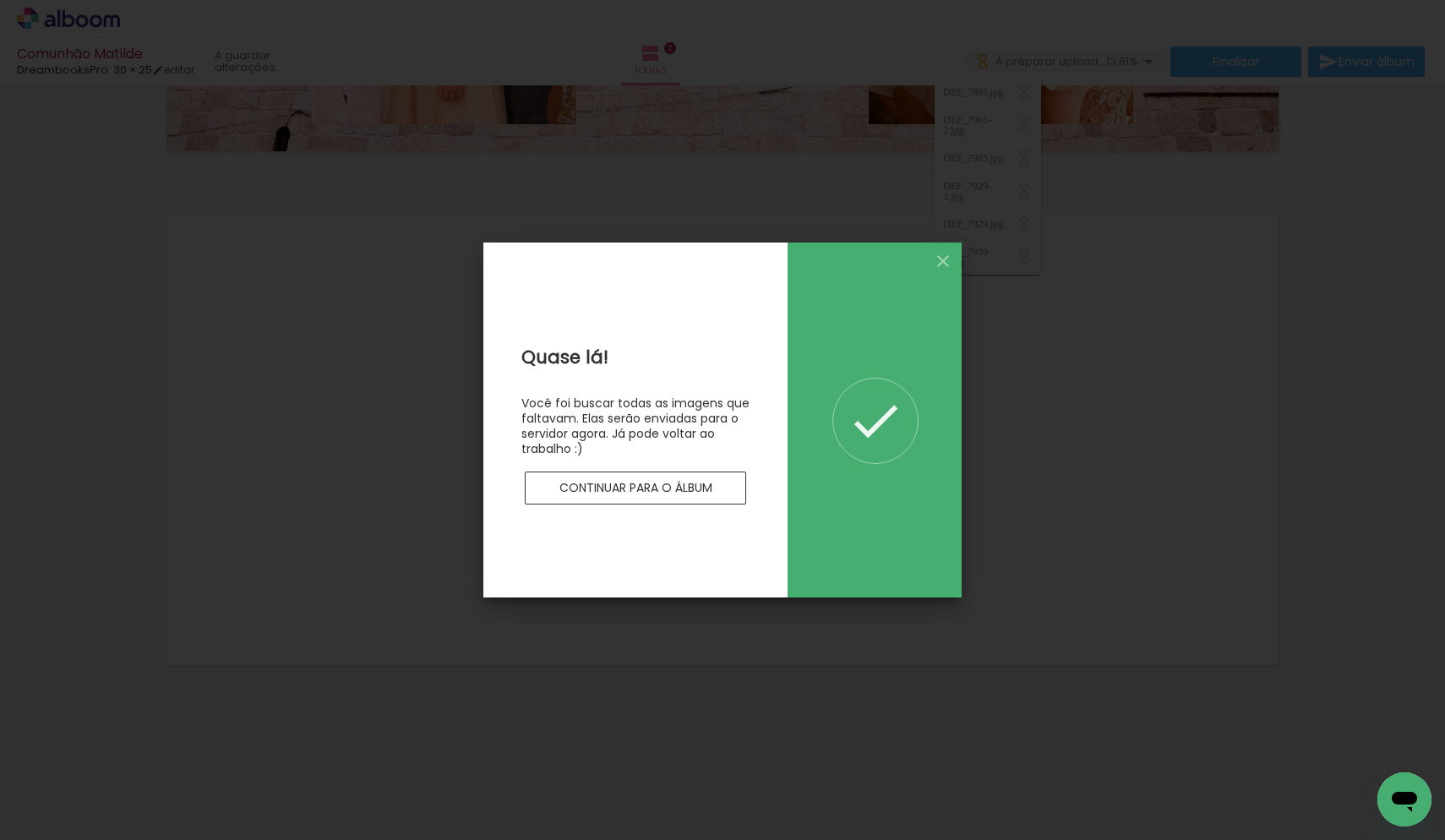
click at [630, 514] on div "Quase lá! Você foi buscar todas as imagens que faltavam. Elas serão enviadas pa…" at bounding box center [635, 420] width 304 height 355
click at [0, 0] on slot "Continuar para o álbum" at bounding box center [0, 0] width 0 height 0
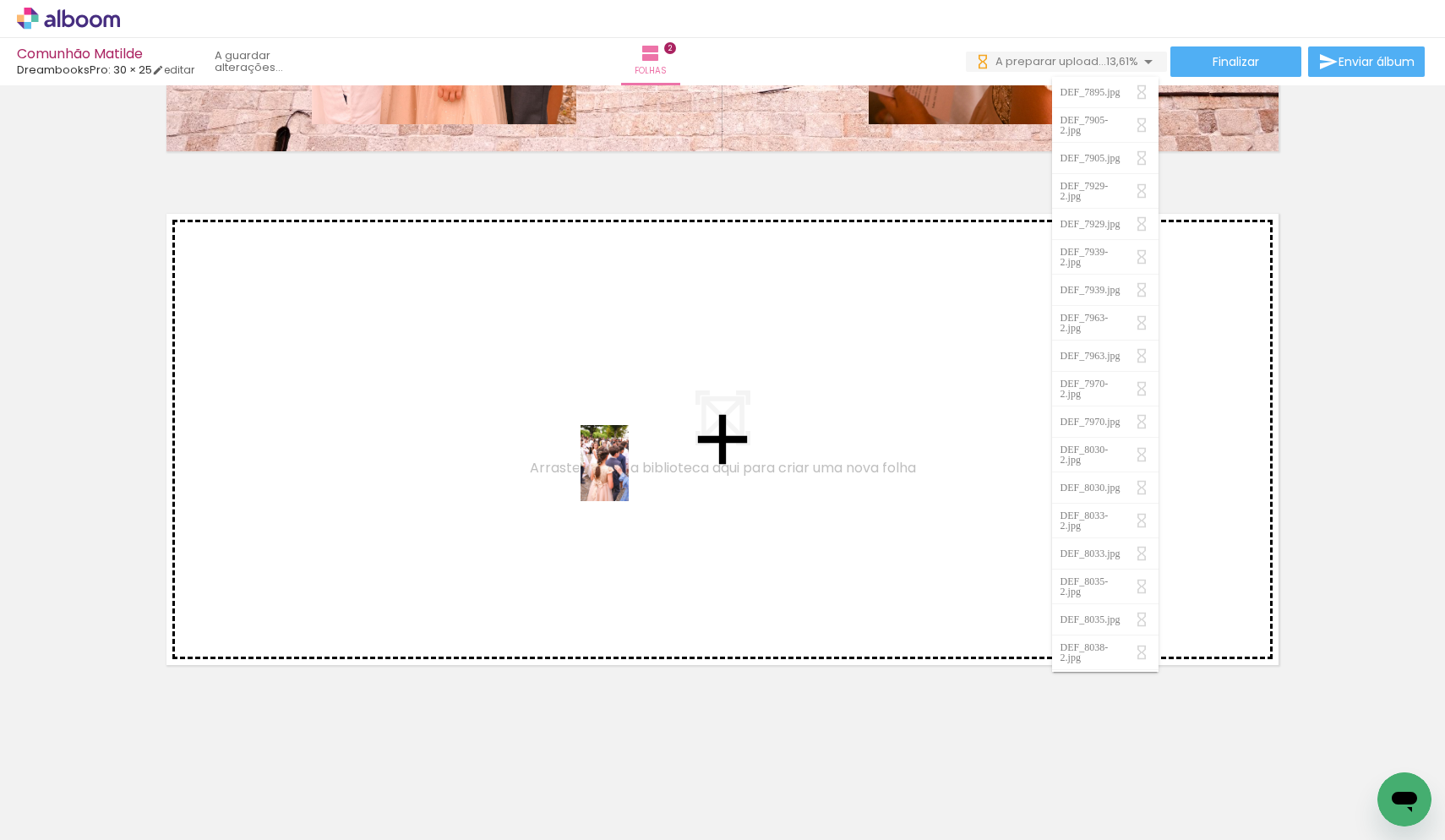
drag, startPoint x: 625, startPoint y: 797, endPoint x: 631, endPoint y: 475, distance: 322.1
click at [631, 475] on quentale-workspace at bounding box center [722, 420] width 1445 height 840
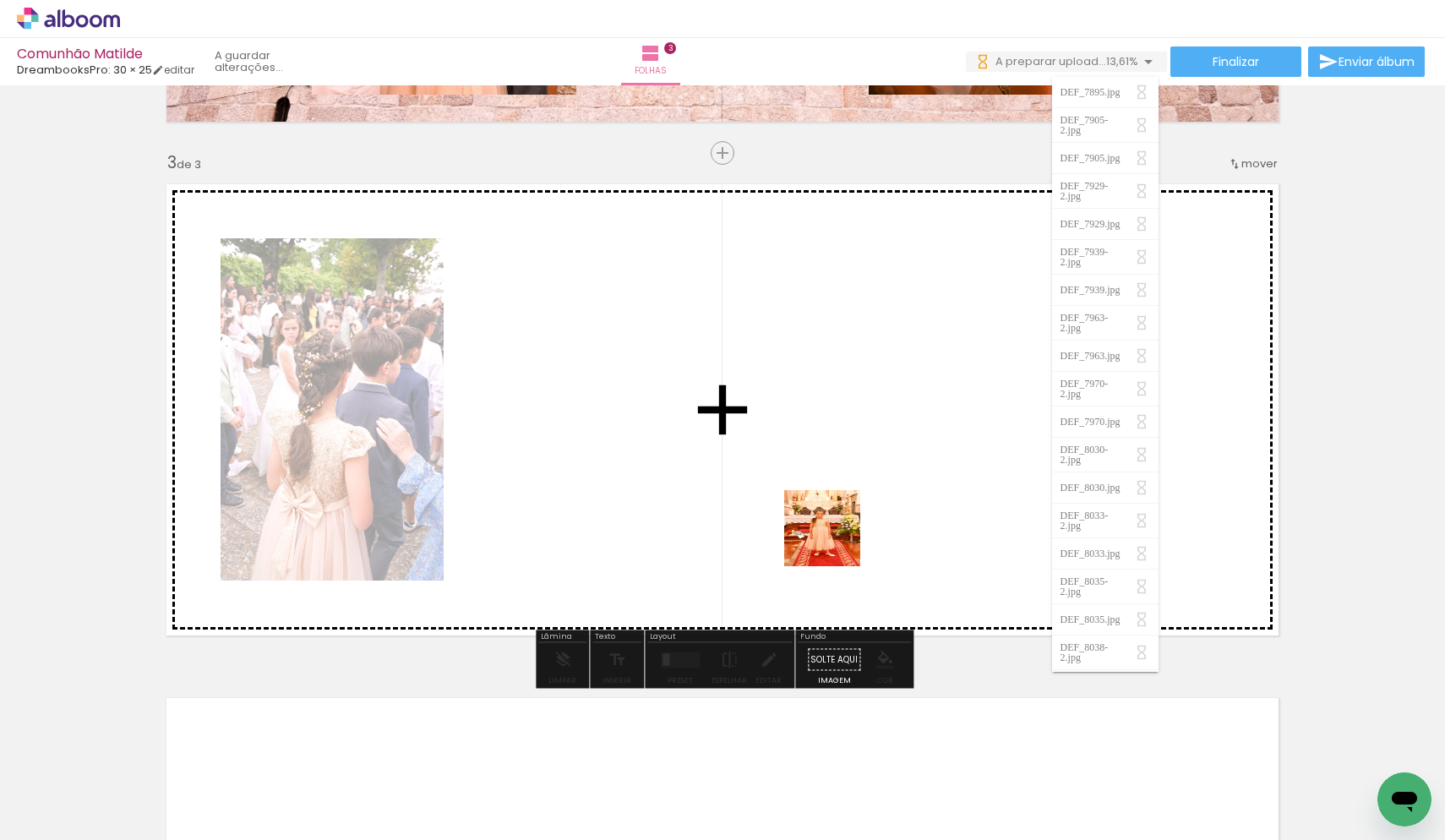
drag, startPoint x: 822, startPoint y: 783, endPoint x: 844, endPoint y: 486, distance: 297.8
click at [844, 486] on quentale-workspace at bounding box center [722, 420] width 1445 height 840
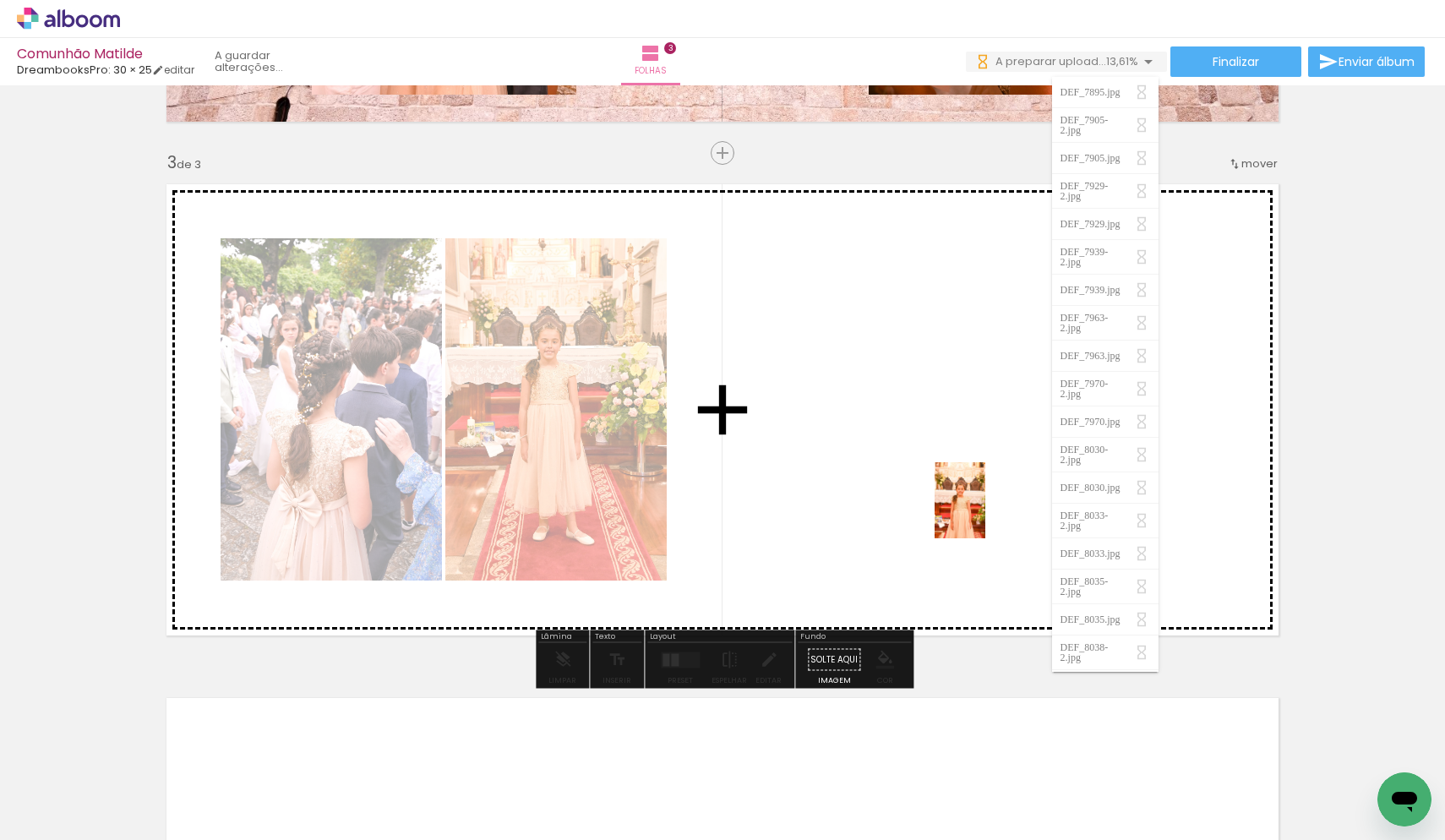
drag, startPoint x: 1009, startPoint y: 801, endPoint x: 986, endPoint y: 513, distance: 288.9
click at [986, 513] on quentale-workspace at bounding box center [722, 420] width 1445 height 840
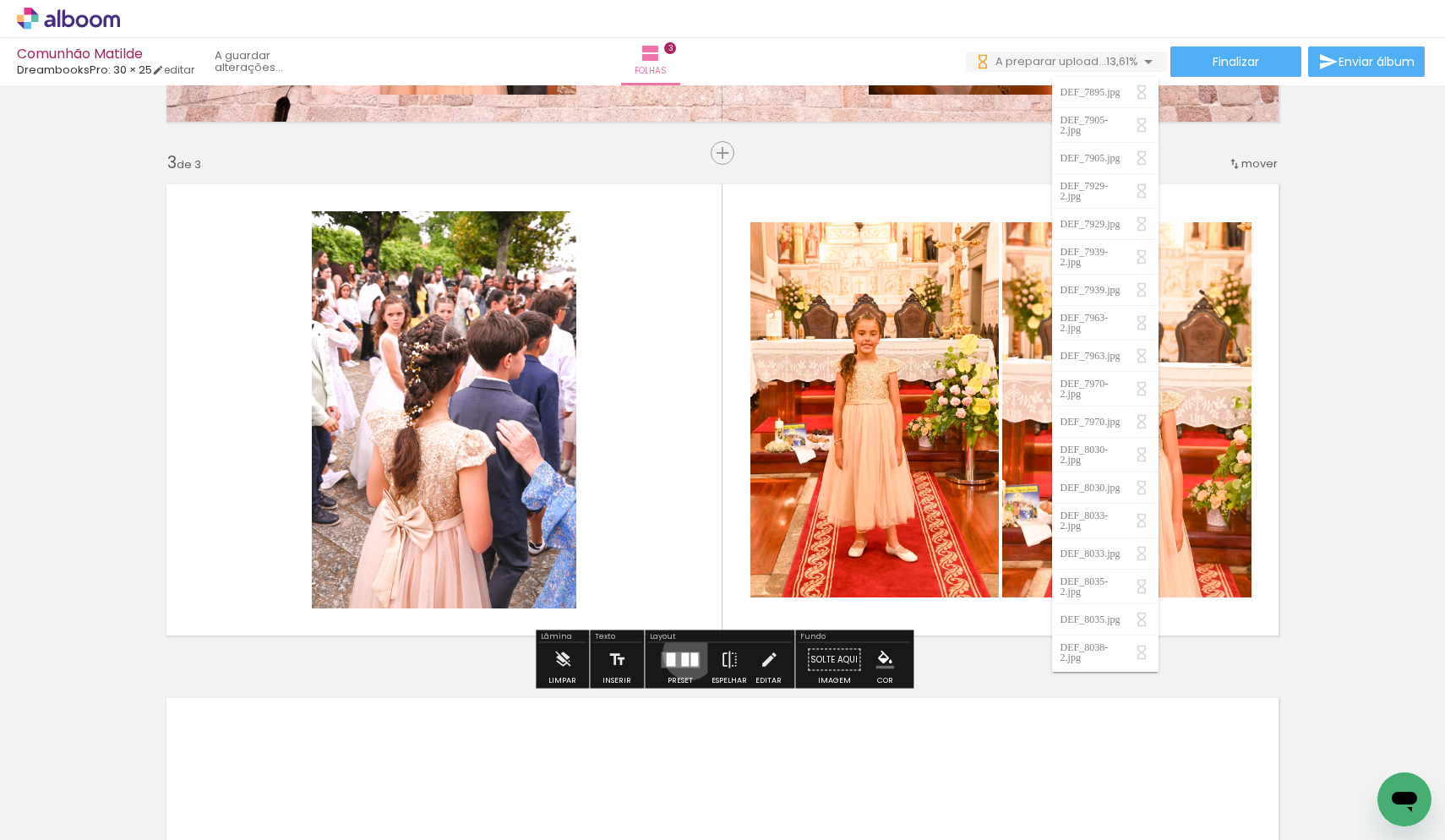
click at [686, 653] on div at bounding box center [685, 659] width 8 height 14
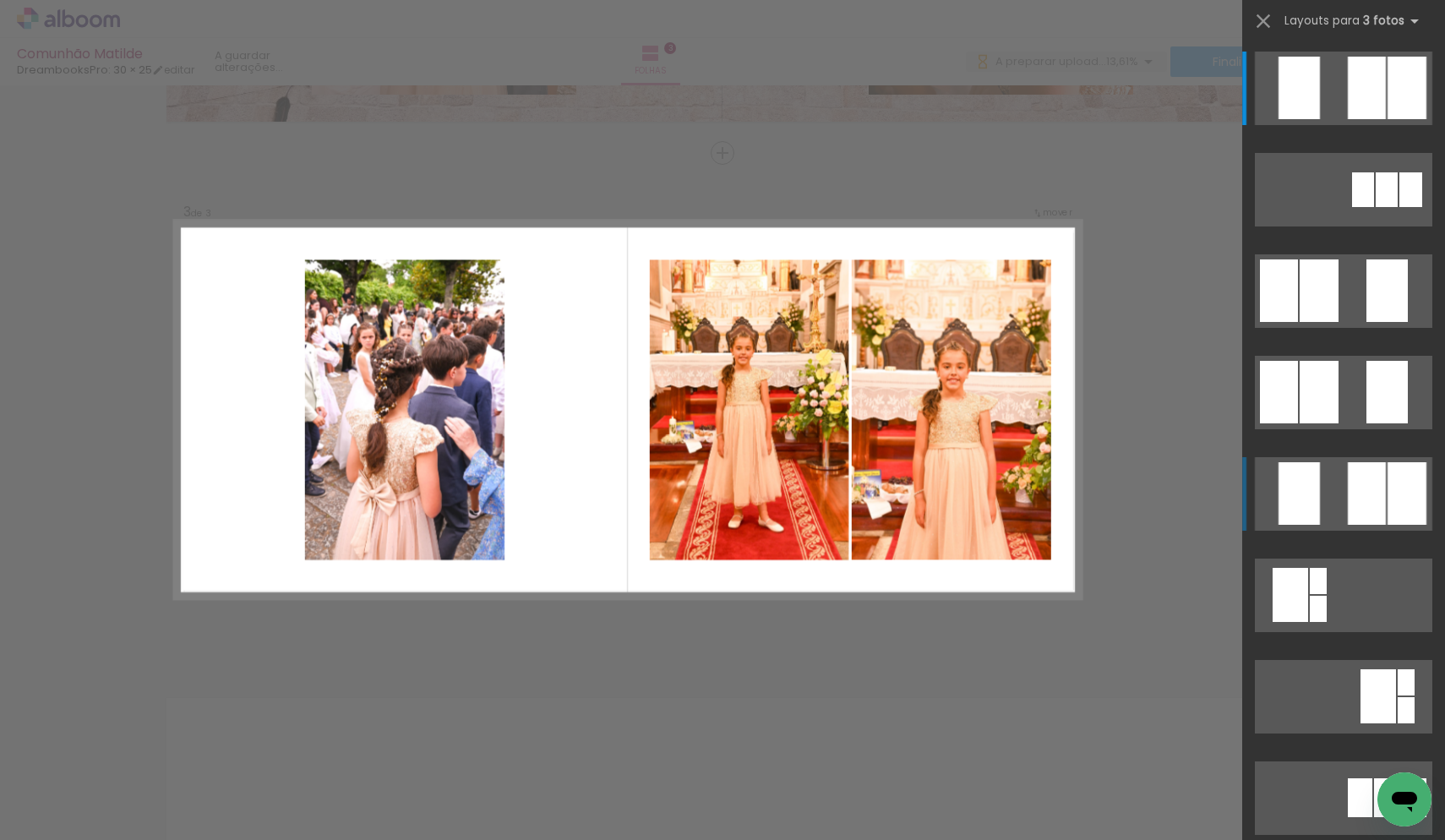
click at [1363, 477] on div at bounding box center [1366, 493] width 38 height 63
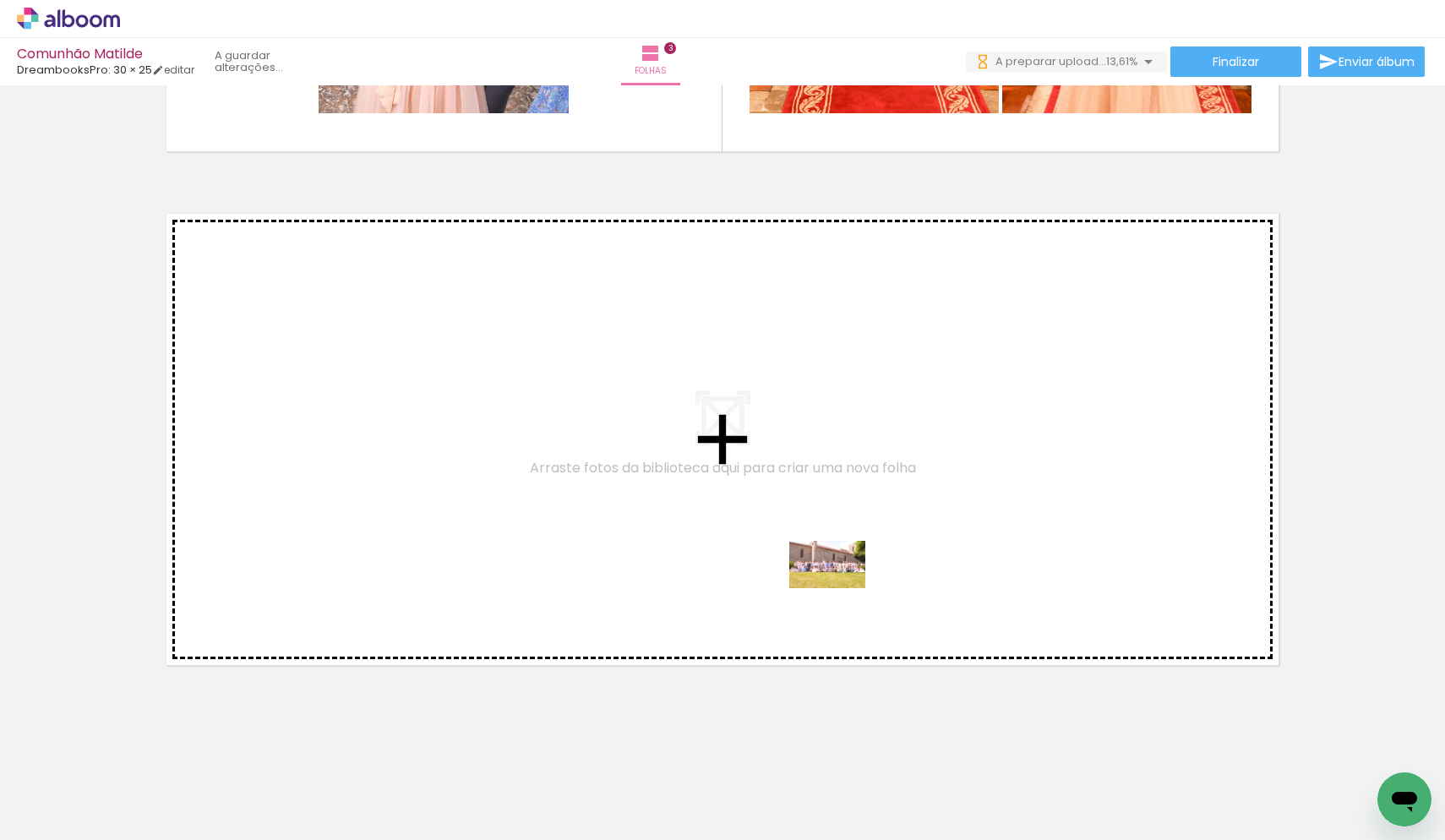
drag, startPoint x: 983, startPoint y: 786, endPoint x: 840, endPoint y: 591, distance: 241.8
click at [840, 591] on quentale-workspace at bounding box center [722, 420] width 1445 height 840
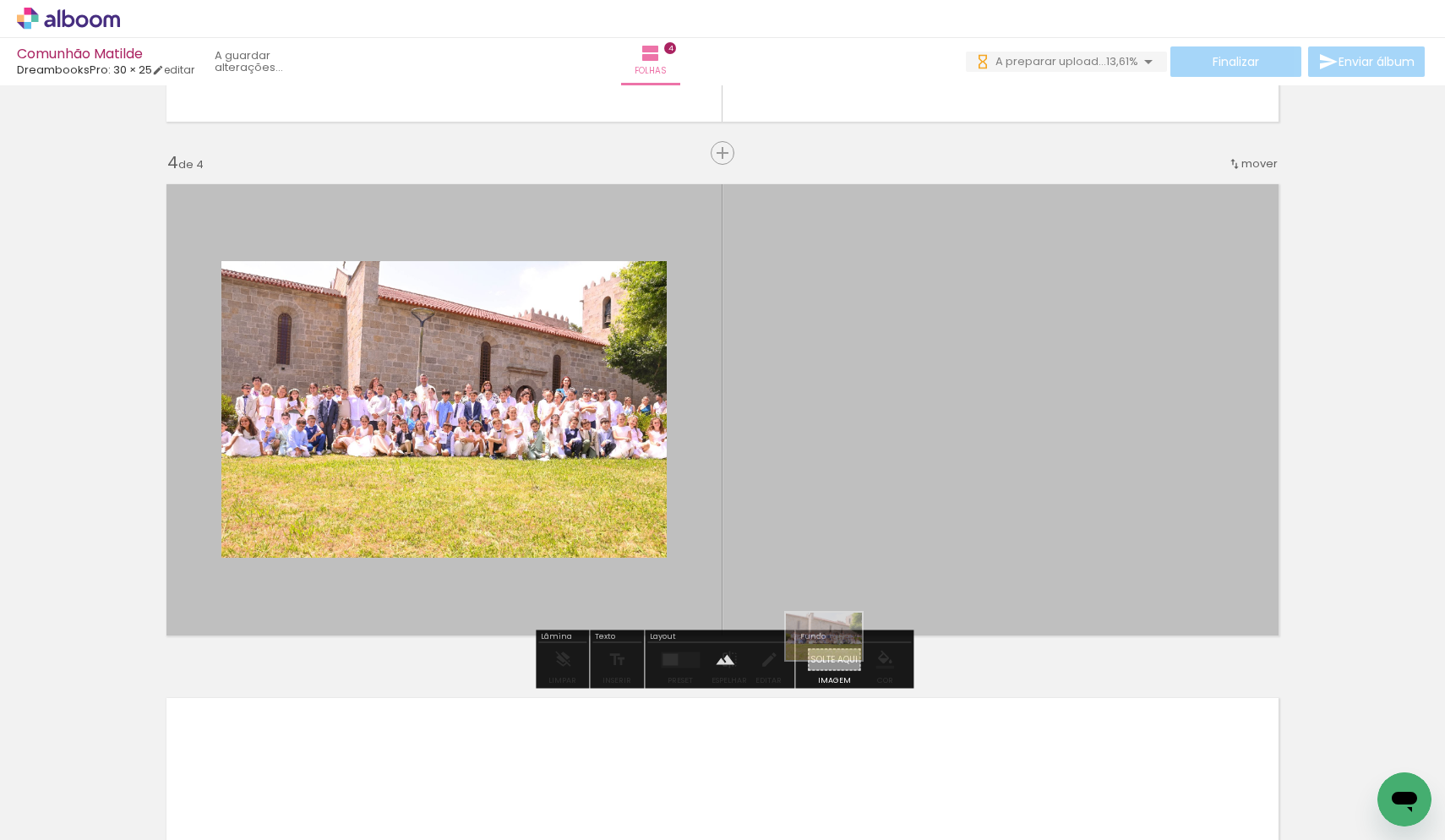
drag, startPoint x: 1013, startPoint y: 778, endPoint x: 836, endPoint y: 664, distance: 210.5
click at [836, 664] on quentale-workspace at bounding box center [722, 420] width 1445 height 840
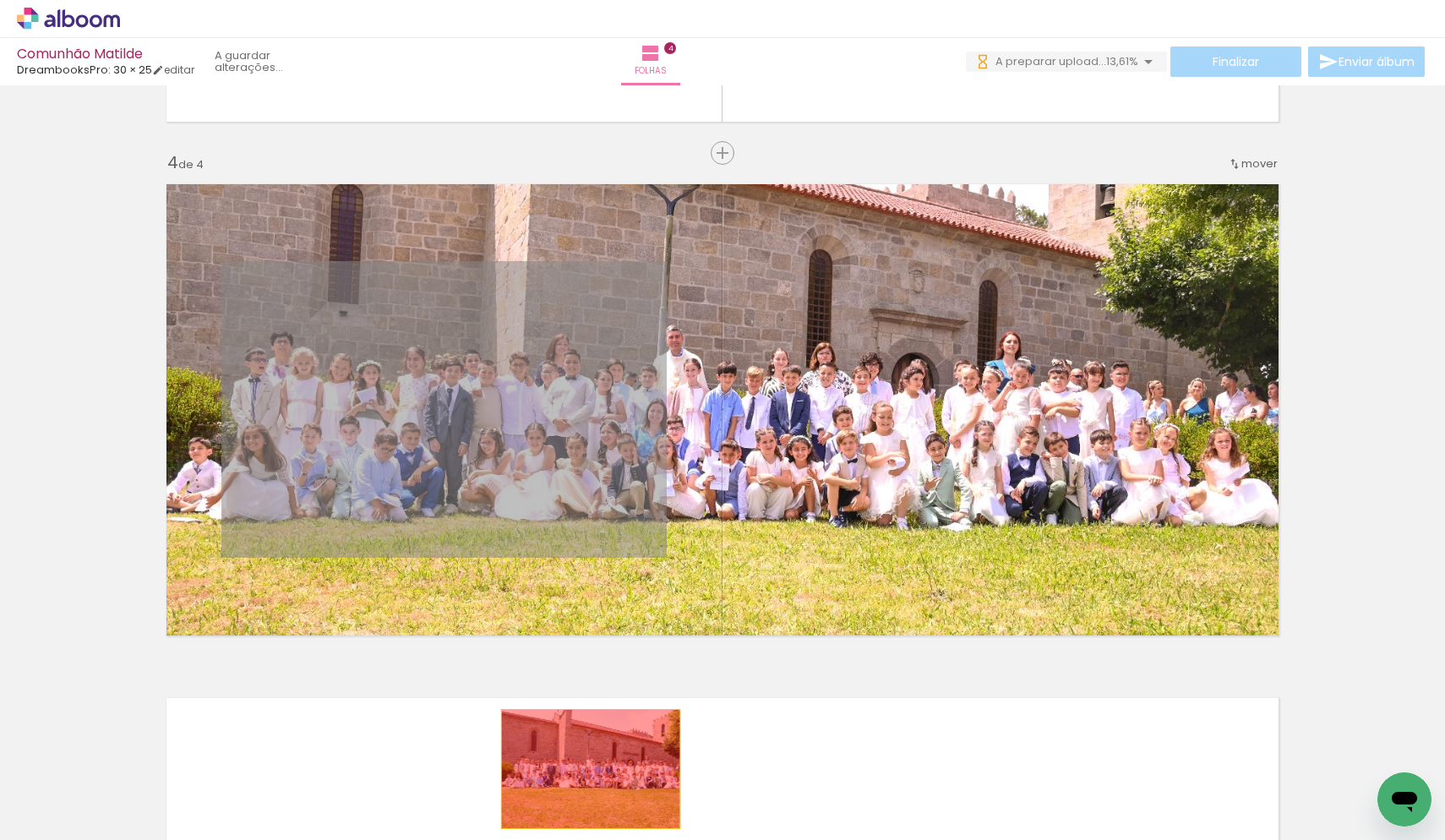
drag, startPoint x: 542, startPoint y: 441, endPoint x: 590, endPoint y: 769, distance: 331.5
click at [590, 769] on quentale-workspace at bounding box center [722, 420] width 1445 height 840
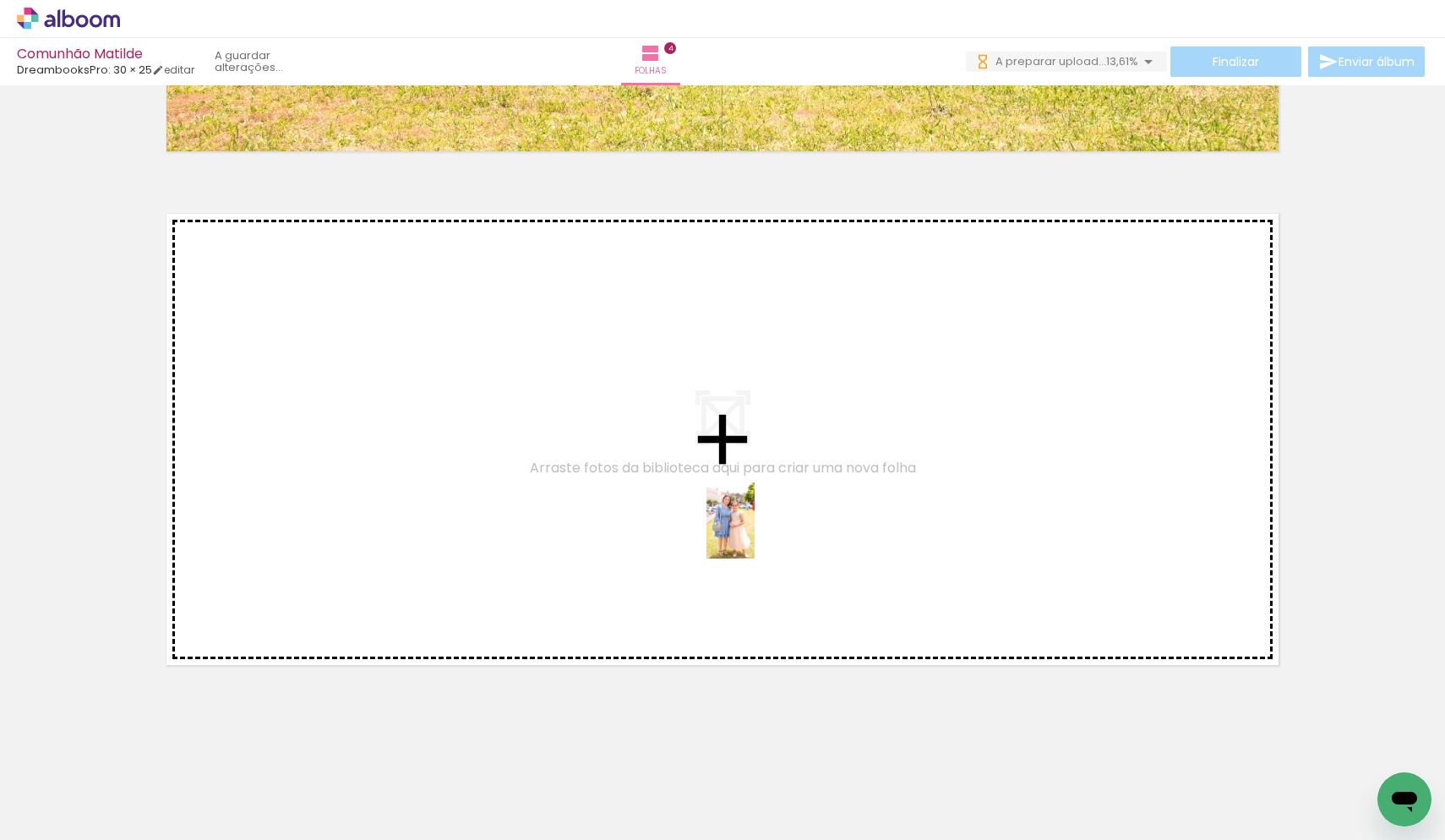
drag, startPoint x: 828, startPoint y: 783, endPoint x: 757, endPoint y: 533, distance: 259.9
click at [757, 533] on quentale-workspace at bounding box center [722, 420] width 1445 height 840
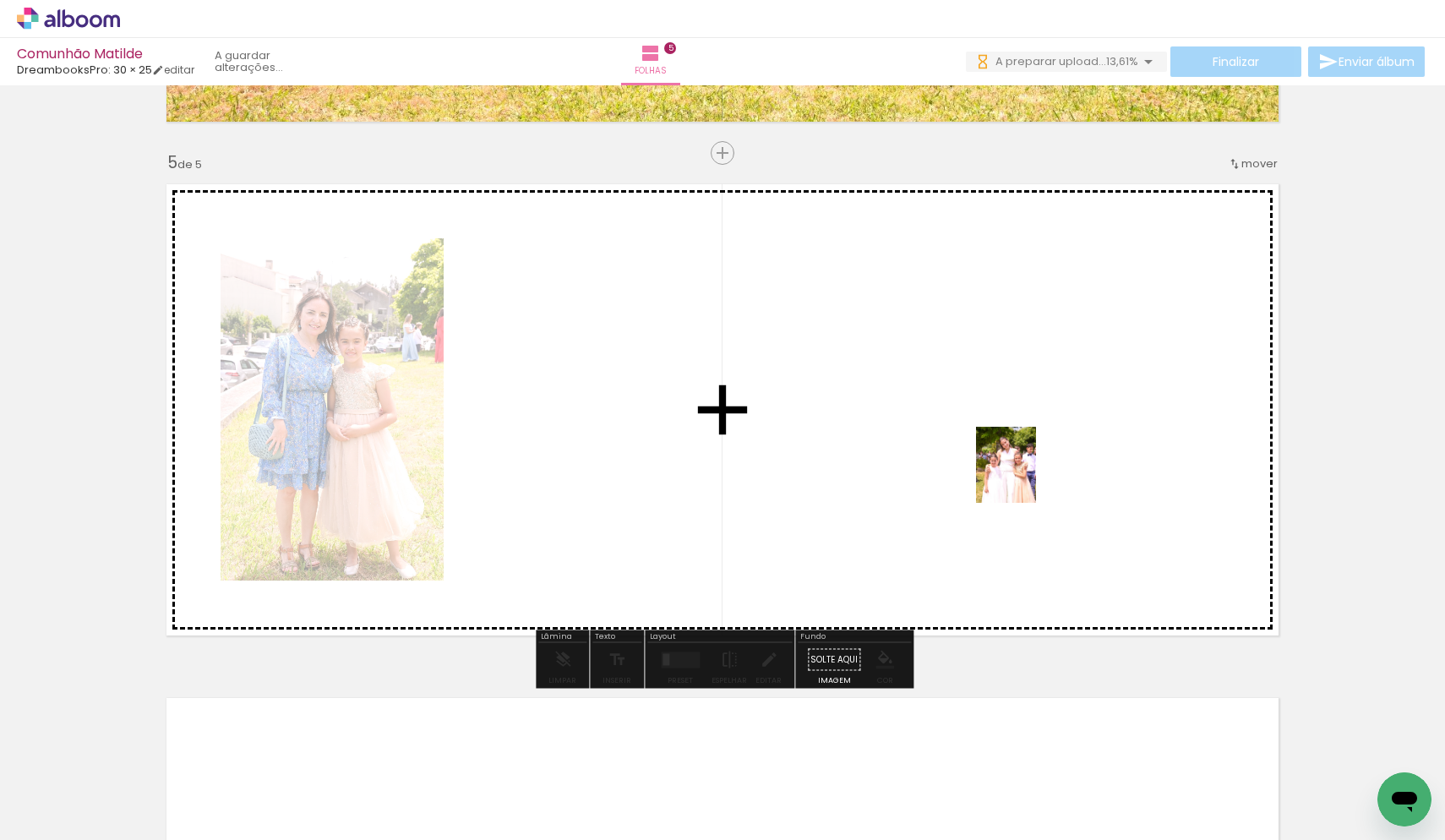
drag, startPoint x: 1021, startPoint y: 790, endPoint x: 1026, endPoint y: 477, distance: 313.0
click at [1026, 477] on quentale-workspace at bounding box center [722, 420] width 1445 height 840
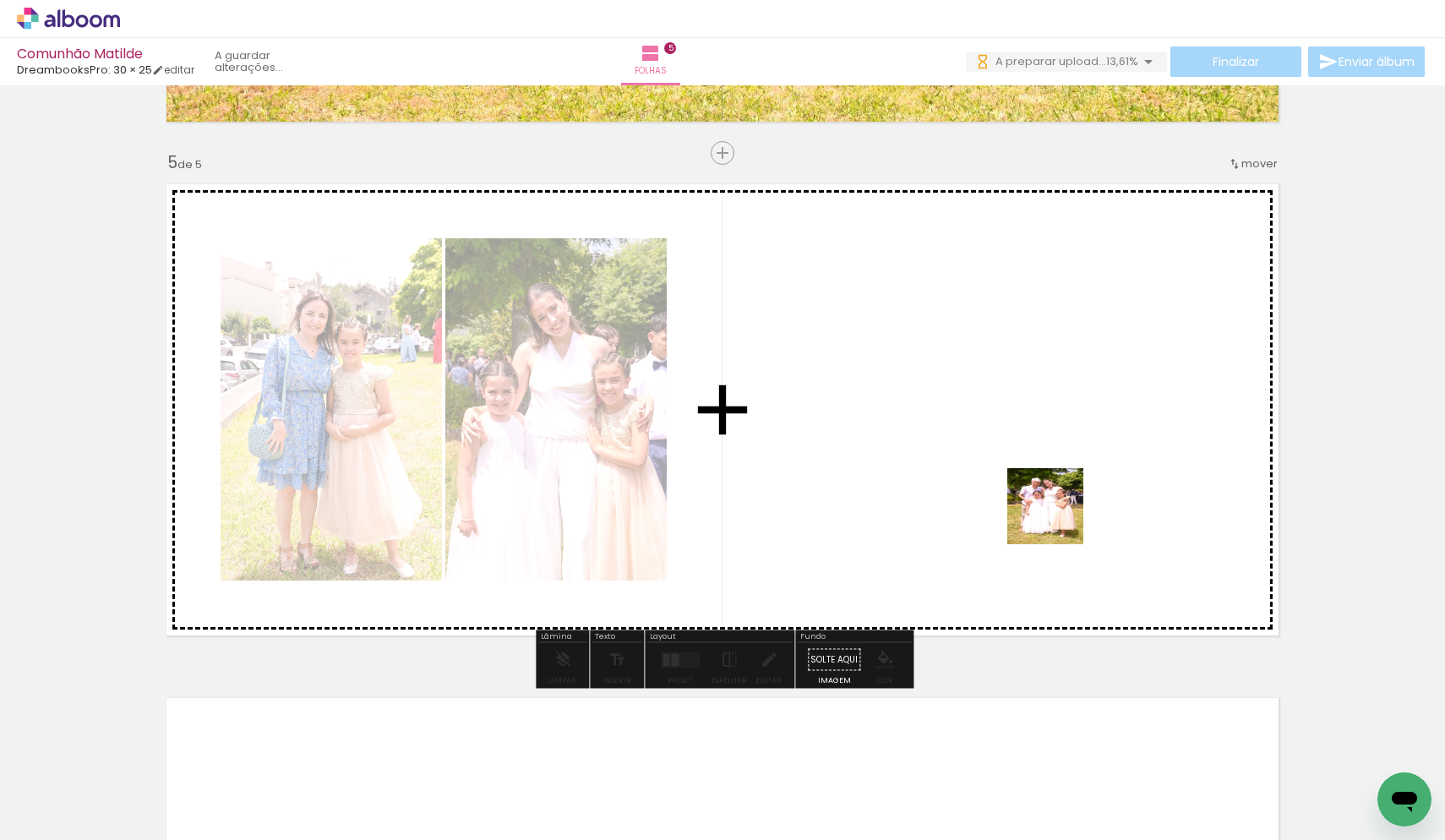
drag, startPoint x: 1191, startPoint y: 788, endPoint x: 1056, endPoint y: 516, distance: 303.7
click at [1056, 516] on quentale-workspace at bounding box center [722, 420] width 1445 height 840
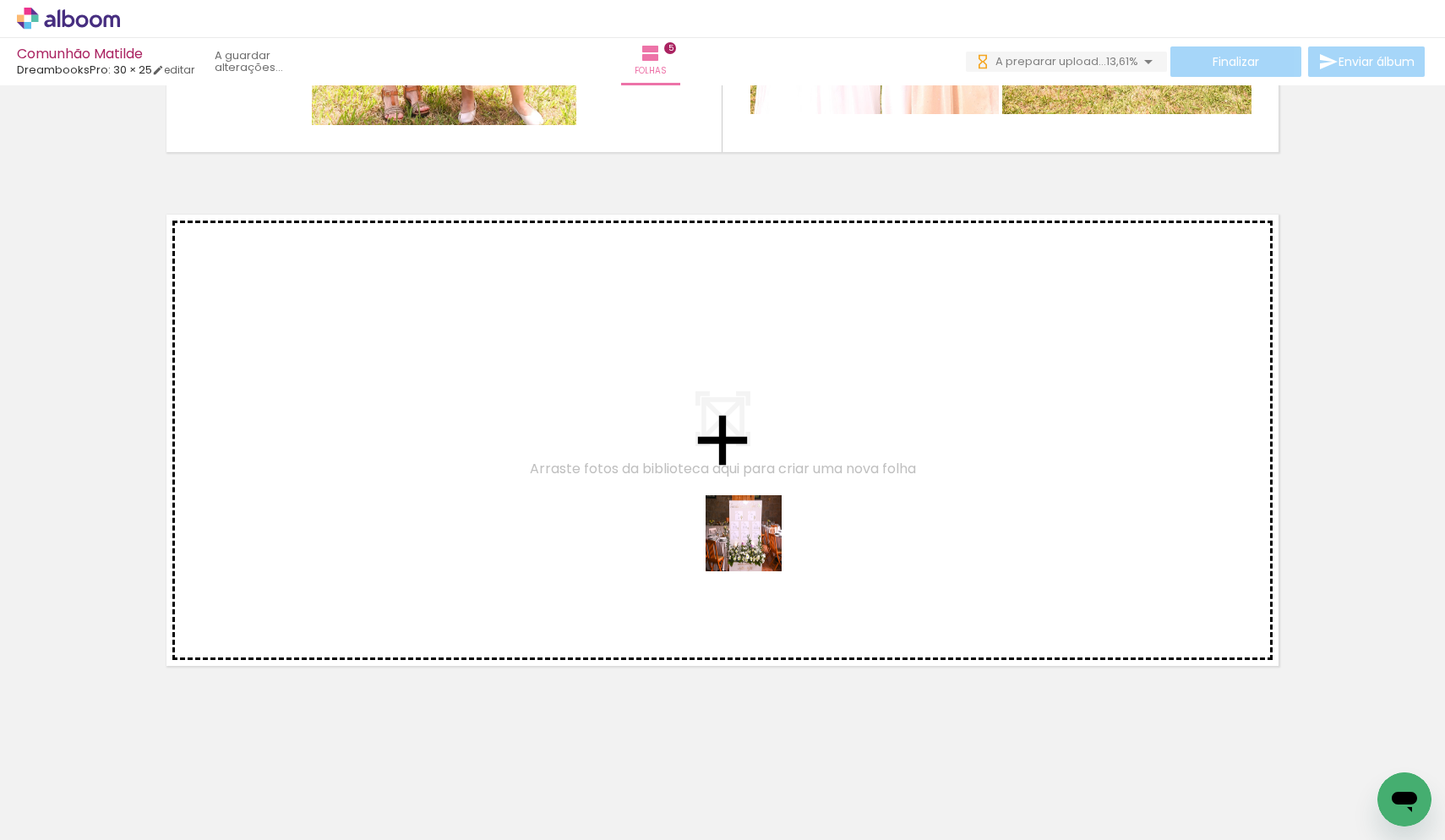
drag, startPoint x: 780, startPoint y: 791, endPoint x: 756, endPoint y: 546, distance: 246.2
click at [756, 546] on quentale-workspace at bounding box center [722, 420] width 1445 height 840
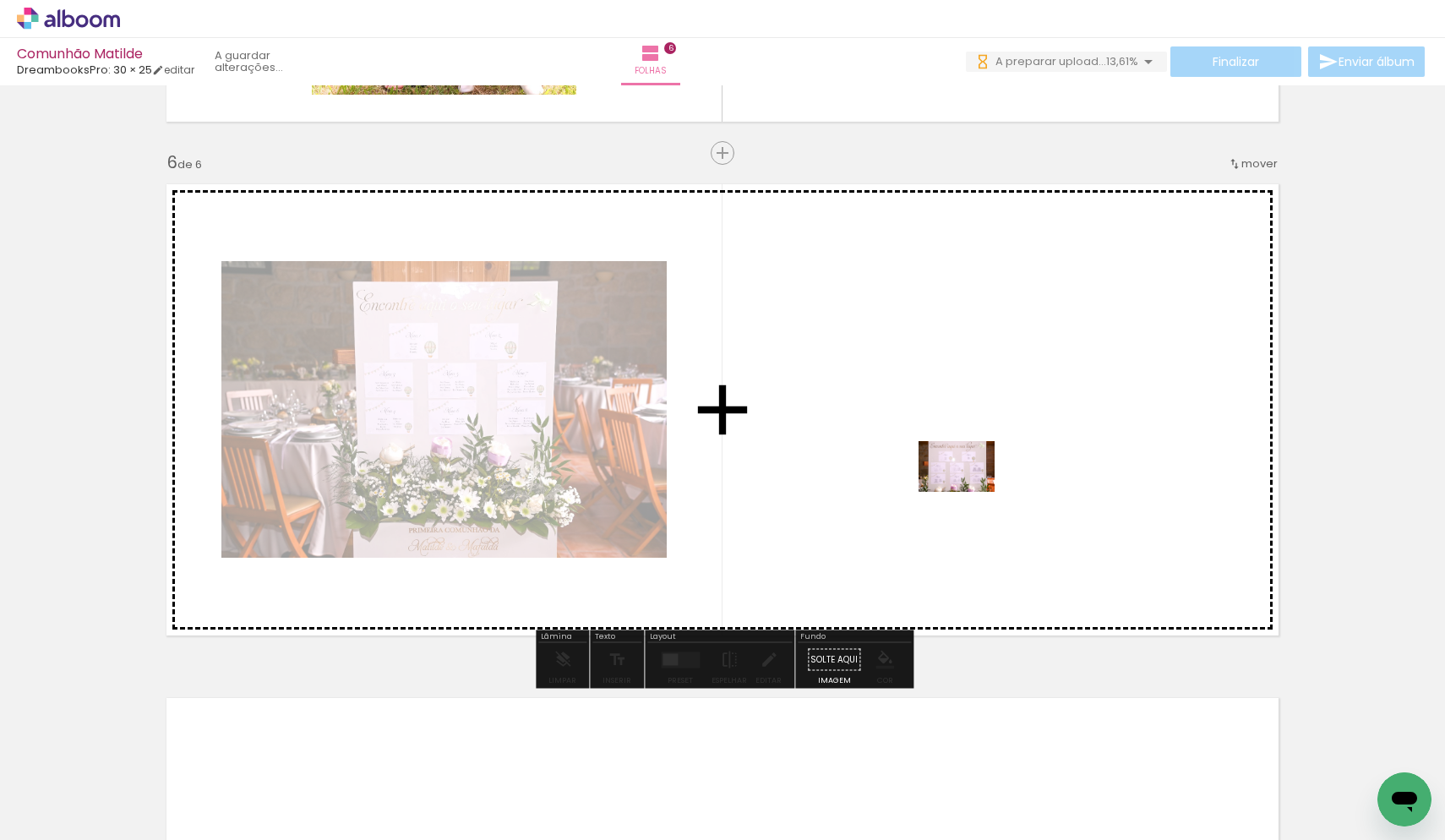
drag, startPoint x: 983, startPoint y: 795, endPoint x: 969, endPoint y: 492, distance: 303.3
click at [969, 492] on quentale-workspace at bounding box center [722, 420] width 1445 height 840
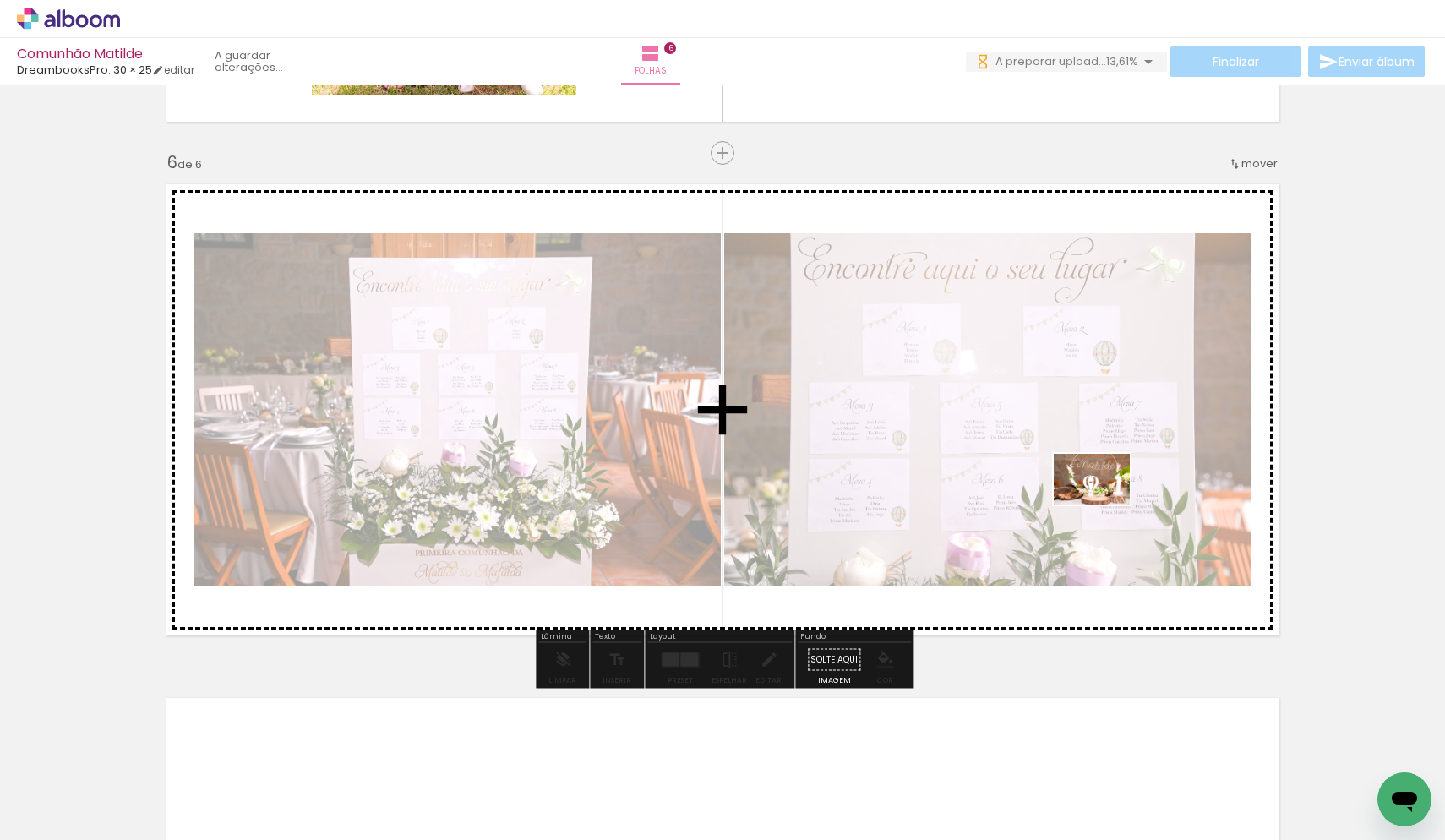
drag, startPoint x: 1224, startPoint y: 793, endPoint x: 1104, endPoint y: 504, distance: 312.9
click at [1104, 504] on quentale-workspace at bounding box center [722, 420] width 1445 height 840
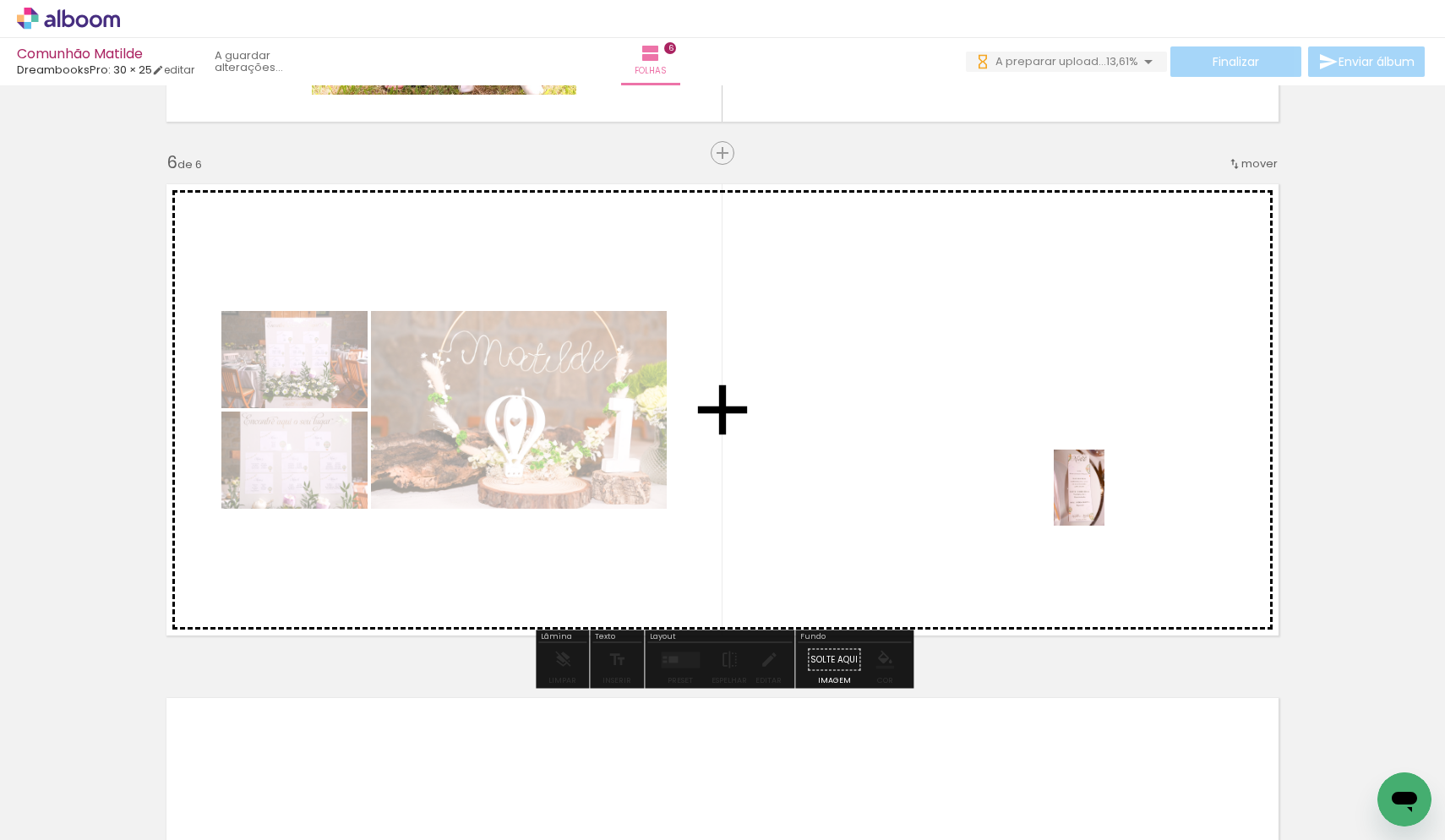
drag, startPoint x: 1108, startPoint y: 789, endPoint x: 1104, endPoint y: 501, distance: 288.0
click at [1104, 501] on quentale-workspace at bounding box center [722, 420] width 1445 height 840
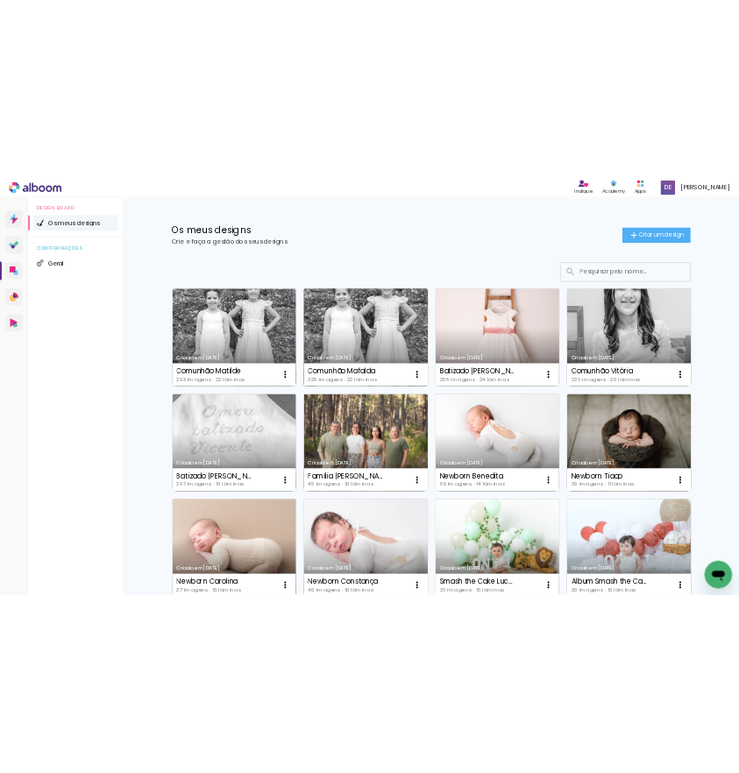
scroll to position [73, 0]
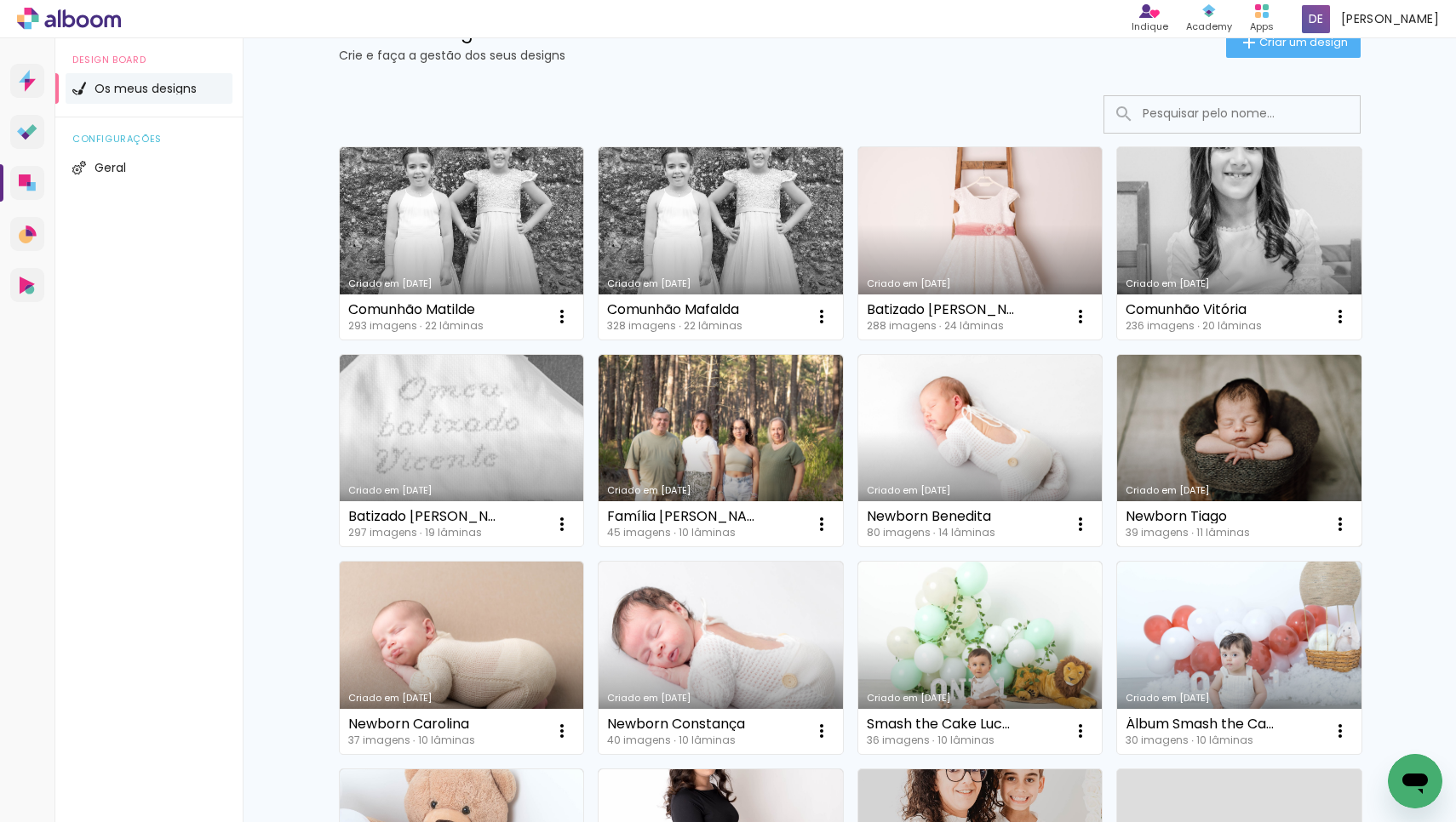
click at [1164, 422] on link "Criado em [DATE]" at bounding box center [1238, 451] width 244 height 192
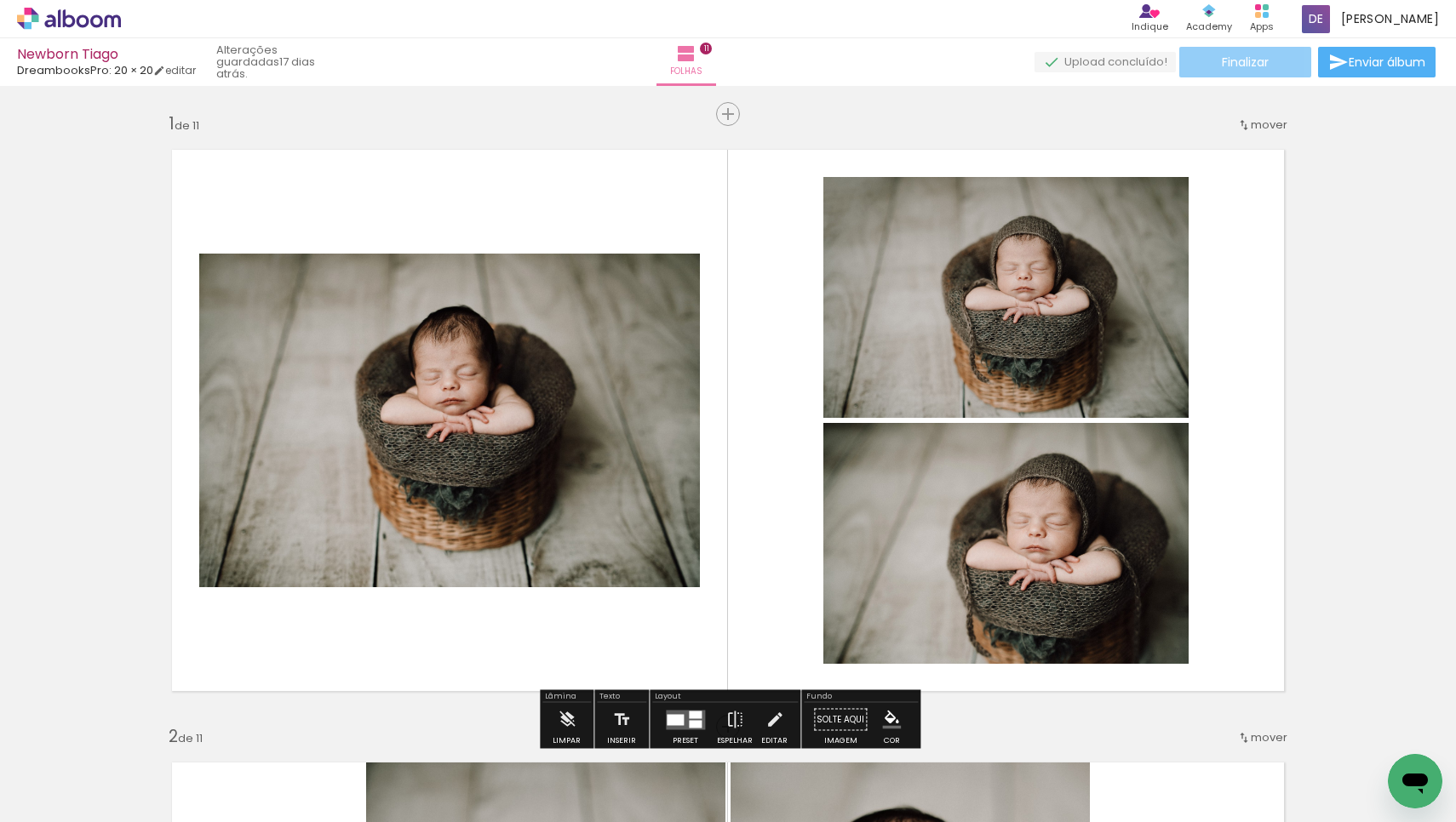
click at [1289, 65] on paper-button "Finalizar" at bounding box center [1245, 62] width 132 height 31
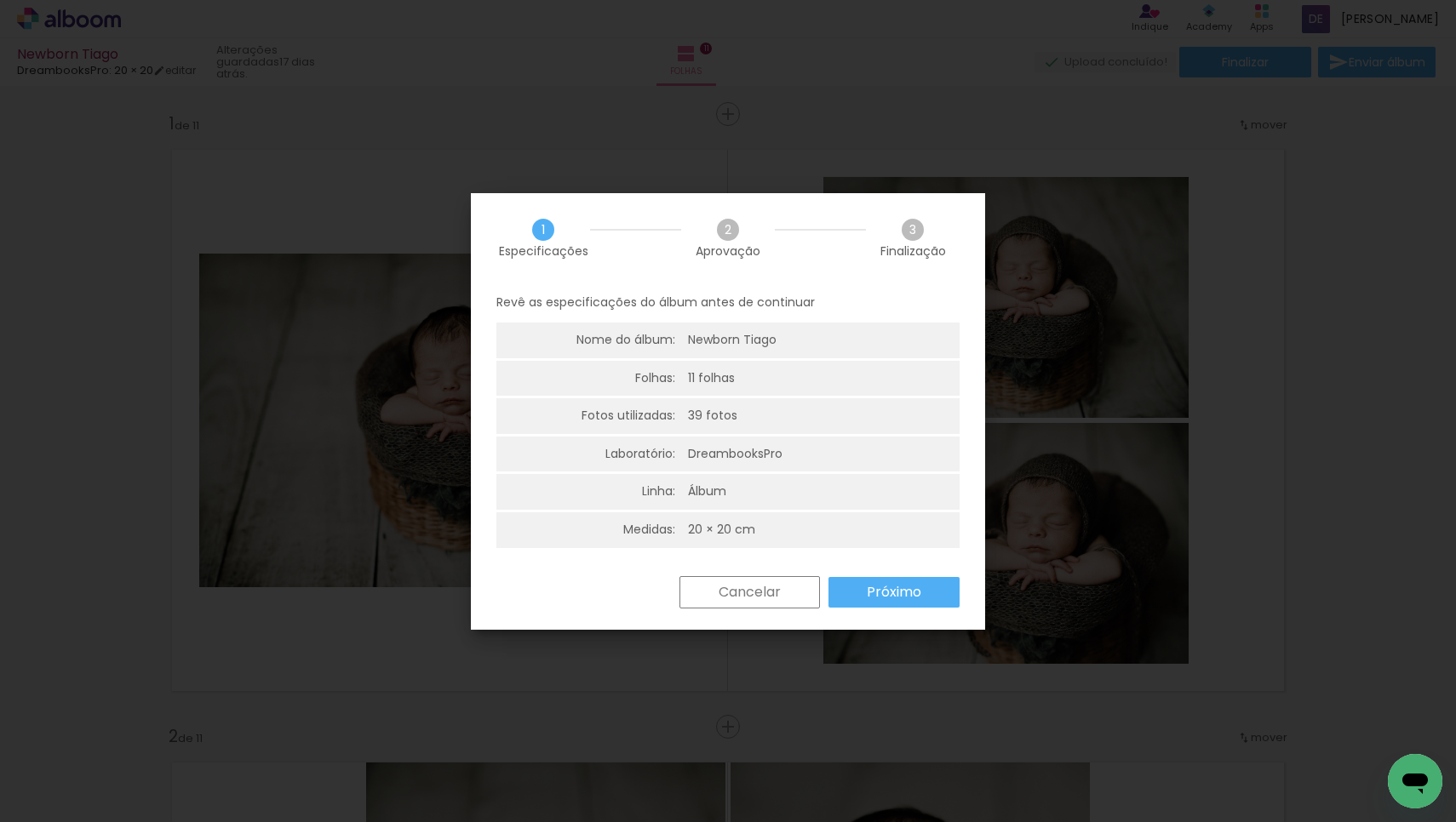
click at [851, 599] on paper-button "Próximo" at bounding box center [893, 593] width 131 height 31
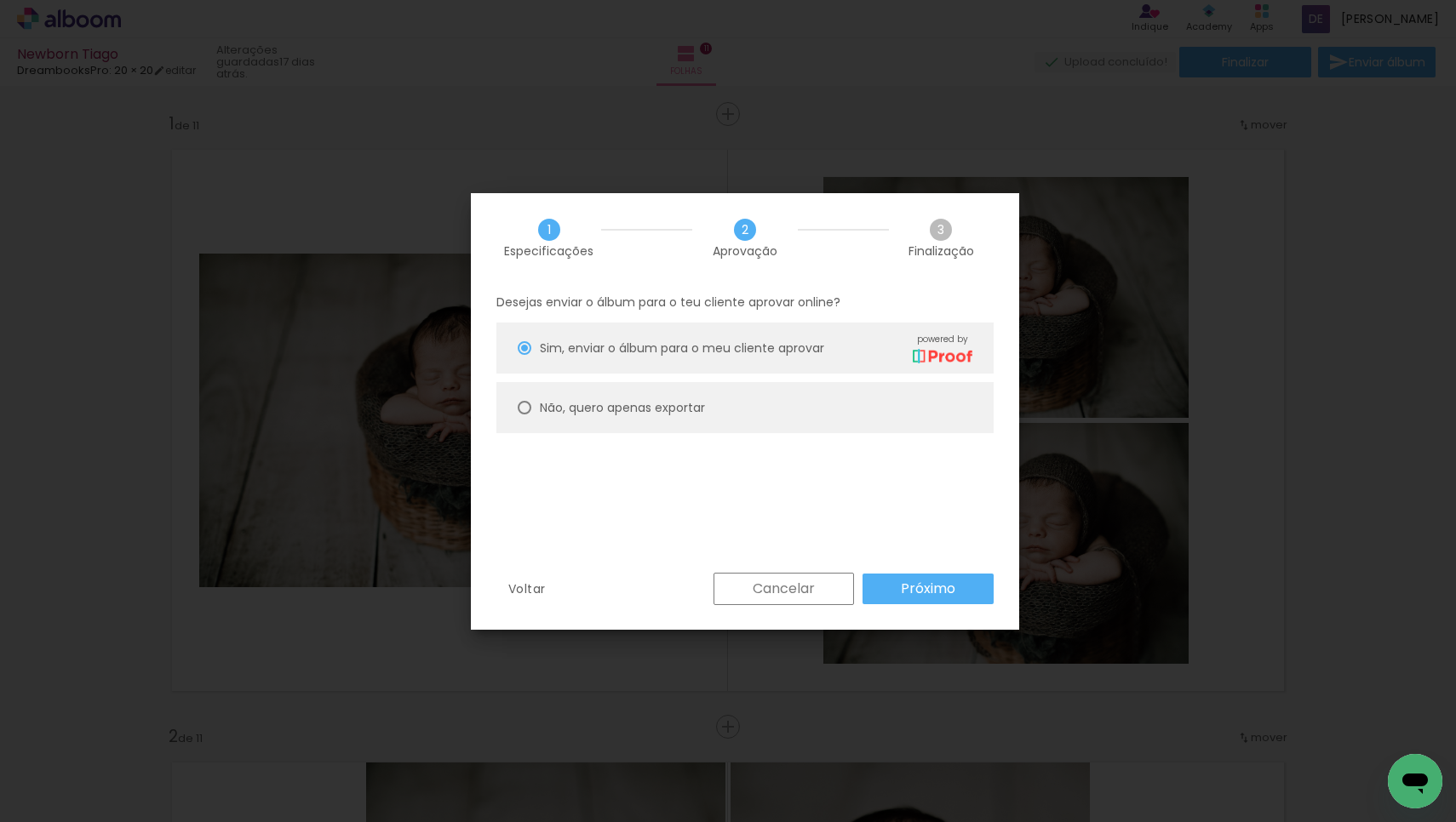
click at [691, 424] on paper-radio-button "Não, quero apenas exportar" at bounding box center [745, 407] width 498 height 51
type paper-radio-button "on"
click at [0, 0] on slot "Próximo" at bounding box center [0, 0] width 0 height 0
type input "Alta, 300 DPI"
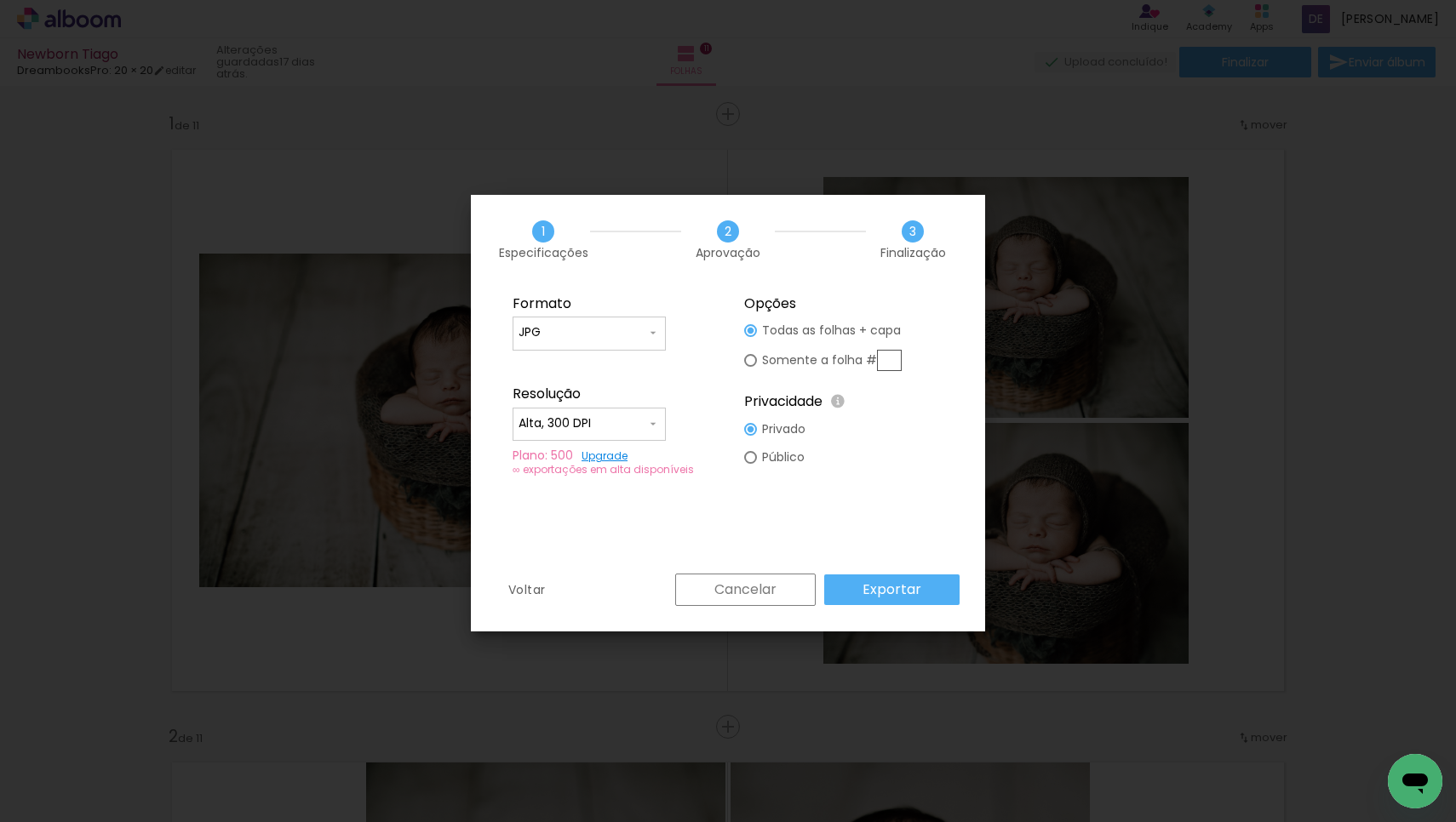
click at [0, 0] on slot "Exportar" at bounding box center [0, 0] width 0 height 0
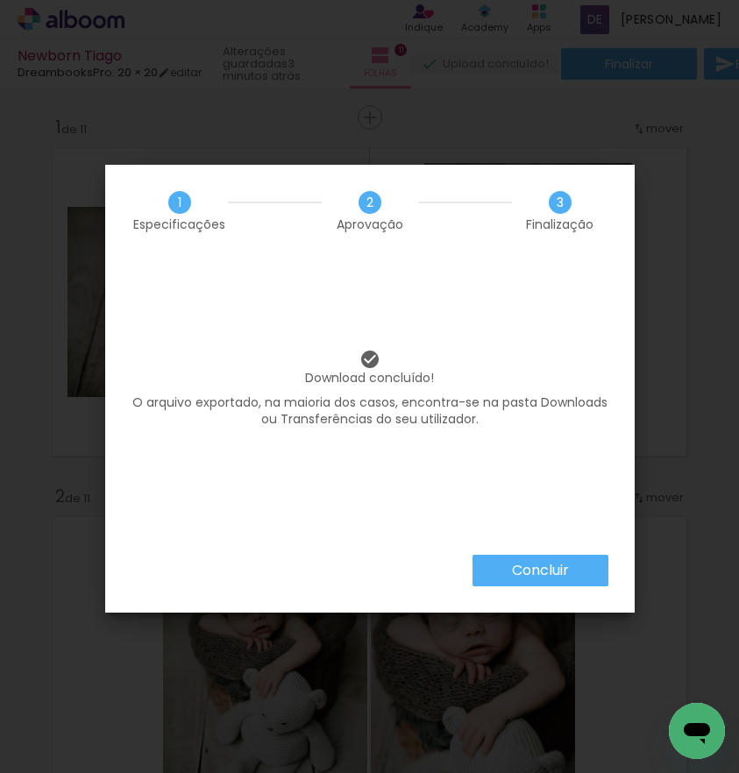
click at [0, 0] on slot "Concluir" at bounding box center [0, 0] width 0 height 0
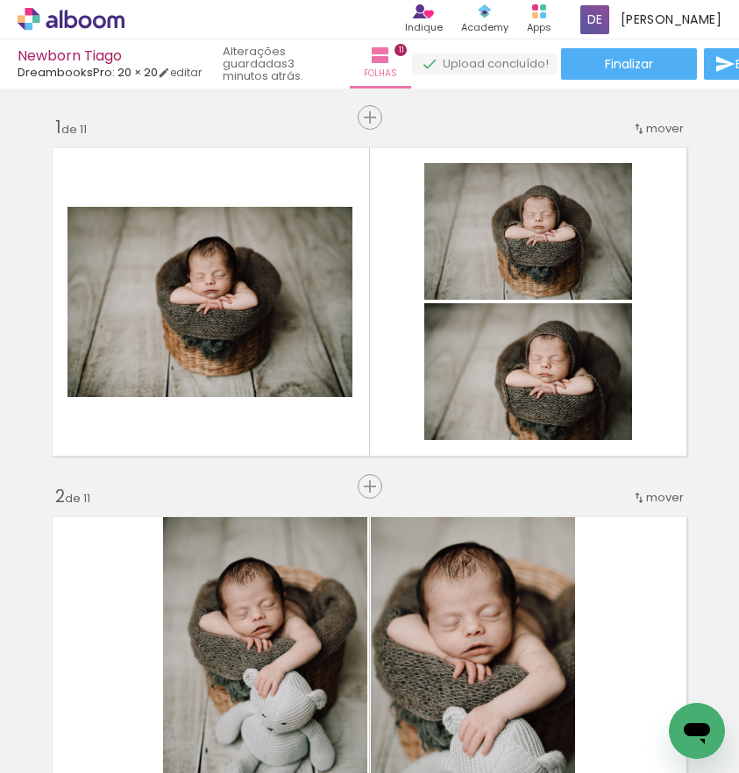
click at [99, 16] on icon at bounding box center [99, 21] width 13 height 13
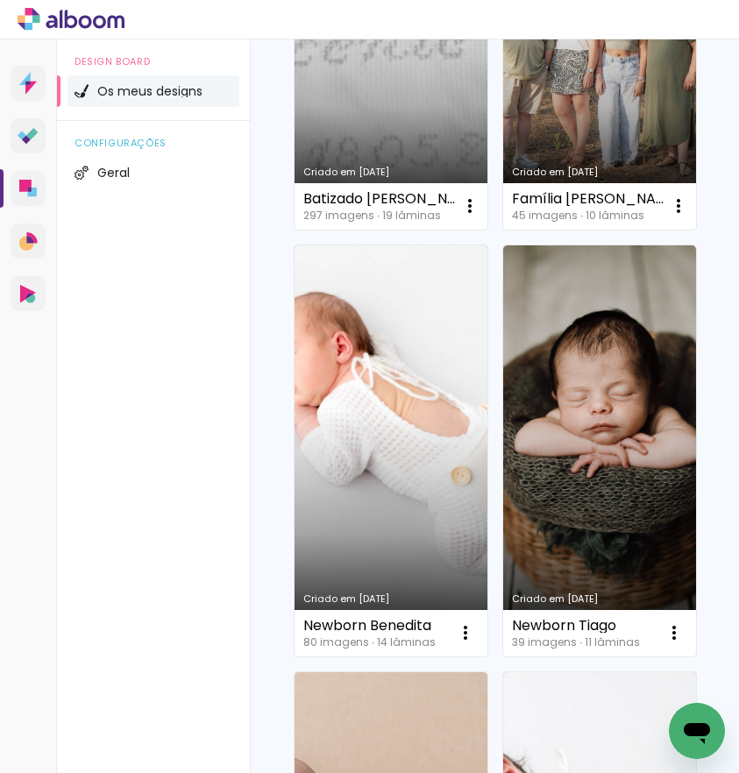
scroll to position [1300, 0]
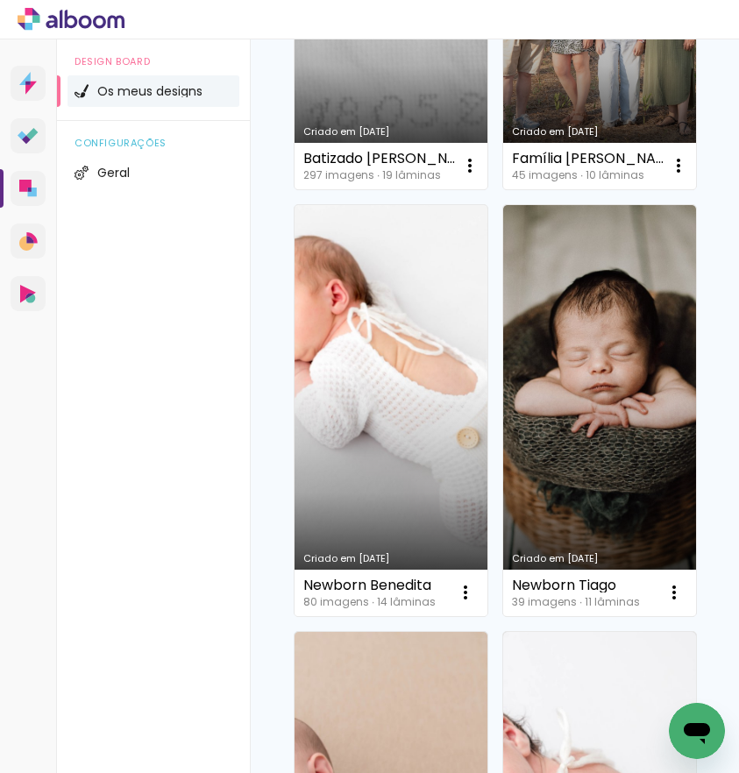
click at [424, 523] on link "Criado em [DATE]" at bounding box center [390, 410] width 193 height 411
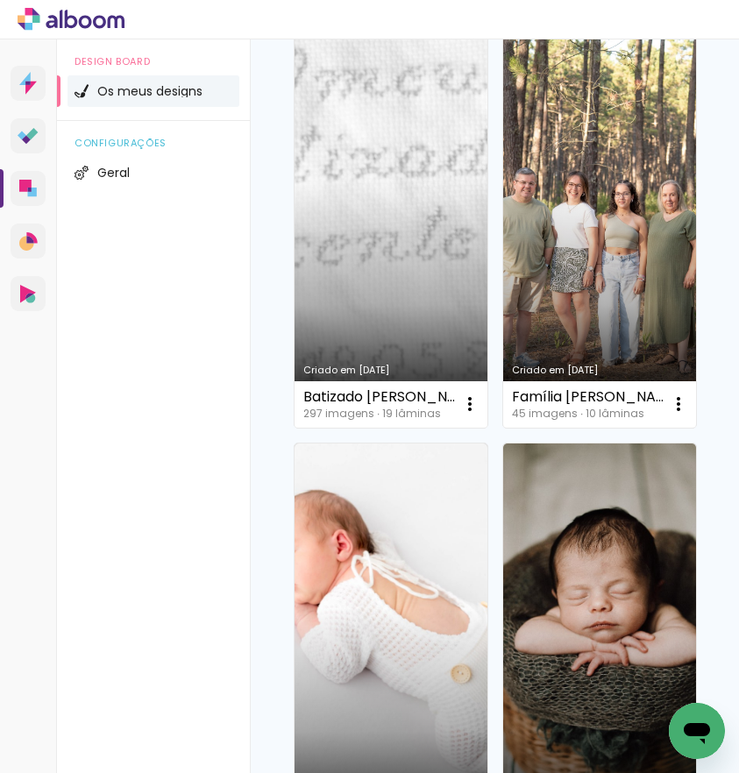
scroll to position [1096, 0]
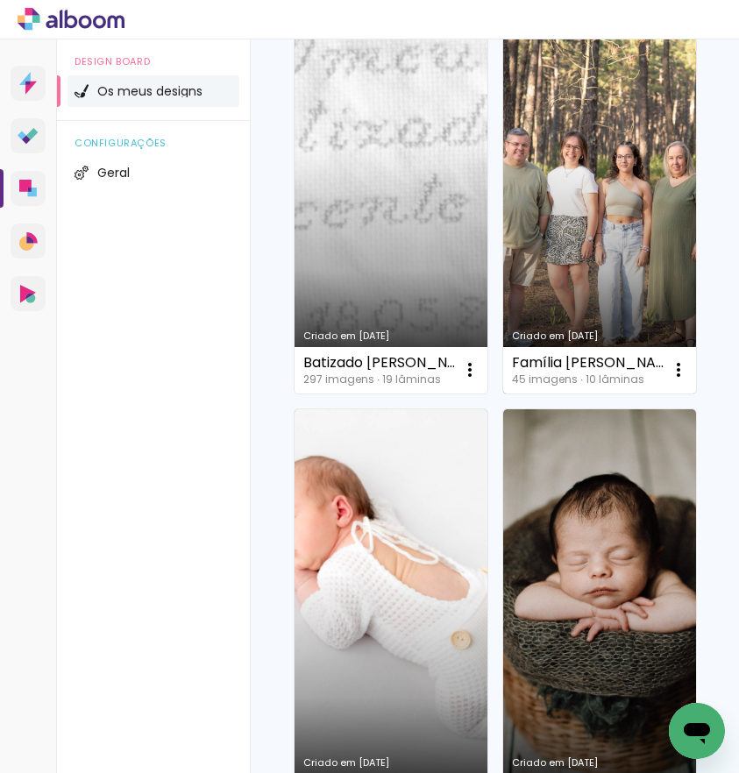
click at [581, 221] on link "Criado em [DATE]" at bounding box center [599, 187] width 193 height 411
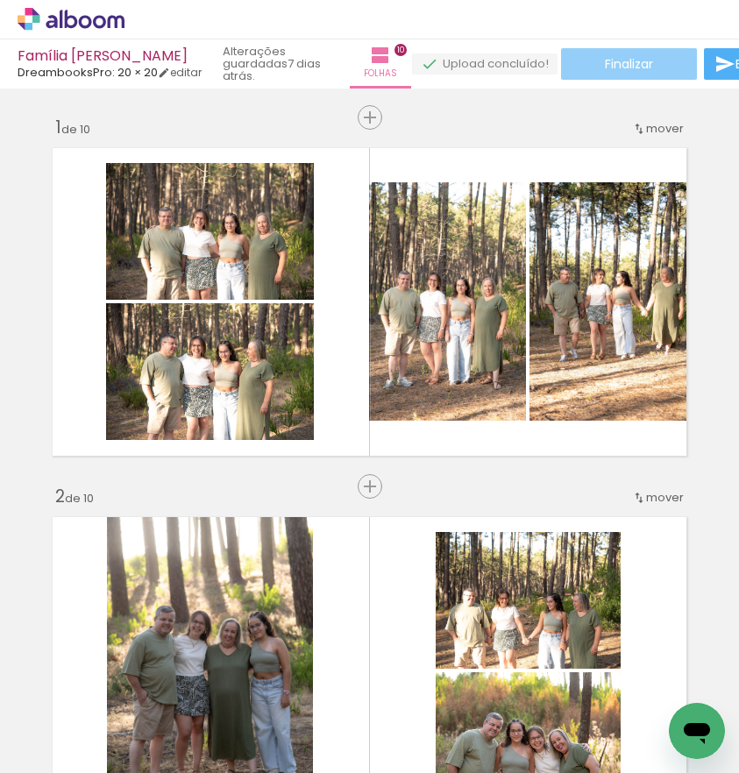
click at [618, 68] on span "Finalizar" at bounding box center [629, 64] width 48 height 12
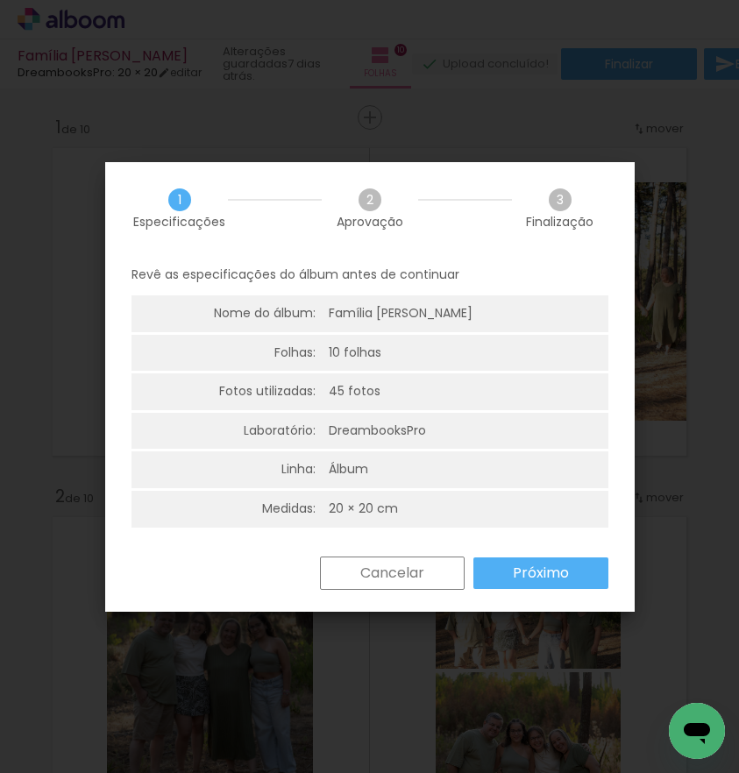
click at [0, 0] on slot "Próximo" at bounding box center [0, 0] width 0 height 0
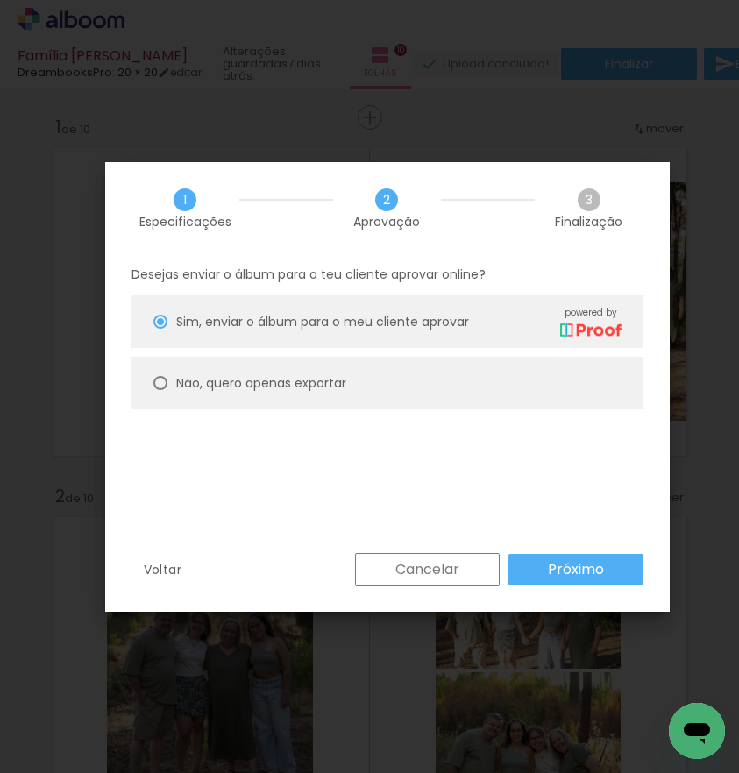
click at [521, 403] on paper-radio-button "Não, quero apenas exportar" at bounding box center [387, 383] width 512 height 53
type paper-radio-button "on"
click at [563, 579] on paper-button "Próximo" at bounding box center [575, 570] width 135 height 32
type input "Alta, 300 DPI"
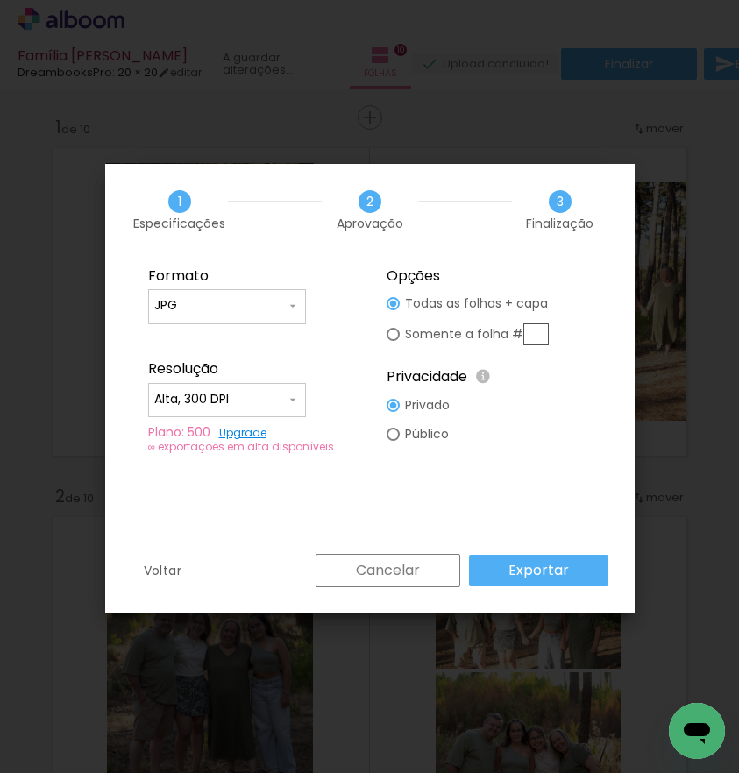
click at [0, 0] on slot "Exportar" at bounding box center [0, 0] width 0 height 0
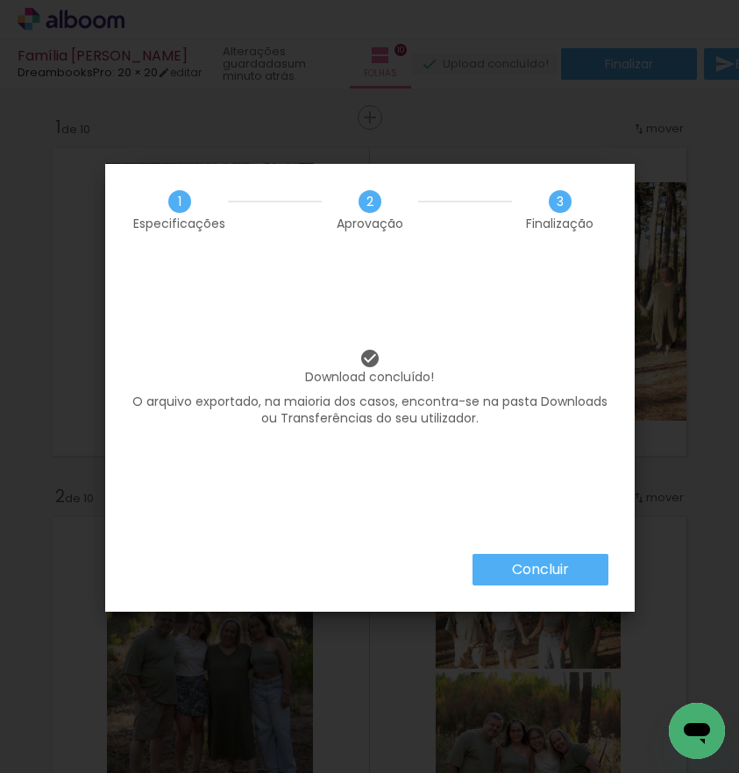
click at [0, 0] on slot "Concluir" at bounding box center [0, 0] width 0 height 0
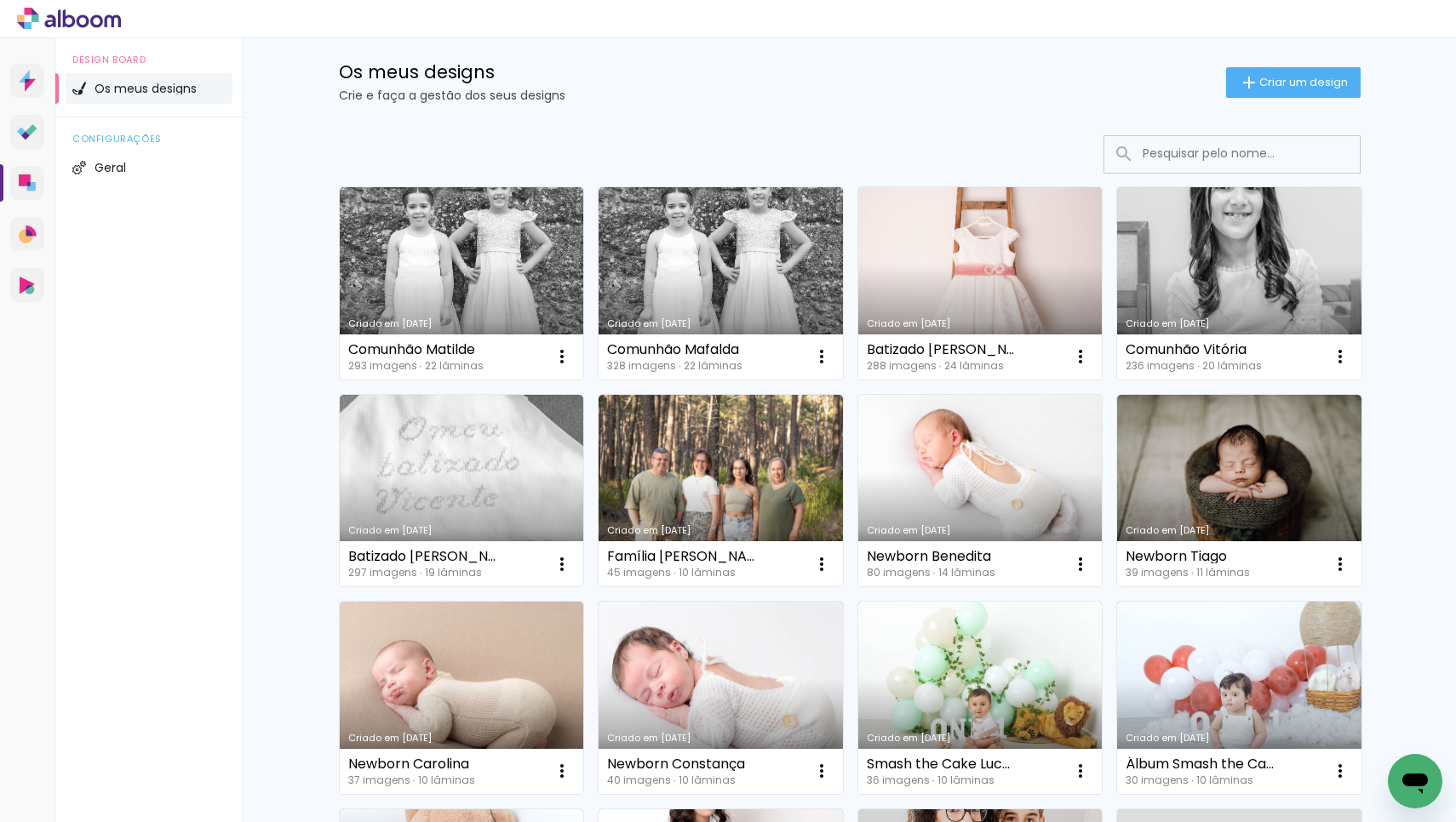
scroll to position [18, 0]
